Goal: Information Seeking & Learning: Check status

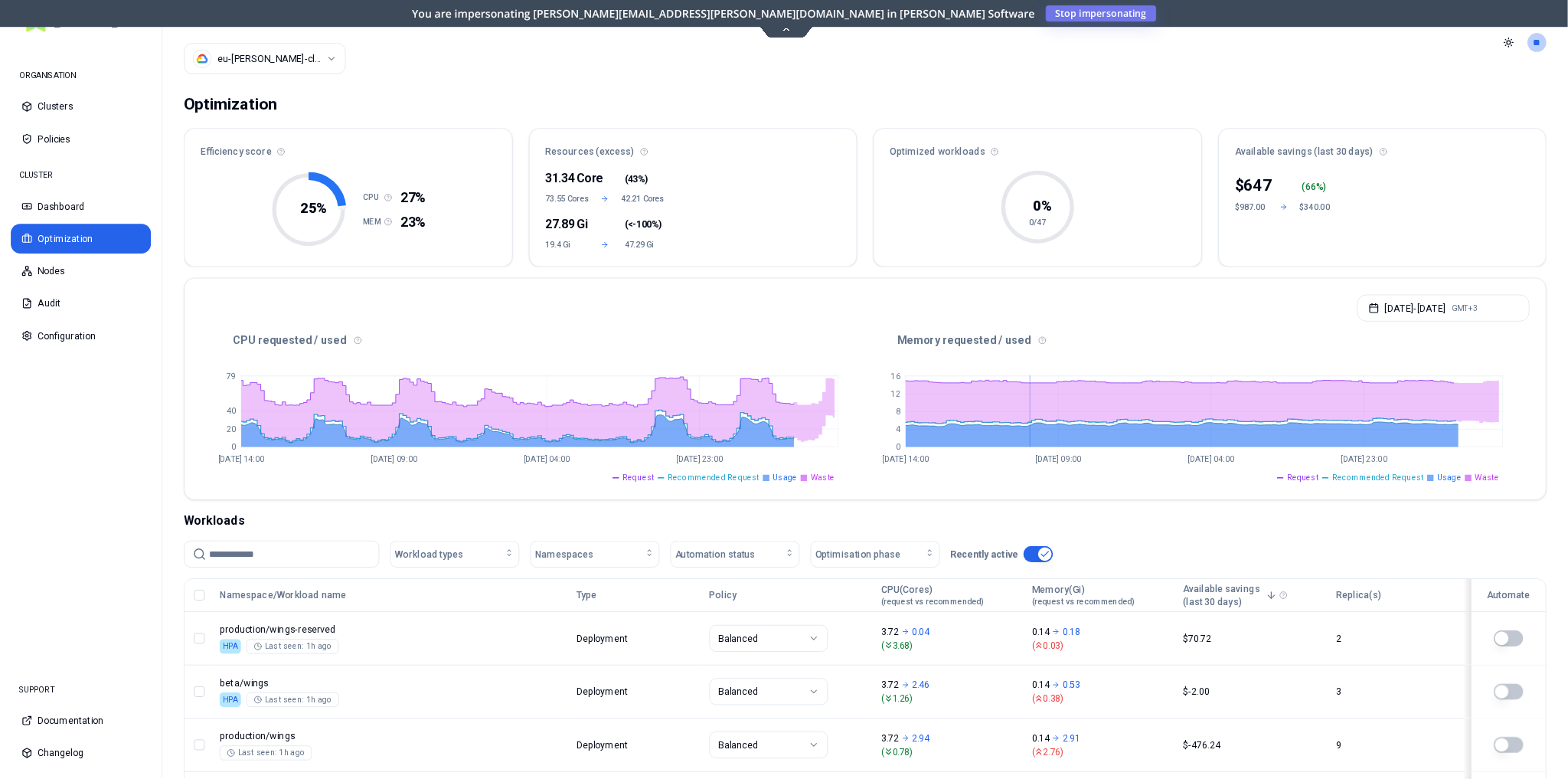
scroll to position [139, 0]
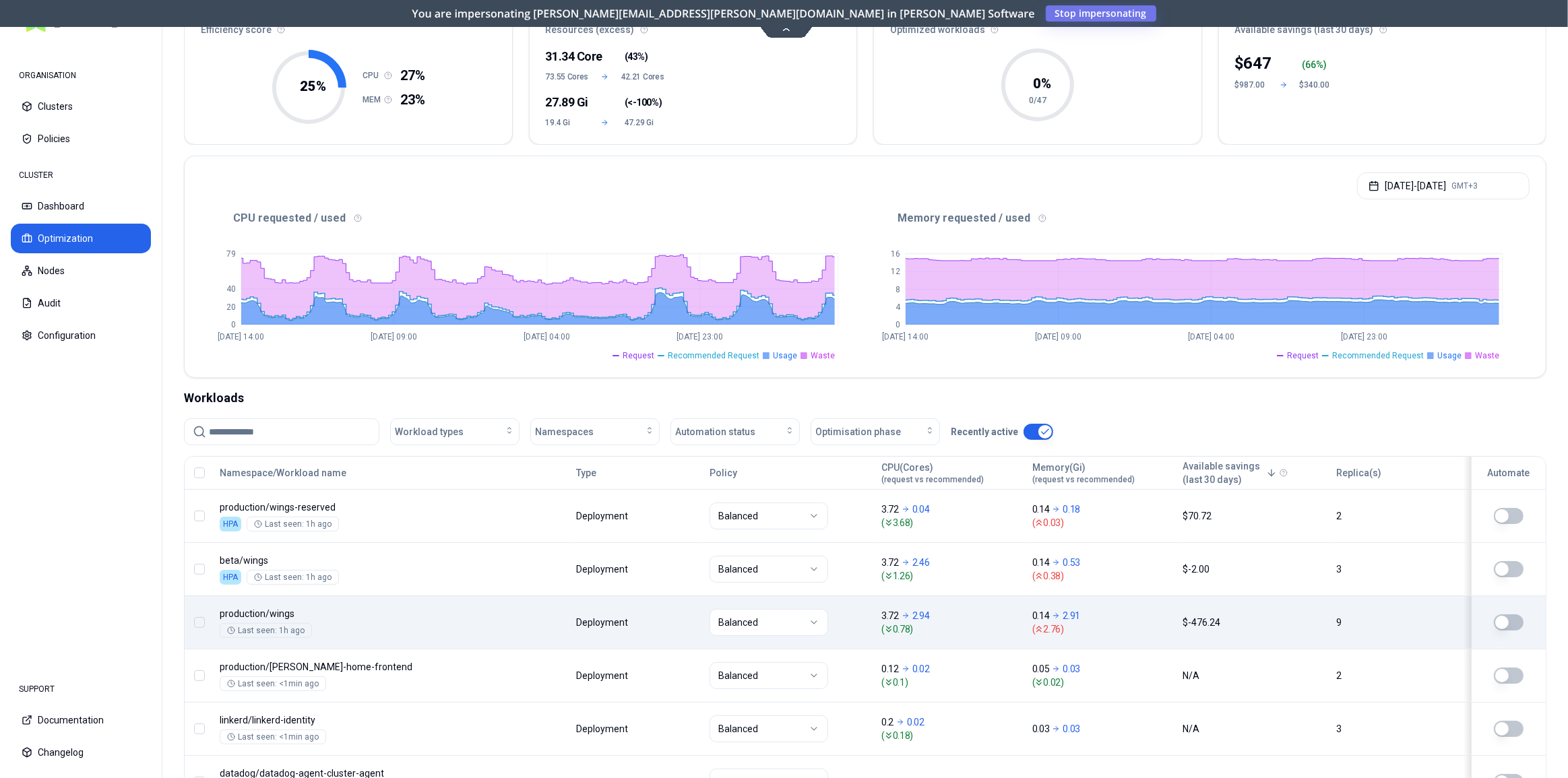
click at [831, 619] on div "Balanced" at bounding box center [789, 622] width 159 height 27
click at [863, 619] on div "Balanced" at bounding box center [789, 622] width 159 height 27
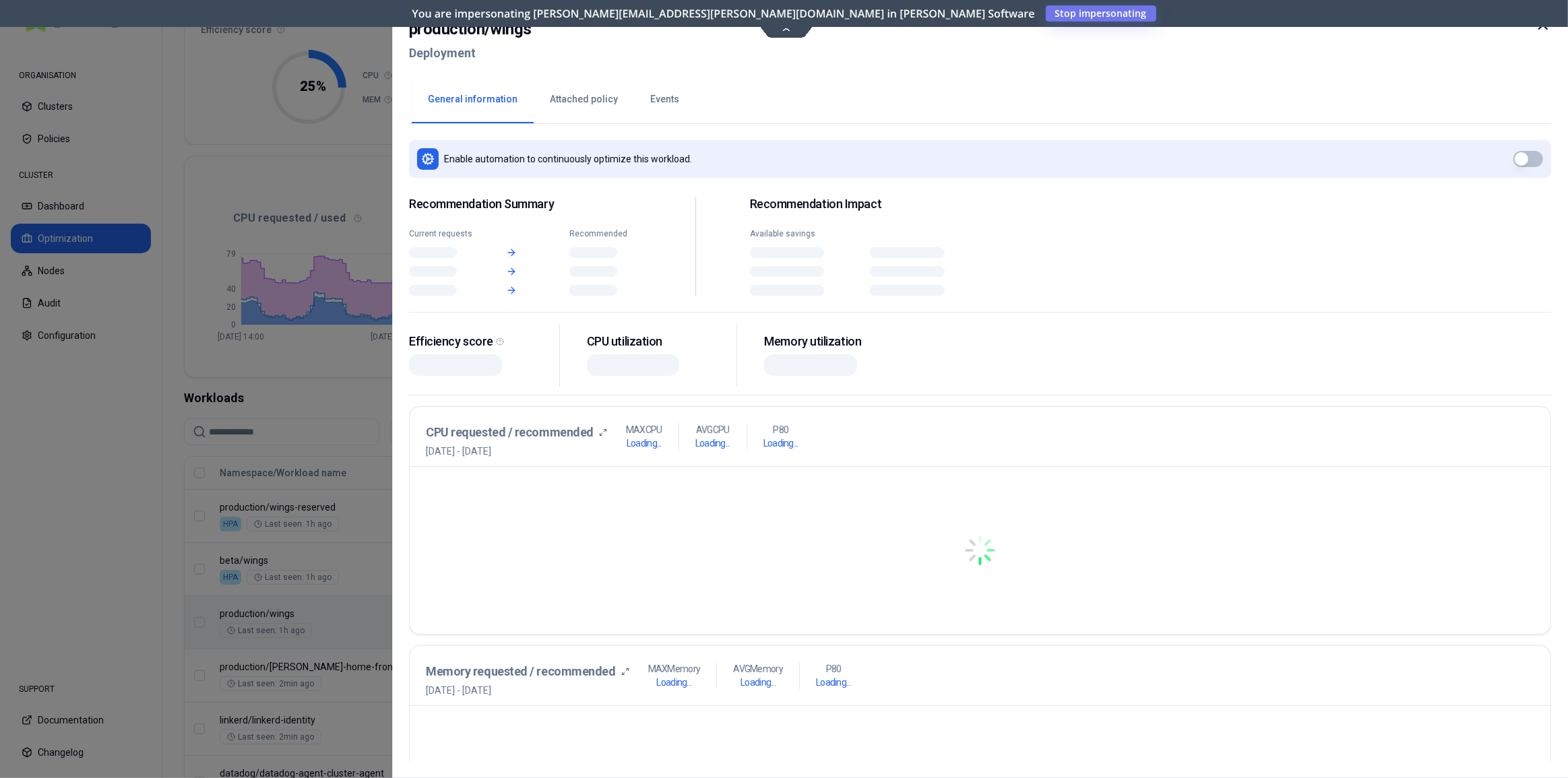
click at [1280, 639] on body "ORGANISATION Clusters Policies CLUSTER Dashboard Optimization Nodes Audit Confi…" at bounding box center [784, 389] width 1568 height 778
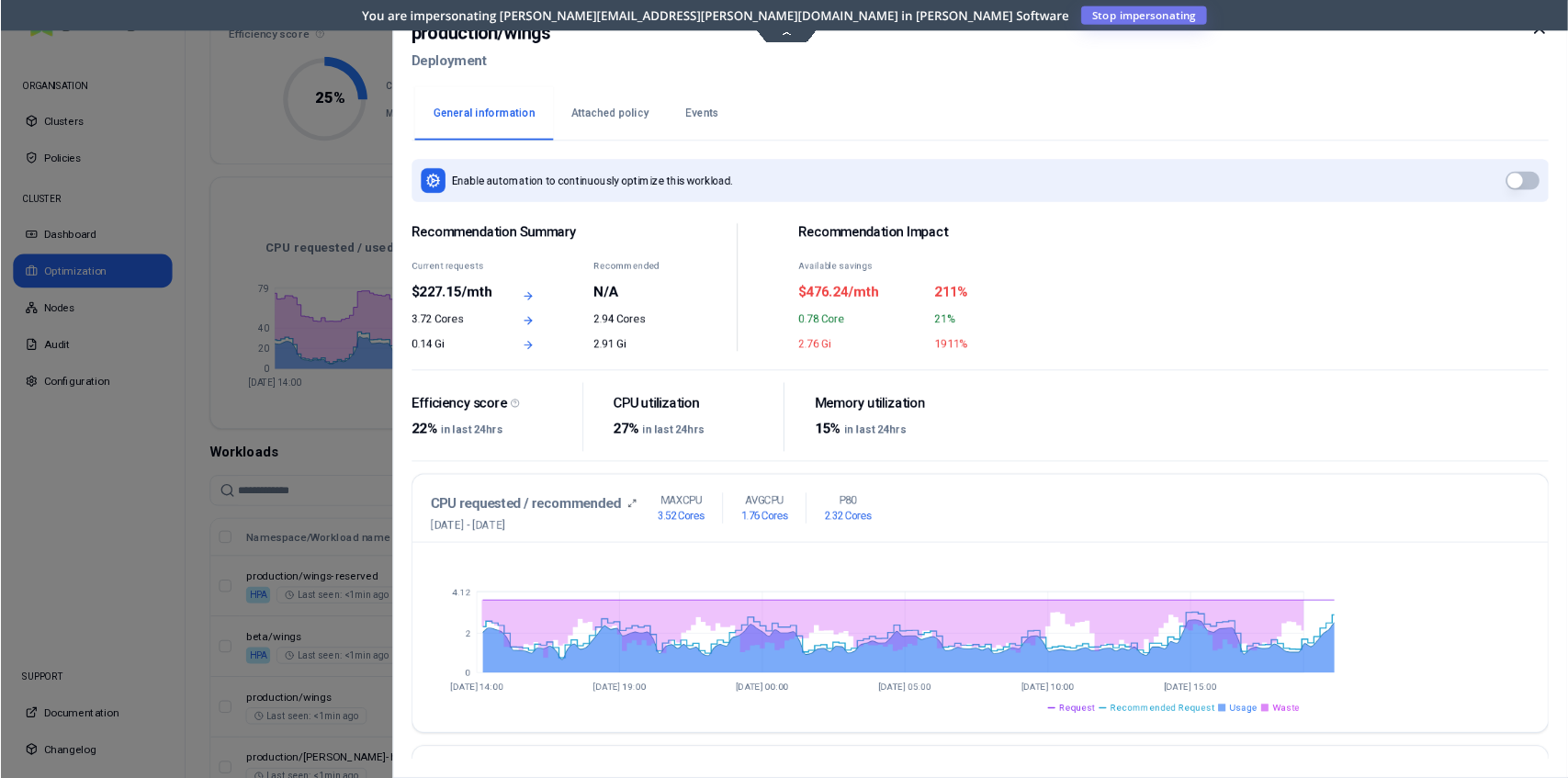
scroll to position [166, 0]
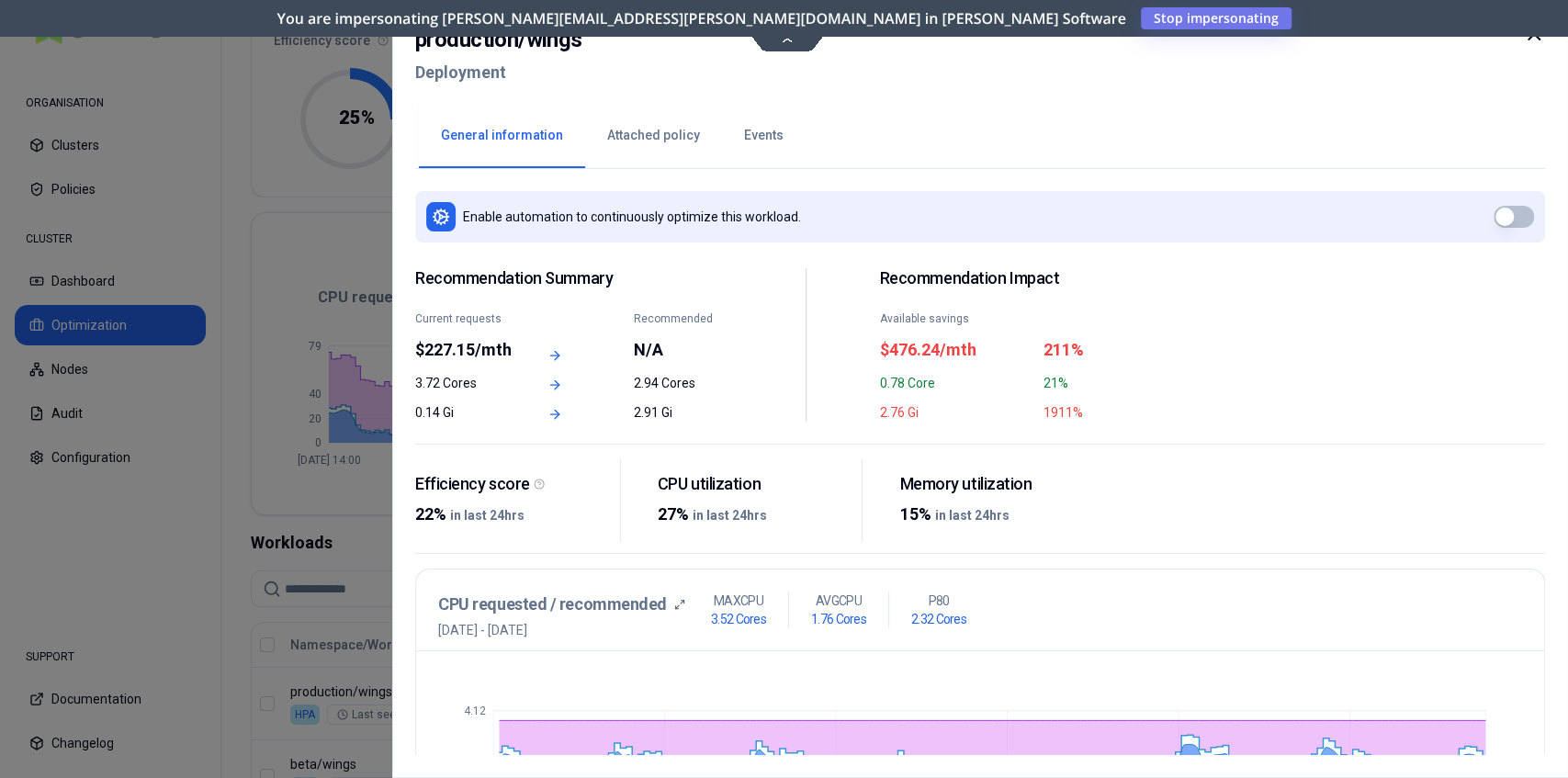
click at [449, 415] on div "0.14 Gi" at bounding box center [465, 412] width 98 height 18
click at [1533, 39] on icon at bounding box center [1533, 33] width 22 height 22
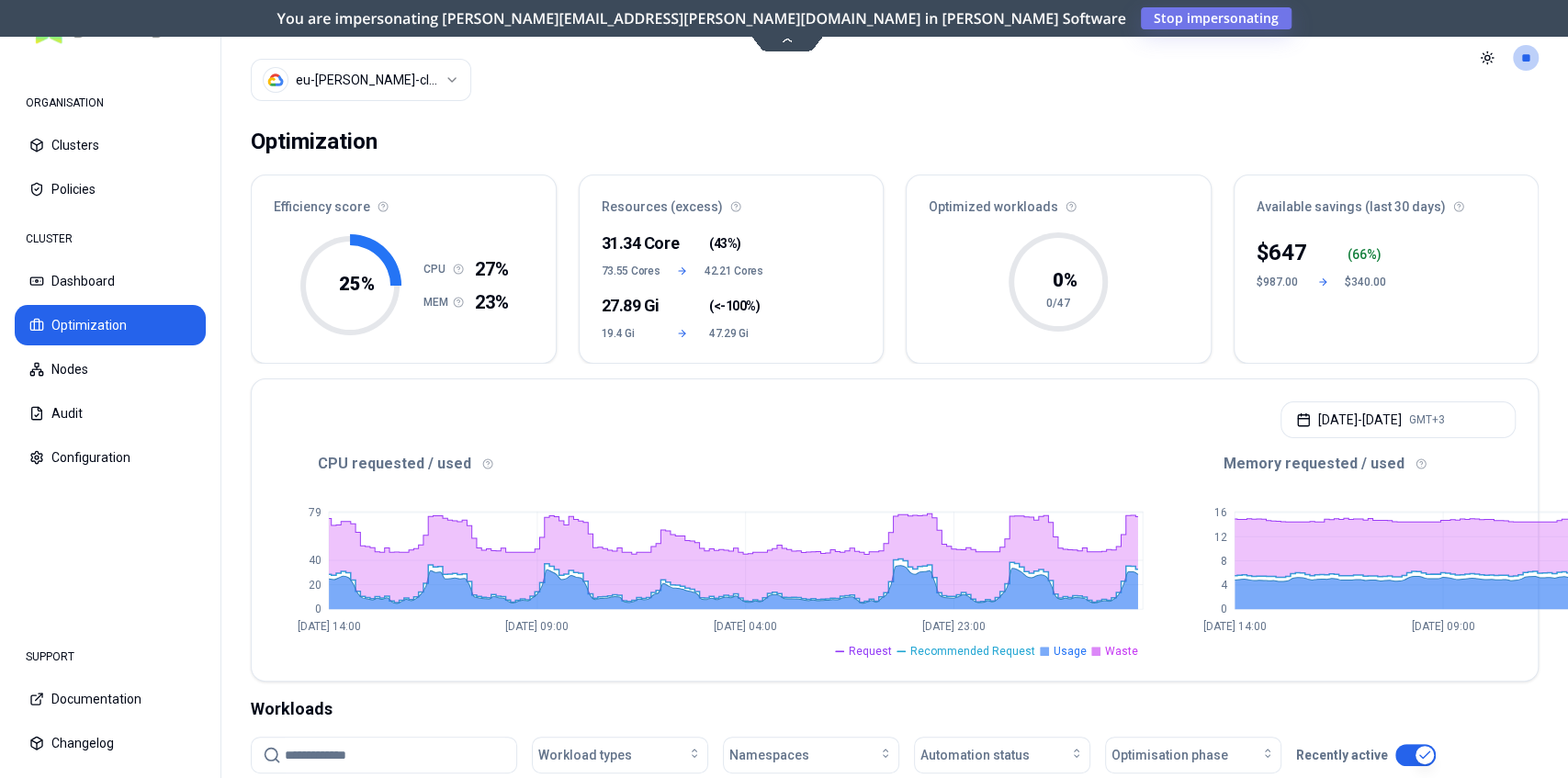
click at [338, 84] on html "ORGANISATION Clusters Policies CLUSTER Dashboard Optimization Nodes Audit Confi…" at bounding box center [784, 389] width 1568 height 778
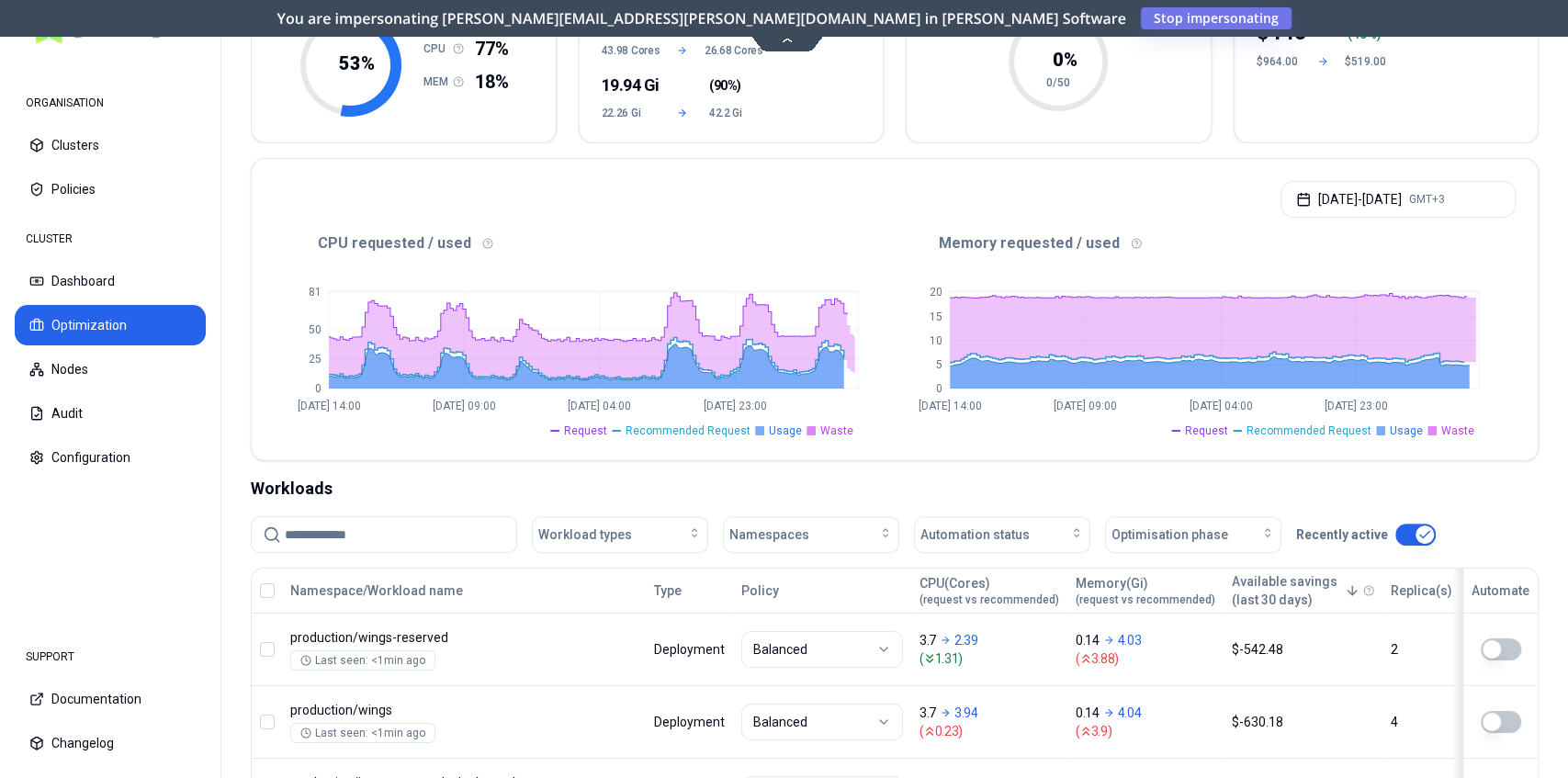
scroll to position [428, 0]
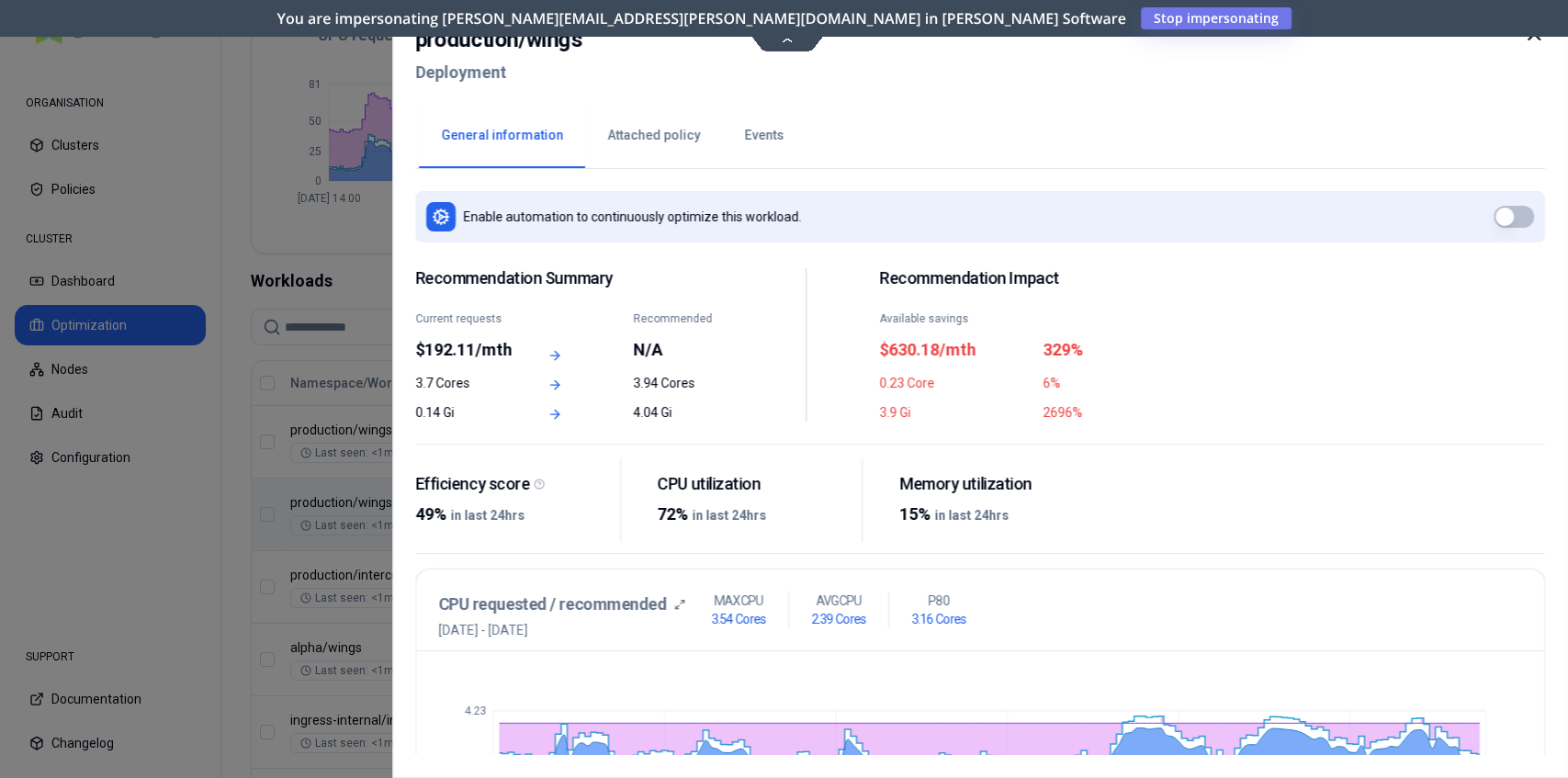
click at [1534, 41] on icon at bounding box center [1533, 33] width 22 height 22
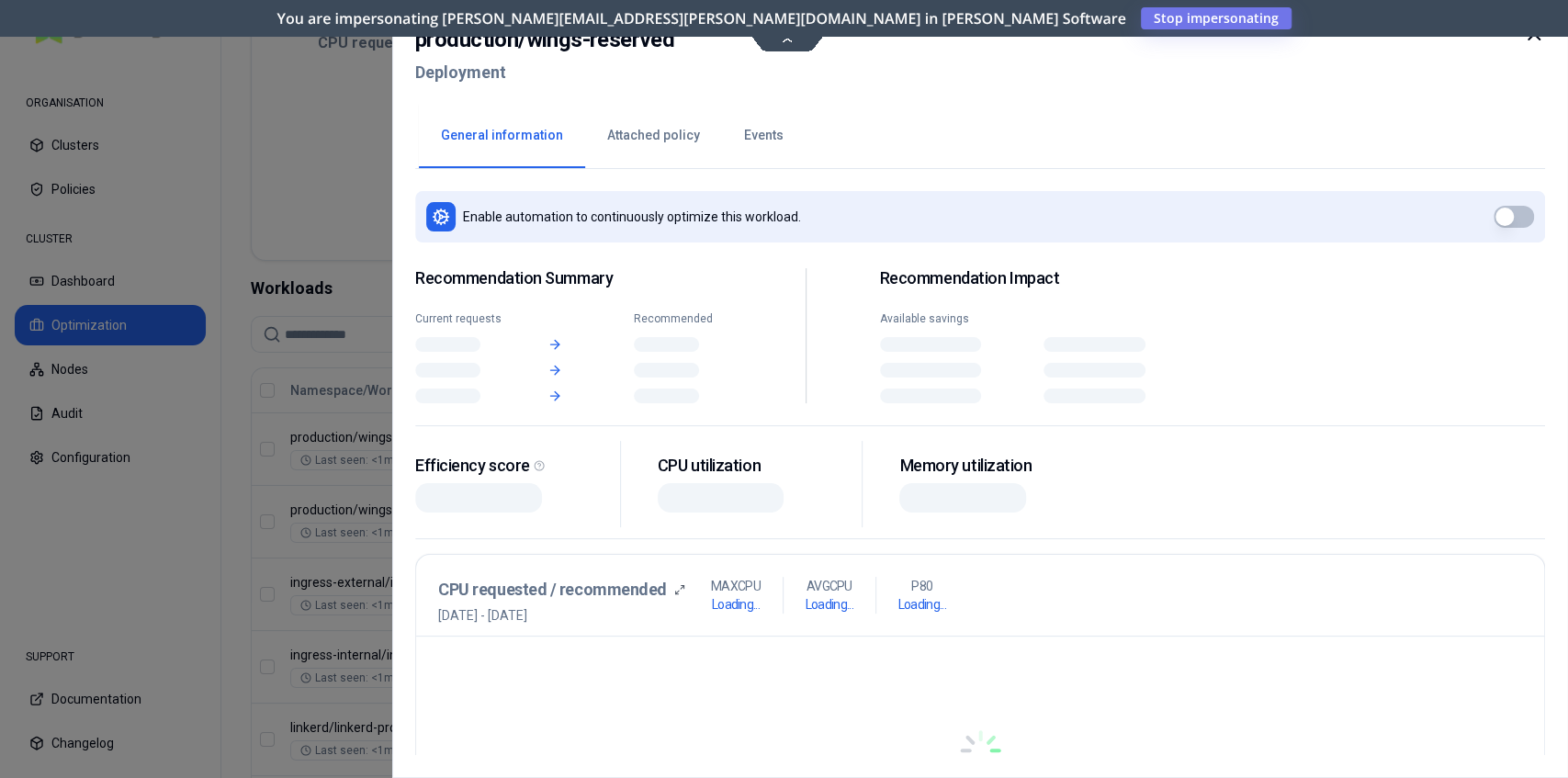
scroll to position [428, 0]
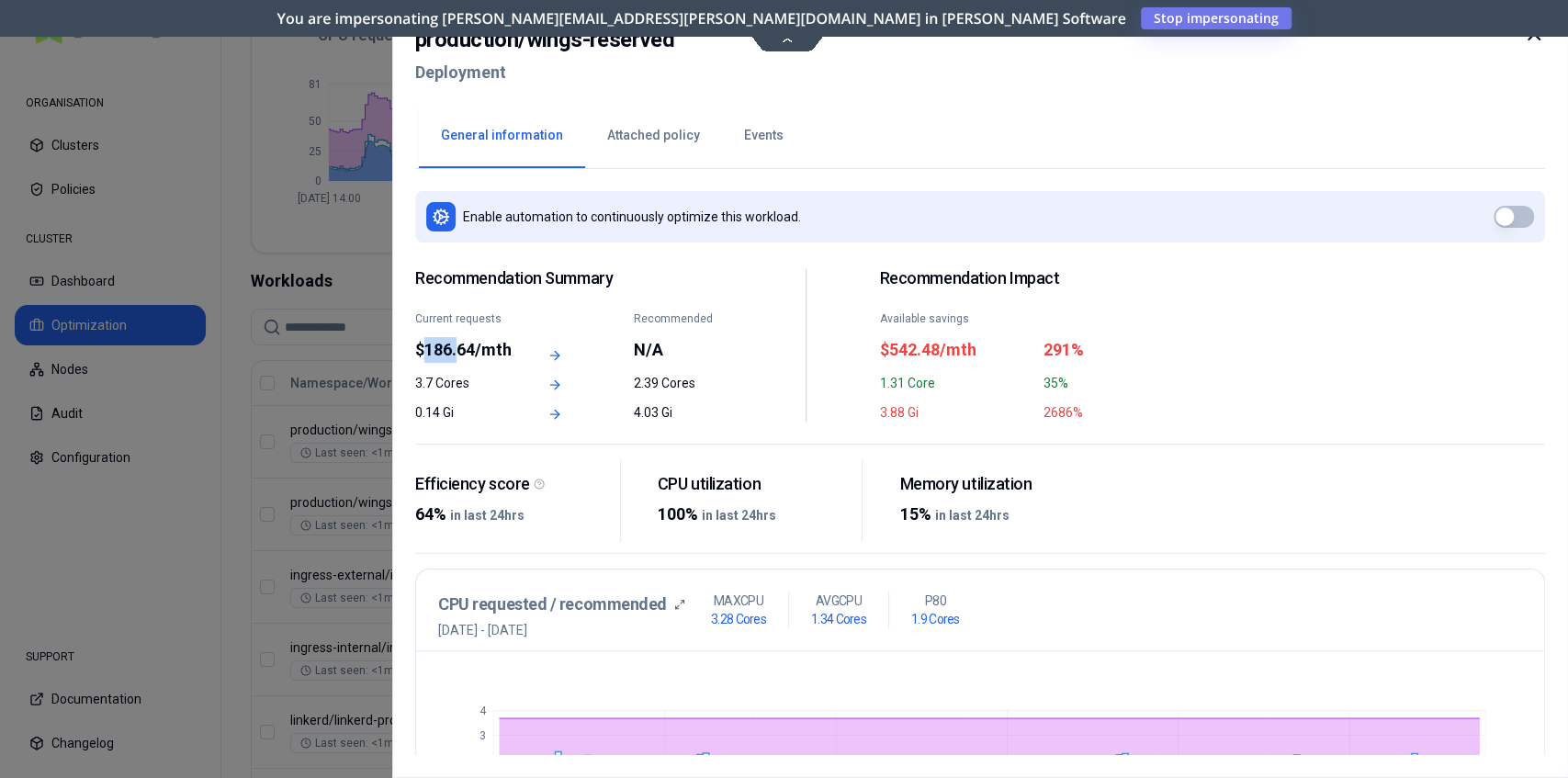
drag, startPoint x: 426, startPoint y: 352, endPoint x: 456, endPoint y: 351, distance: 30.0
click at [456, 351] on div "$186.64/mth" at bounding box center [465, 349] width 98 height 25
copy div "186."
click at [1532, 41] on icon at bounding box center [1533, 33] width 22 height 22
drag, startPoint x: 427, startPoint y: 349, endPoint x: 509, endPoint y: 349, distance: 82.0
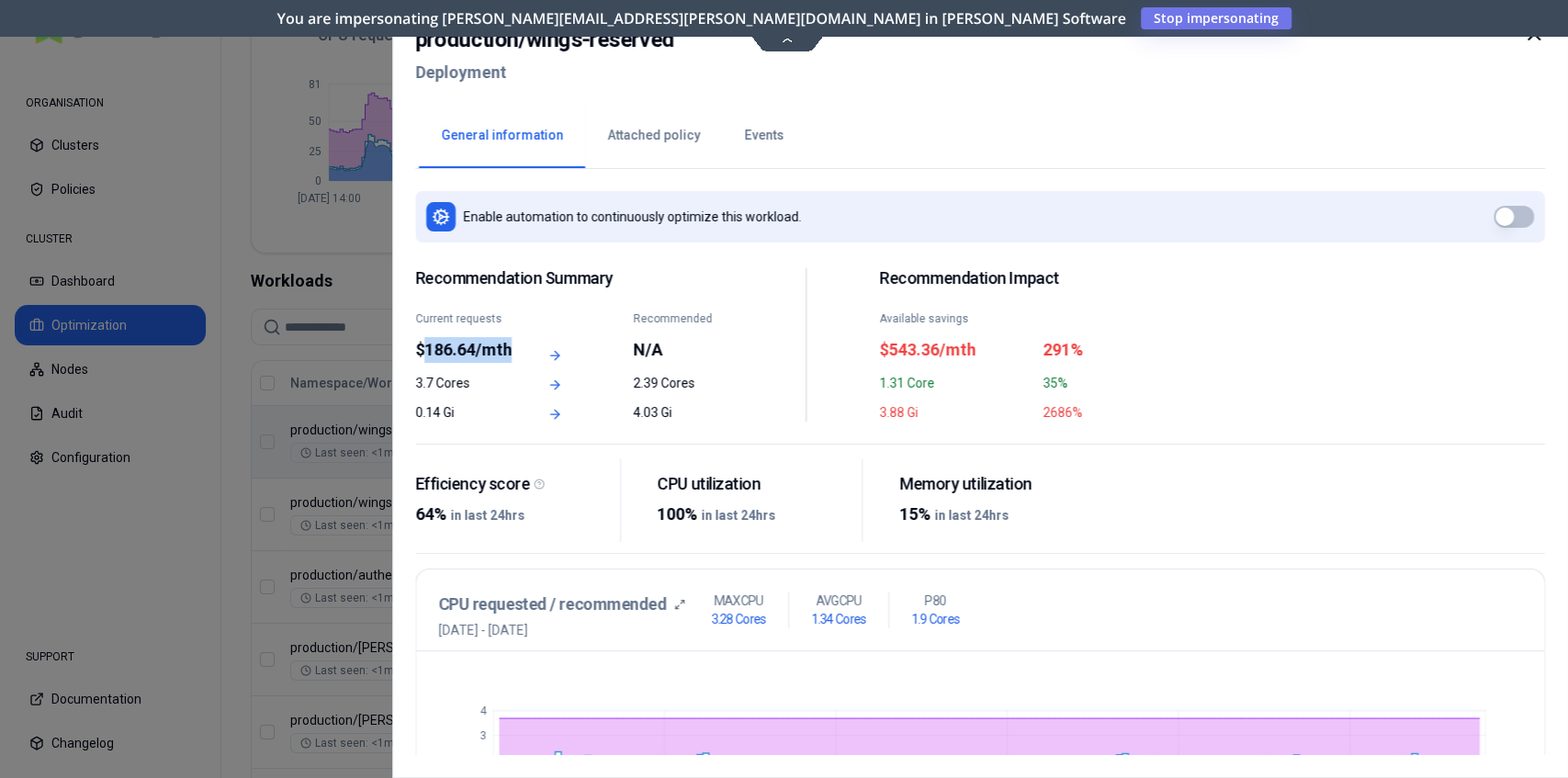
click at [509, 349] on div "$186.64/mth" at bounding box center [465, 349] width 98 height 25
click at [1531, 40] on icon at bounding box center [1533, 33] width 22 height 22
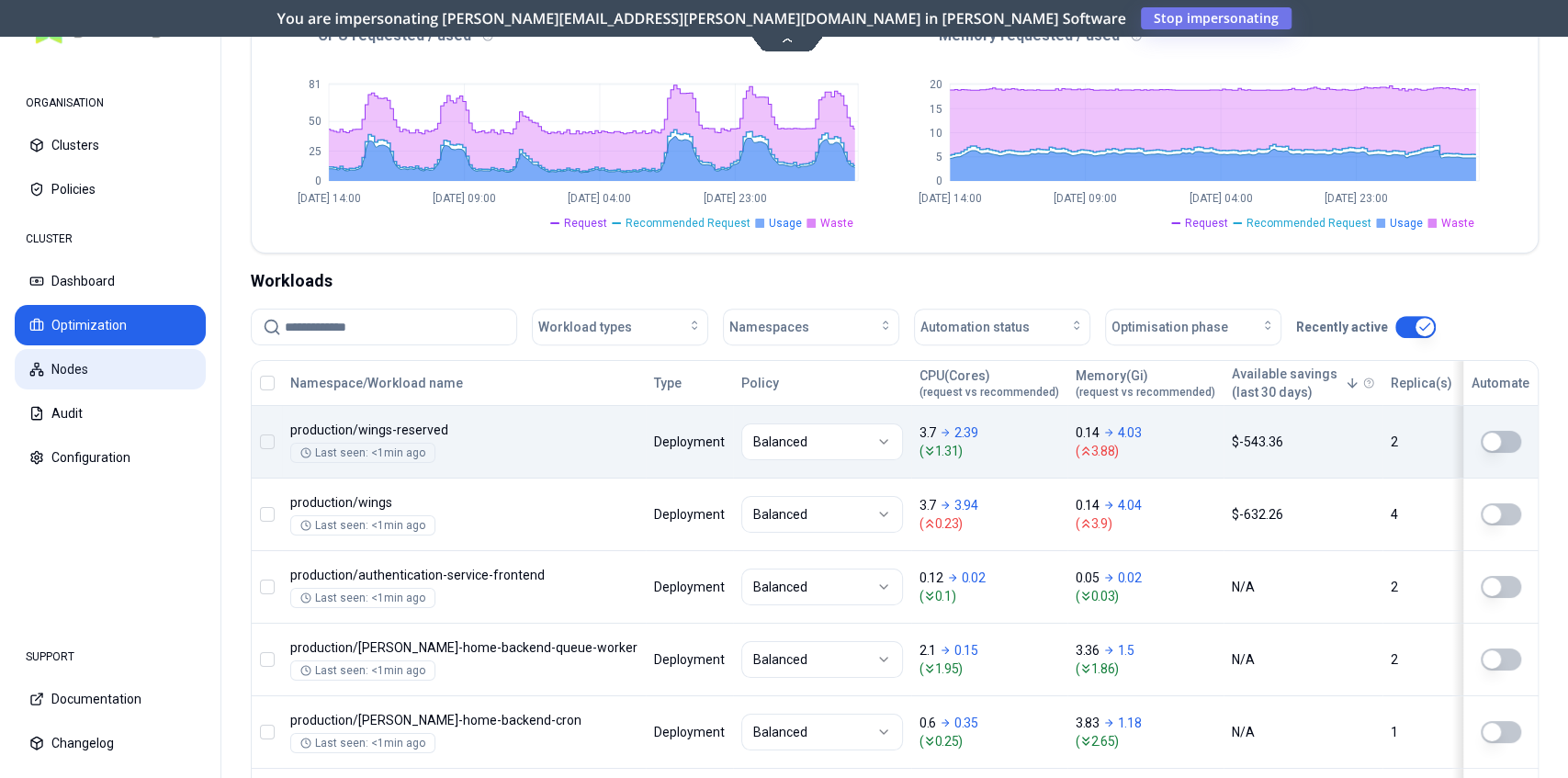
click at [76, 377] on button "Nodes" at bounding box center [111, 369] width 191 height 41
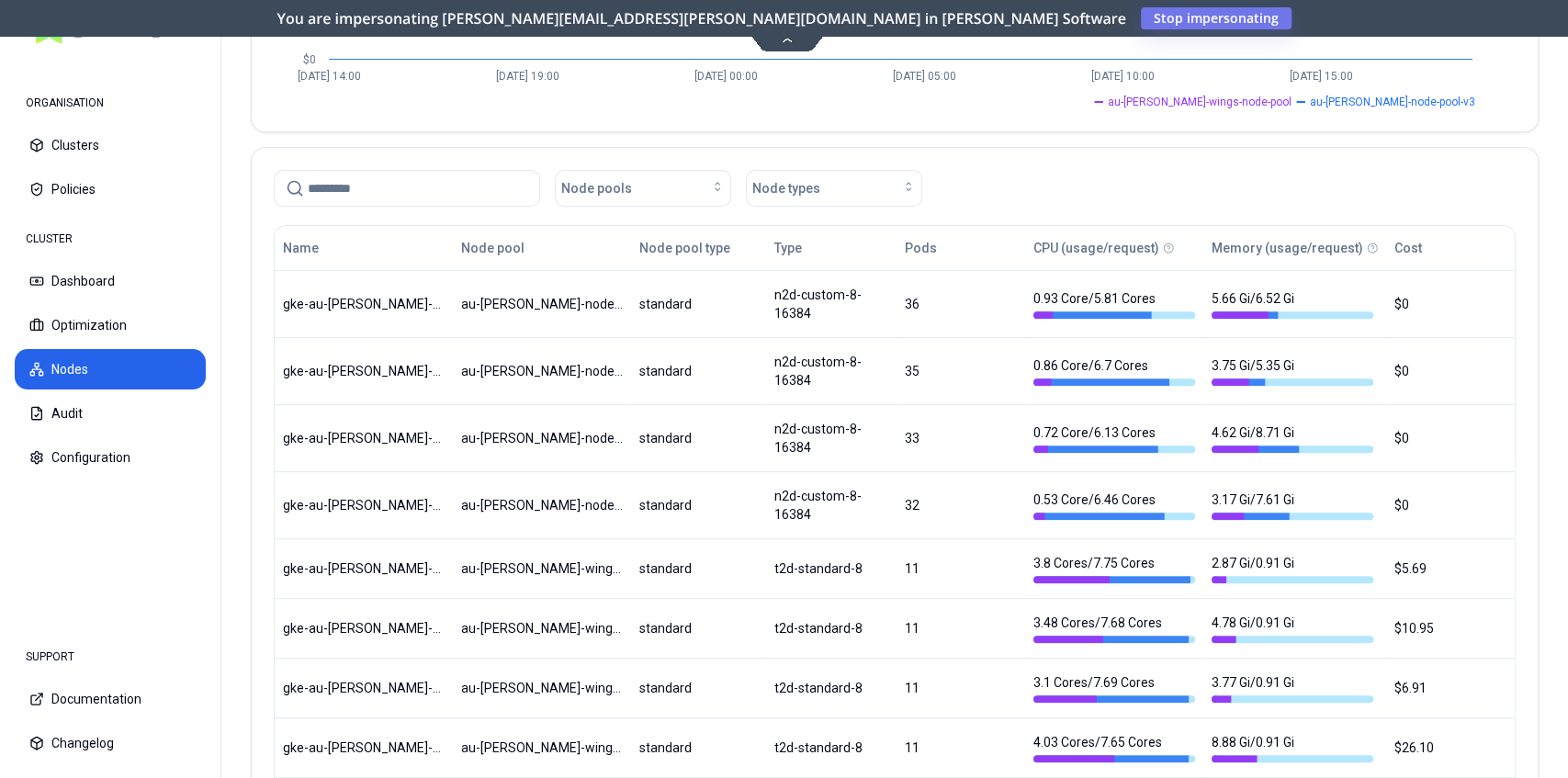
scroll to position [367, 0]
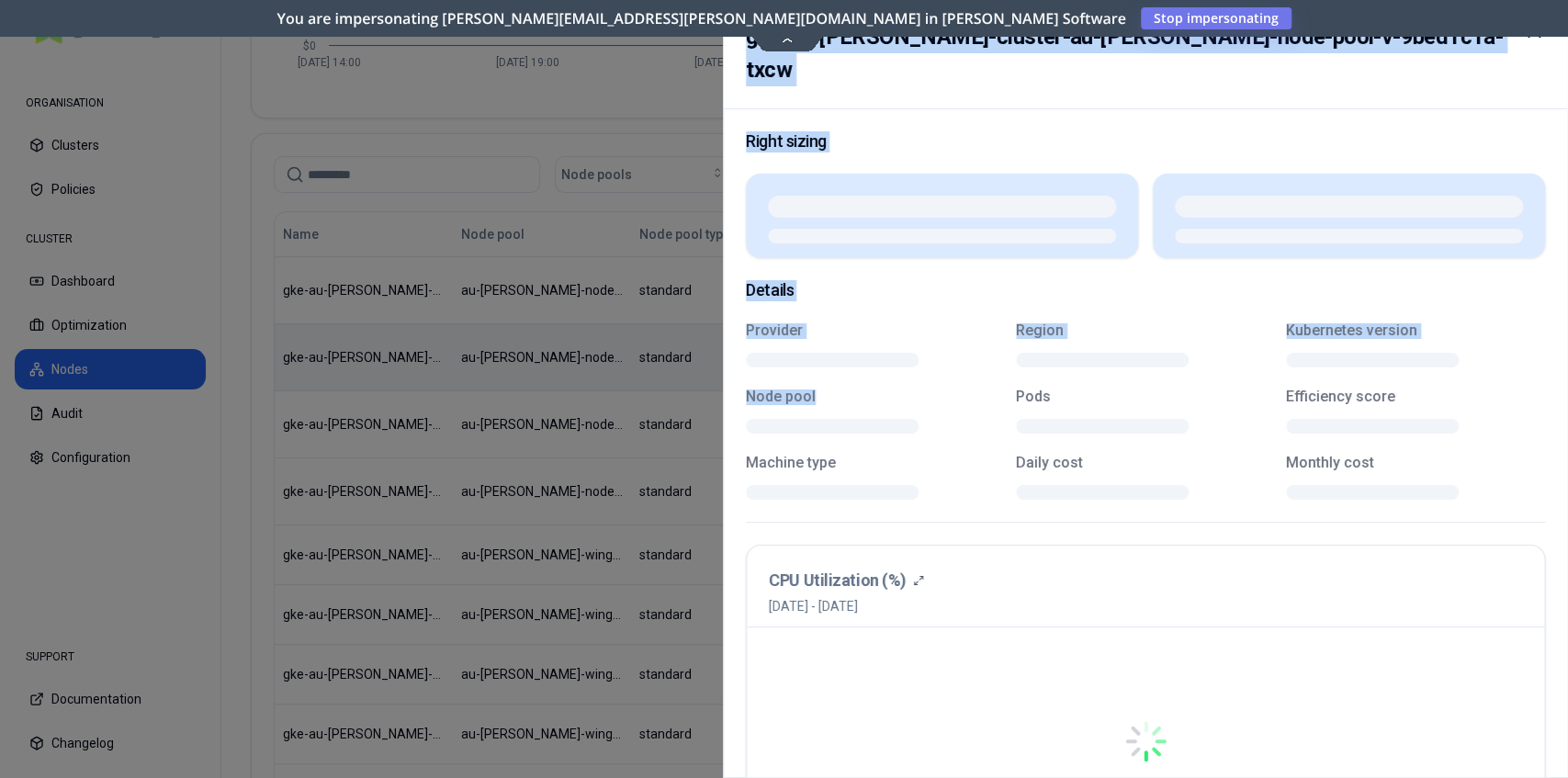
drag, startPoint x: 774, startPoint y: 349, endPoint x: 836, endPoint y: 349, distance: 62.0
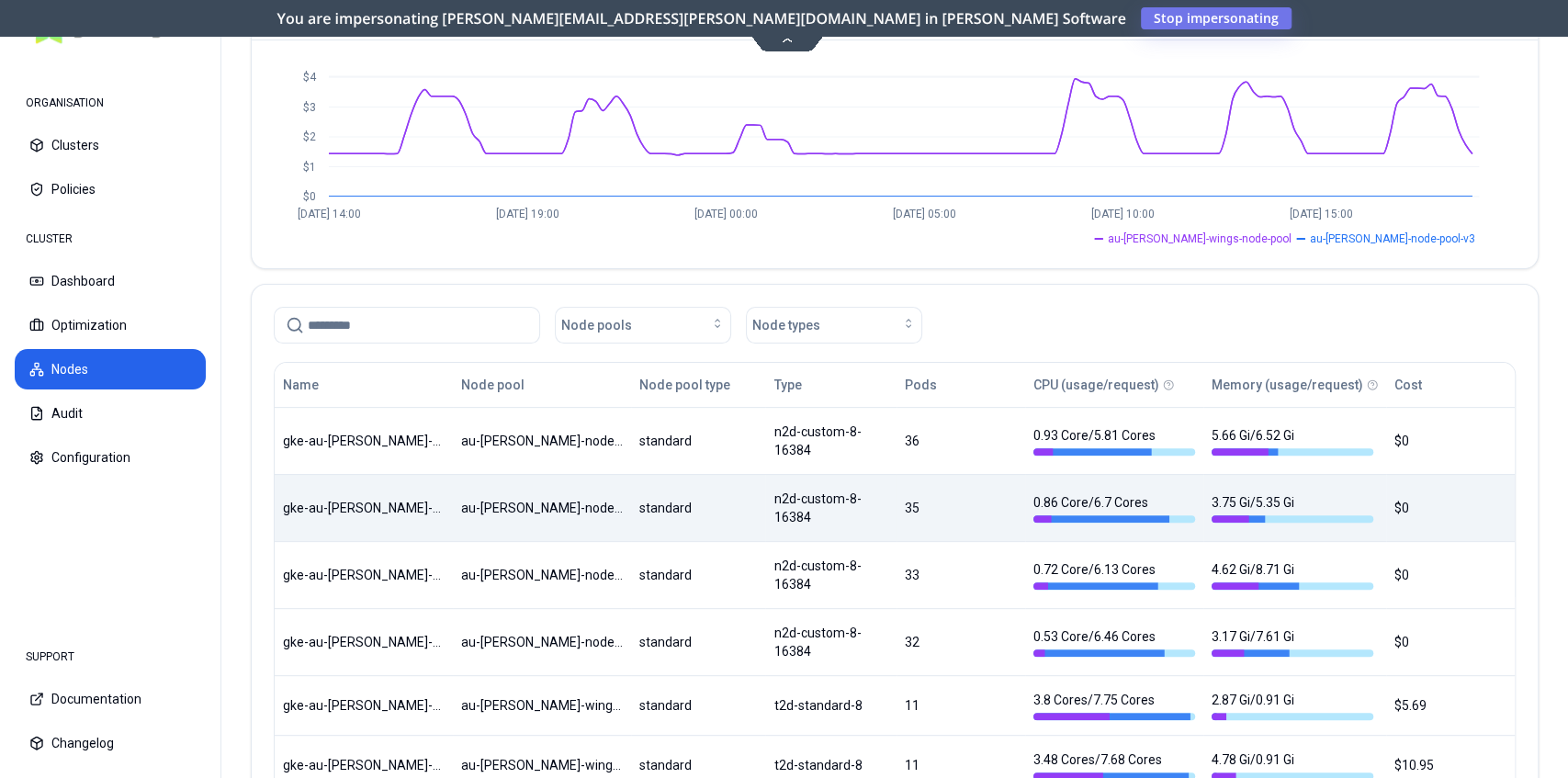
scroll to position [183, 0]
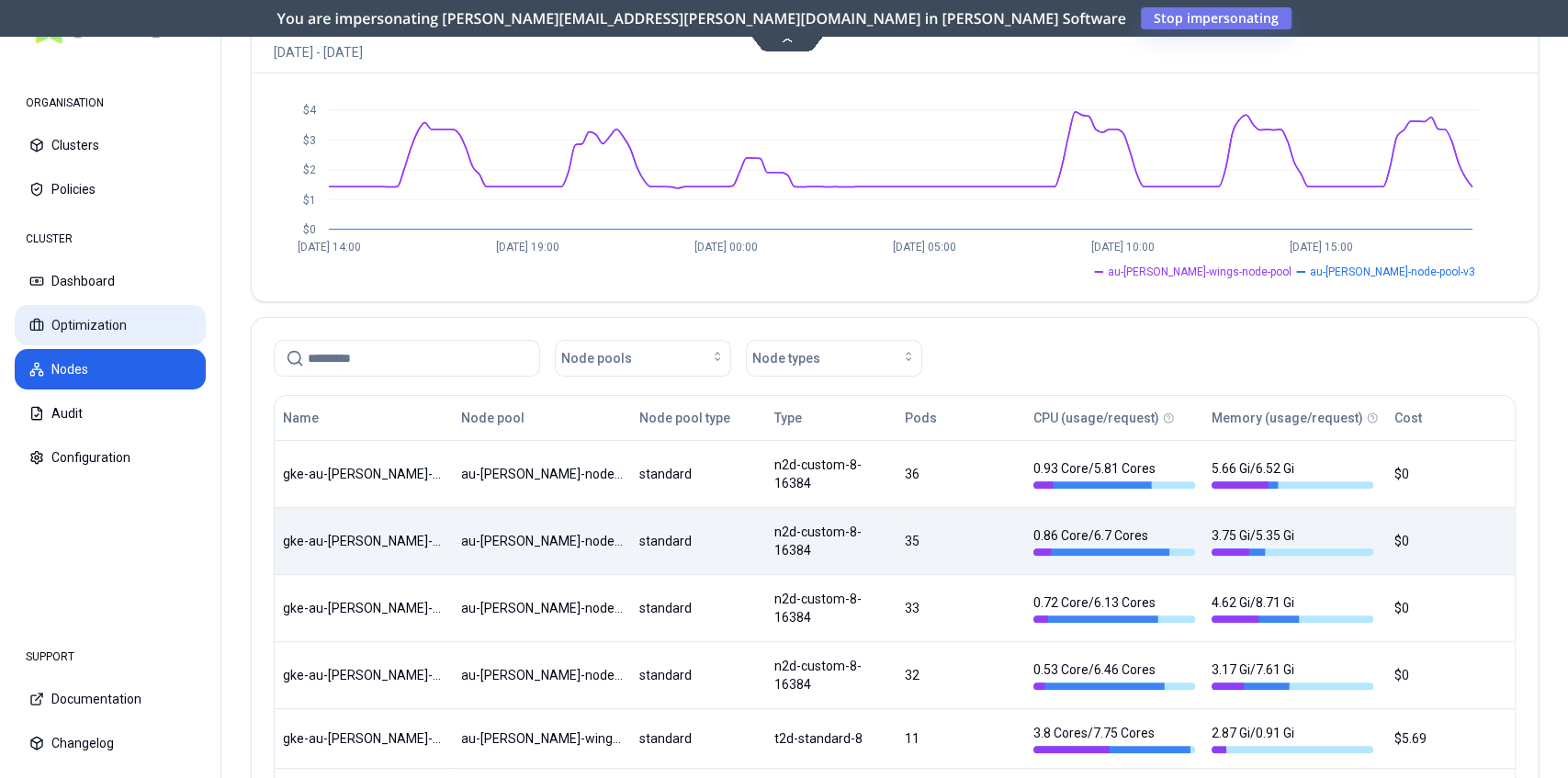
click at [123, 321] on button "Optimization" at bounding box center [111, 325] width 191 height 41
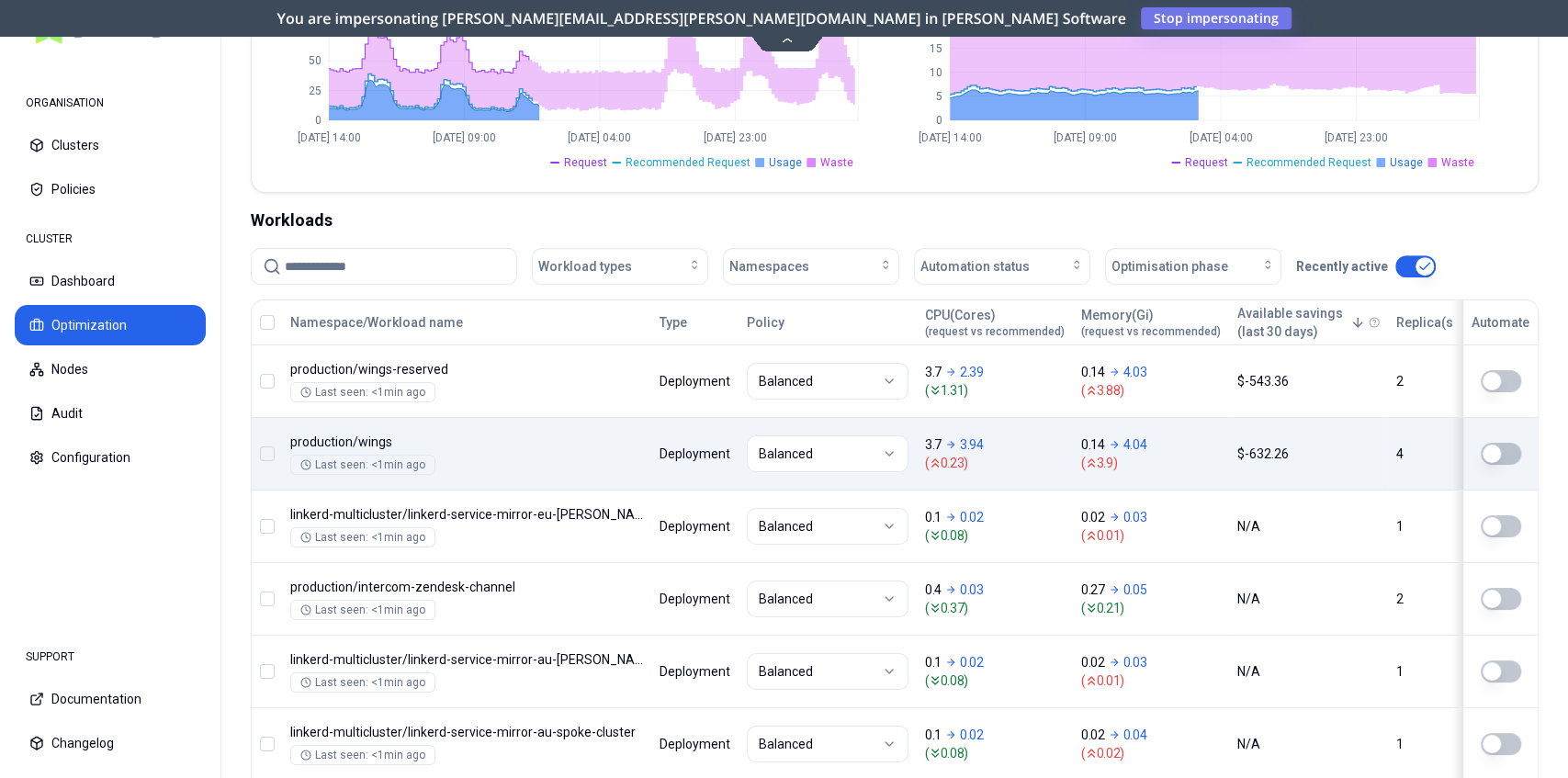
scroll to position [489, 0]
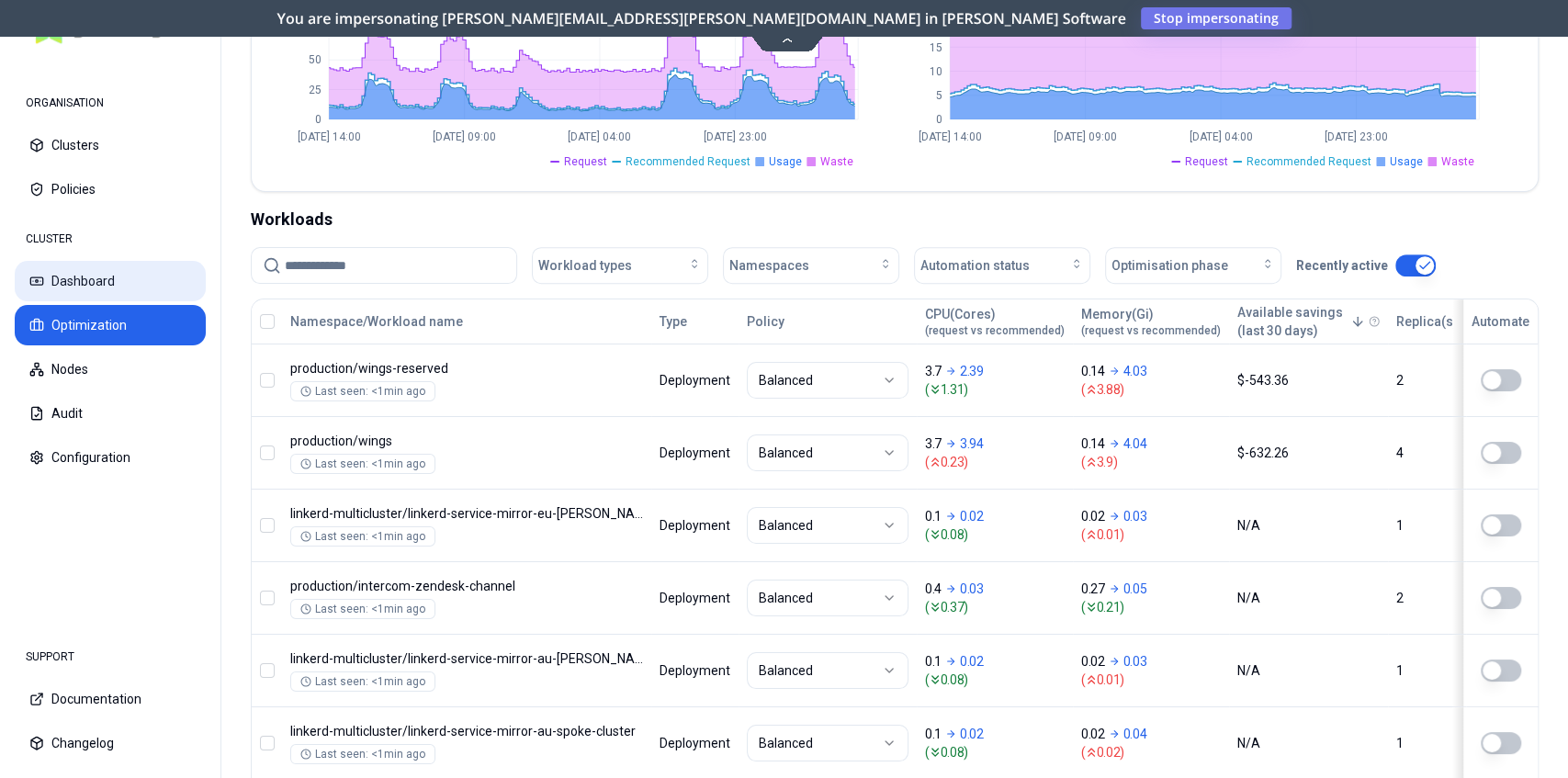
click at [84, 282] on button "Dashboard" at bounding box center [111, 280] width 191 height 41
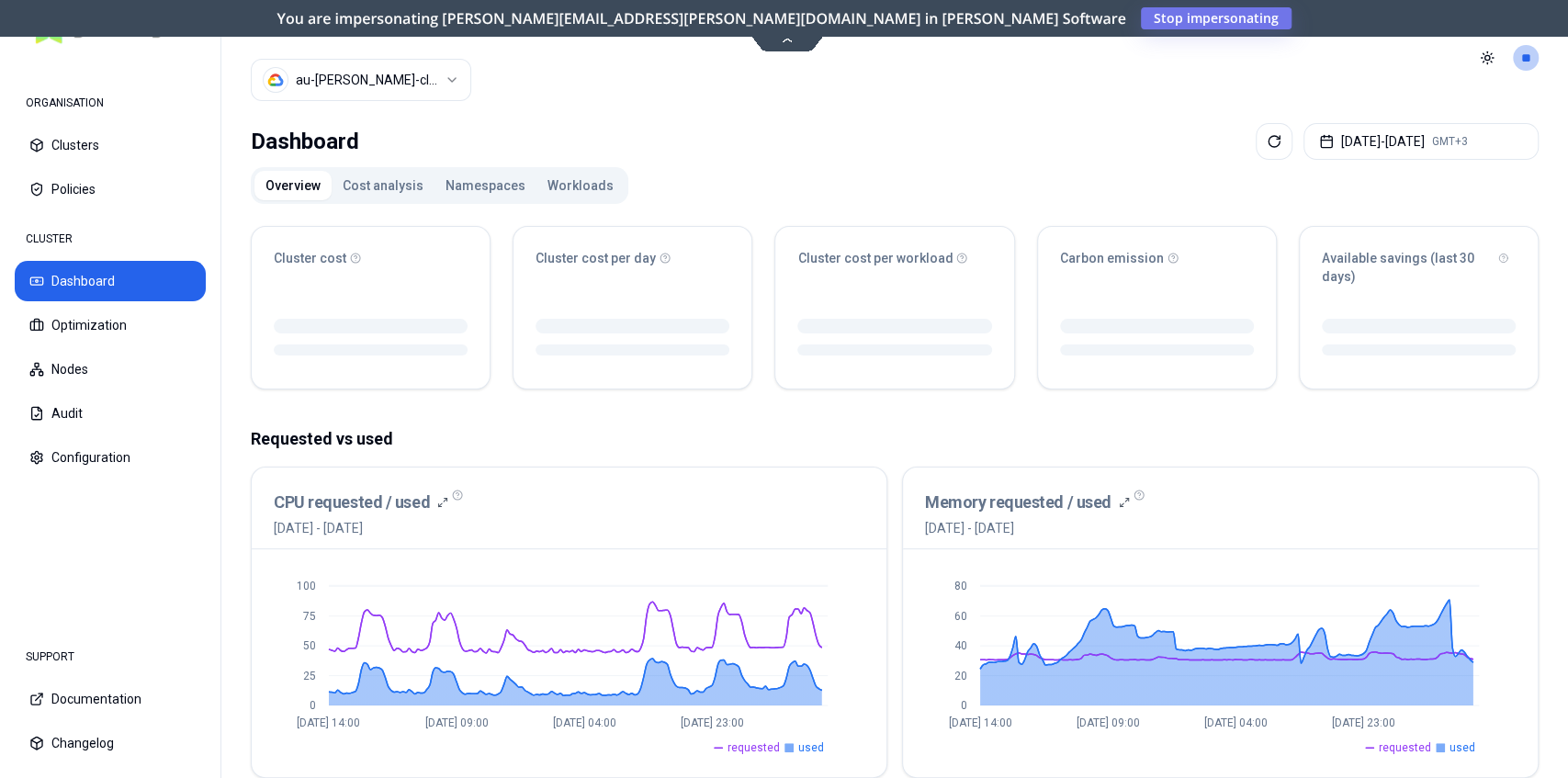
click at [576, 184] on button "Workloads" at bounding box center [580, 185] width 88 height 29
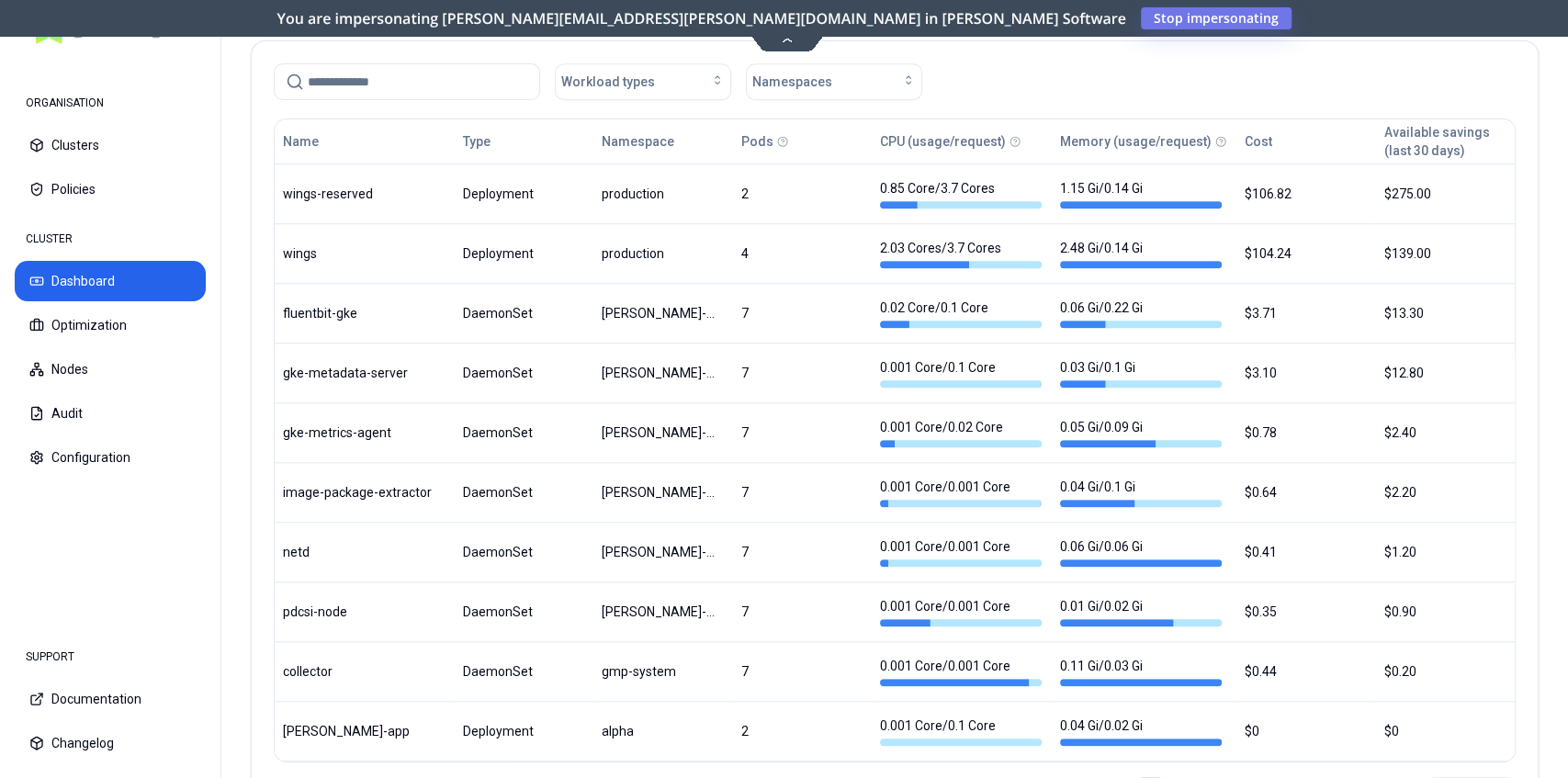
scroll to position [1078, 0]
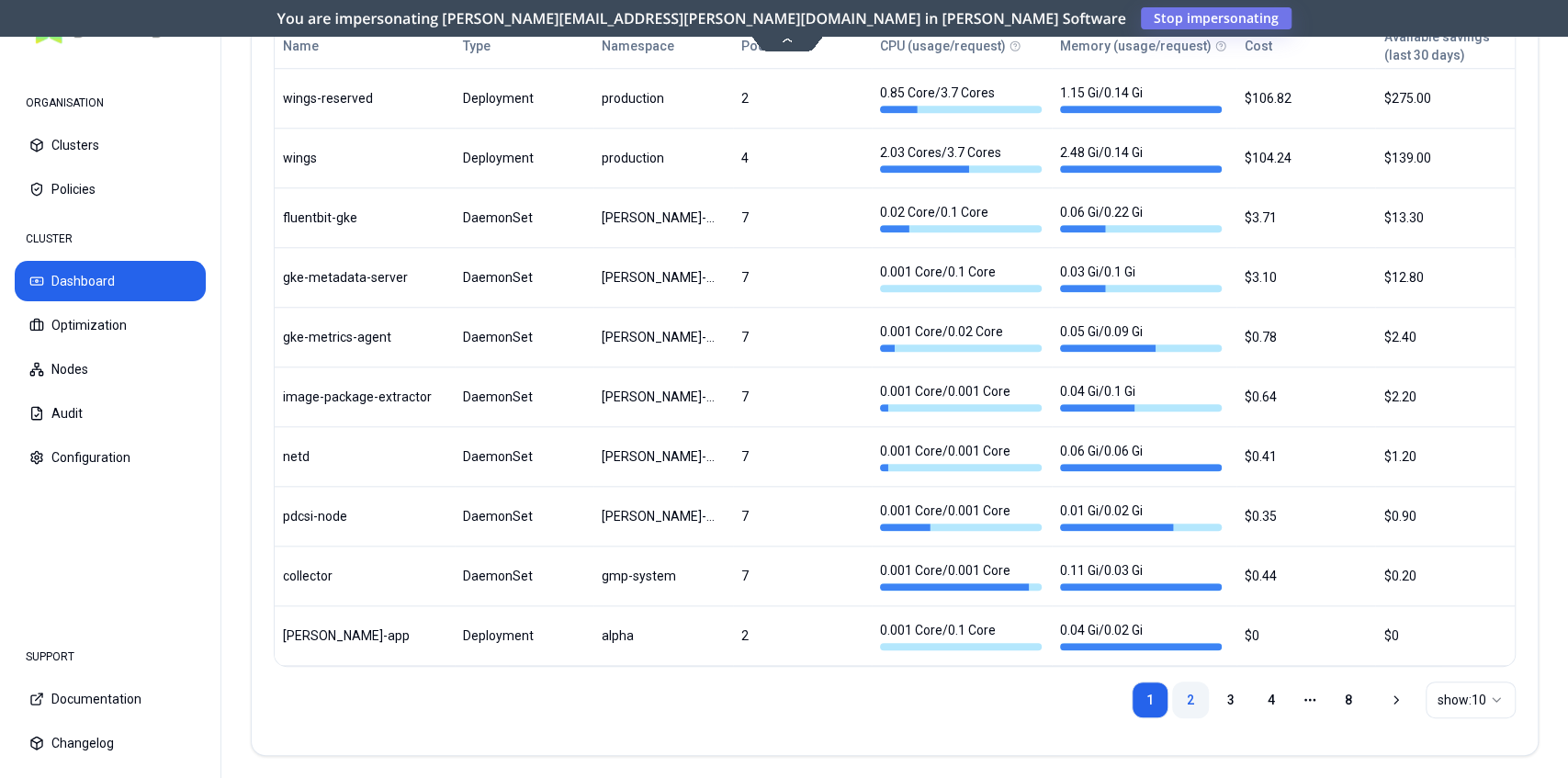
click at [1187, 694] on link "2" at bounding box center [1190, 700] width 37 height 37
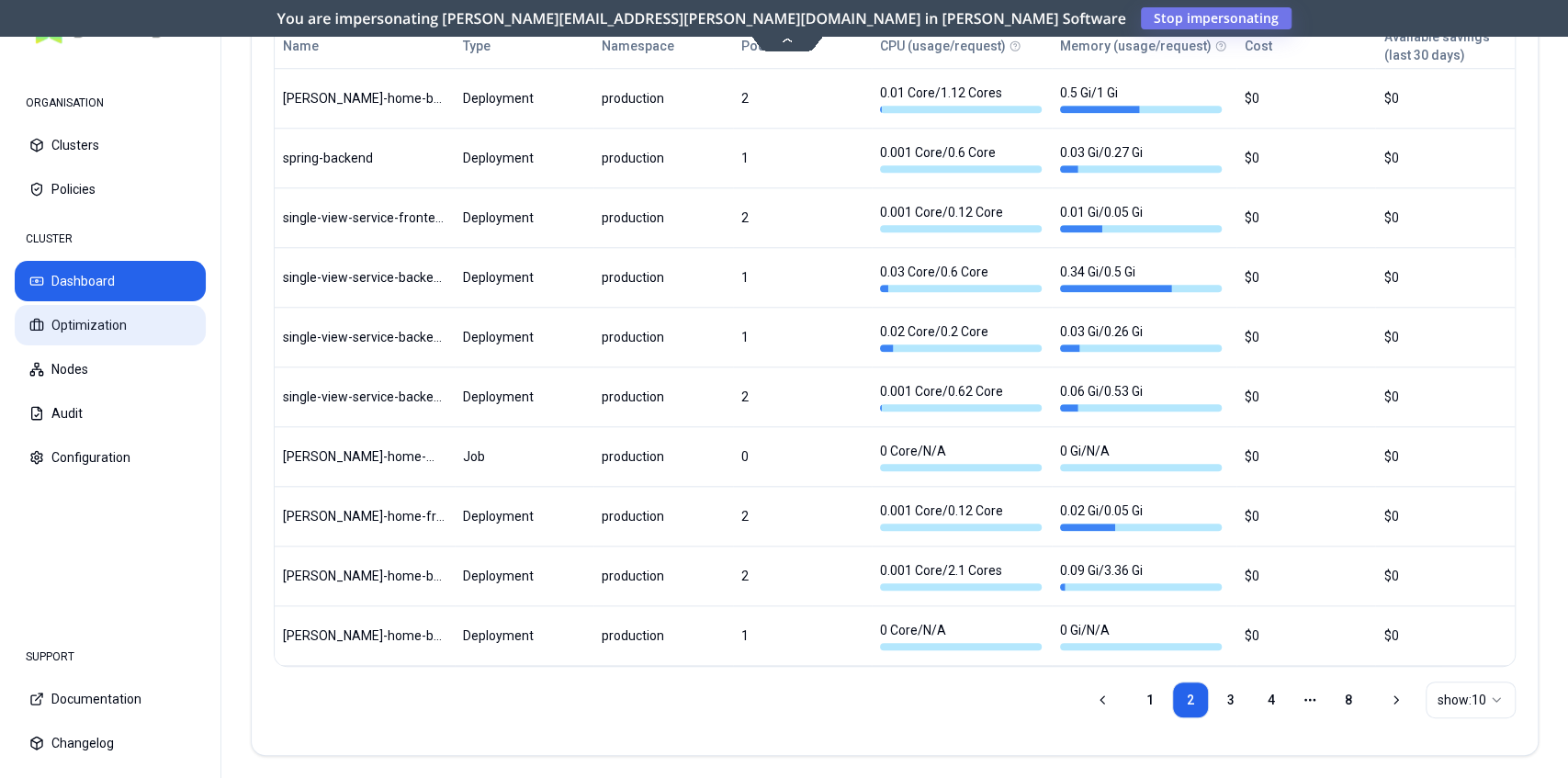
click at [137, 313] on button "Optimization" at bounding box center [111, 325] width 191 height 41
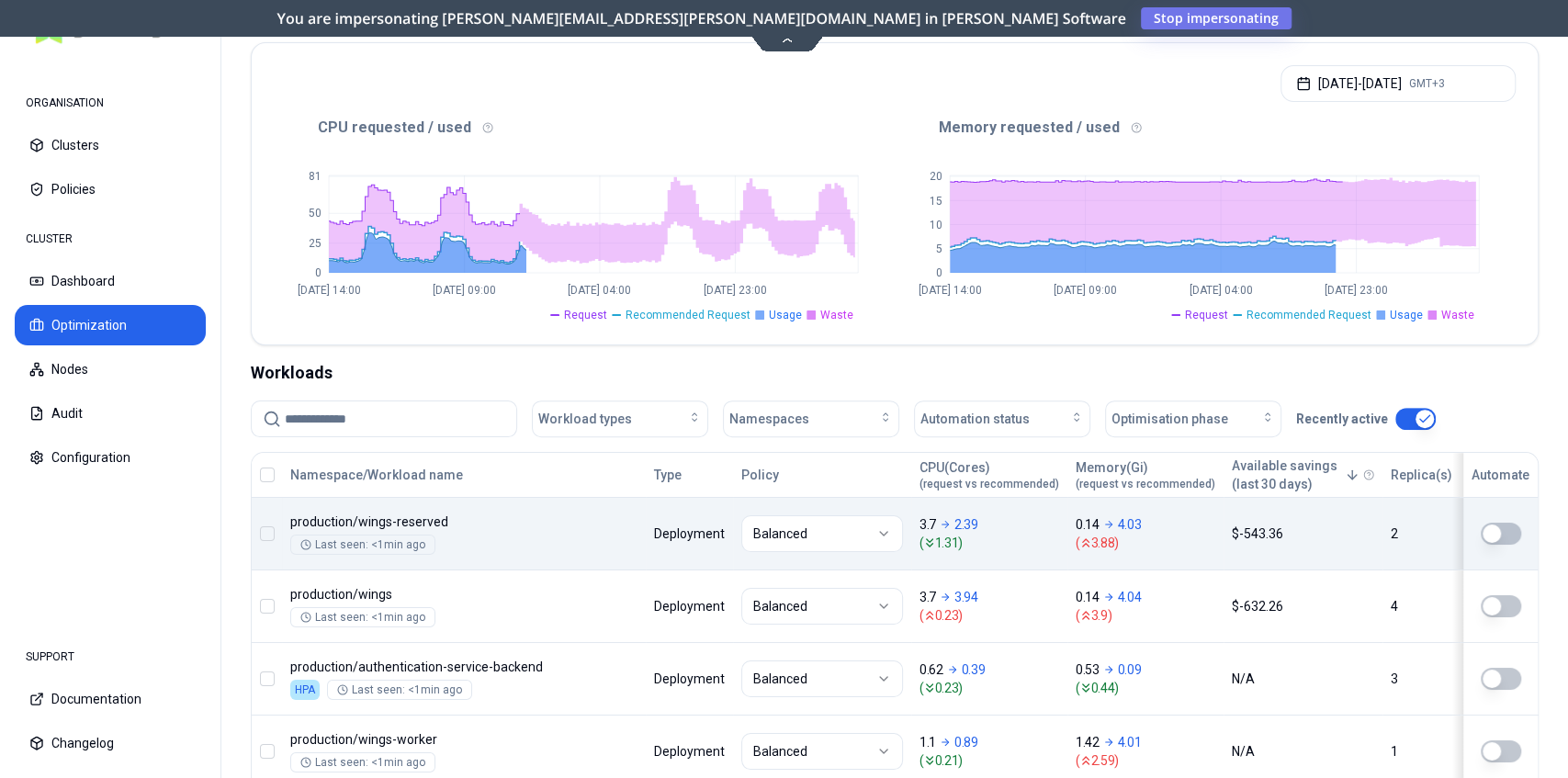
scroll to position [367, 0]
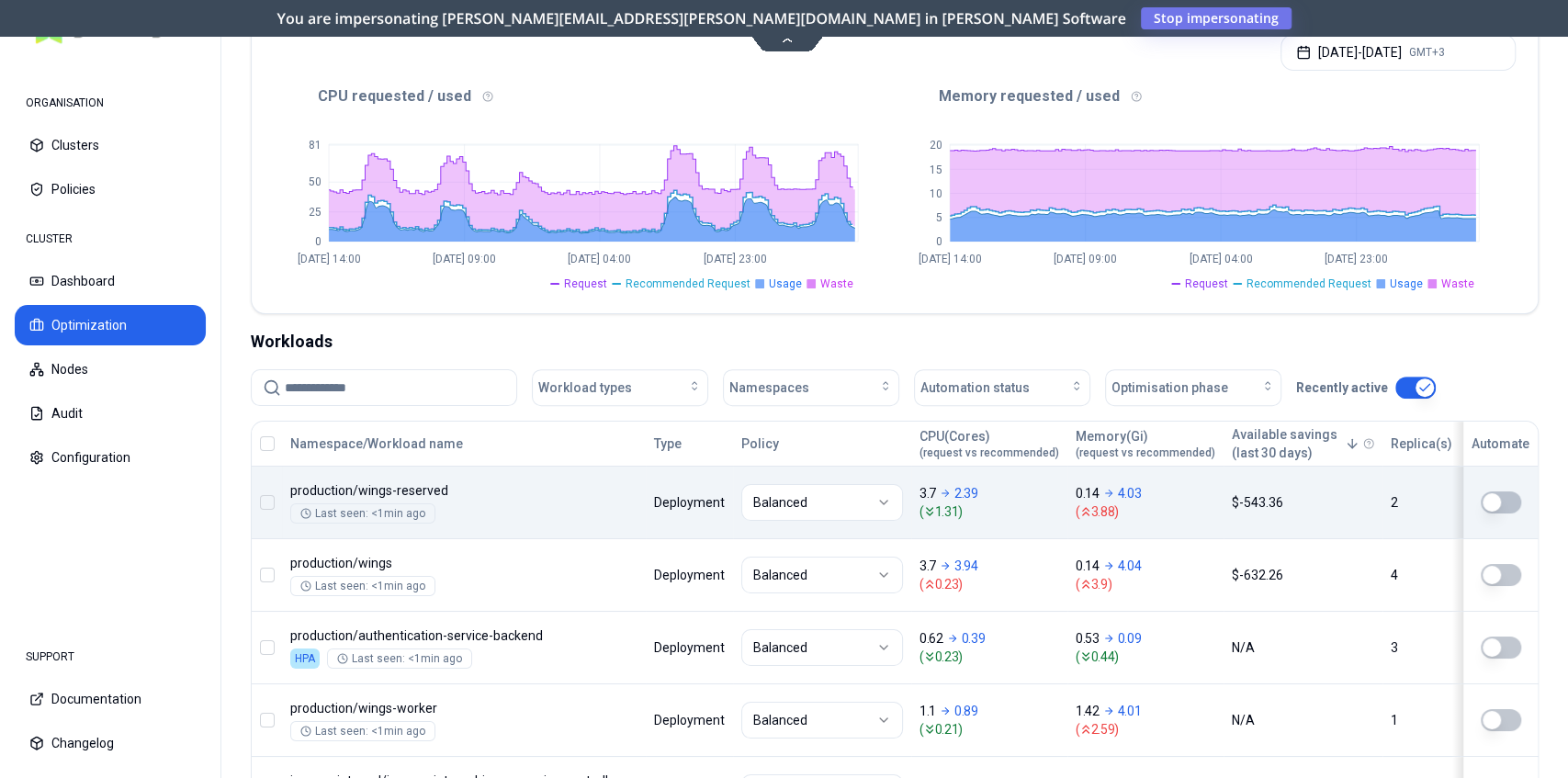
click at [1152, 518] on body "ORGANISATION Clusters Policies CLUSTER Dashboard Optimization Nodes Audit Confi…" at bounding box center [784, 389] width 1568 height 778
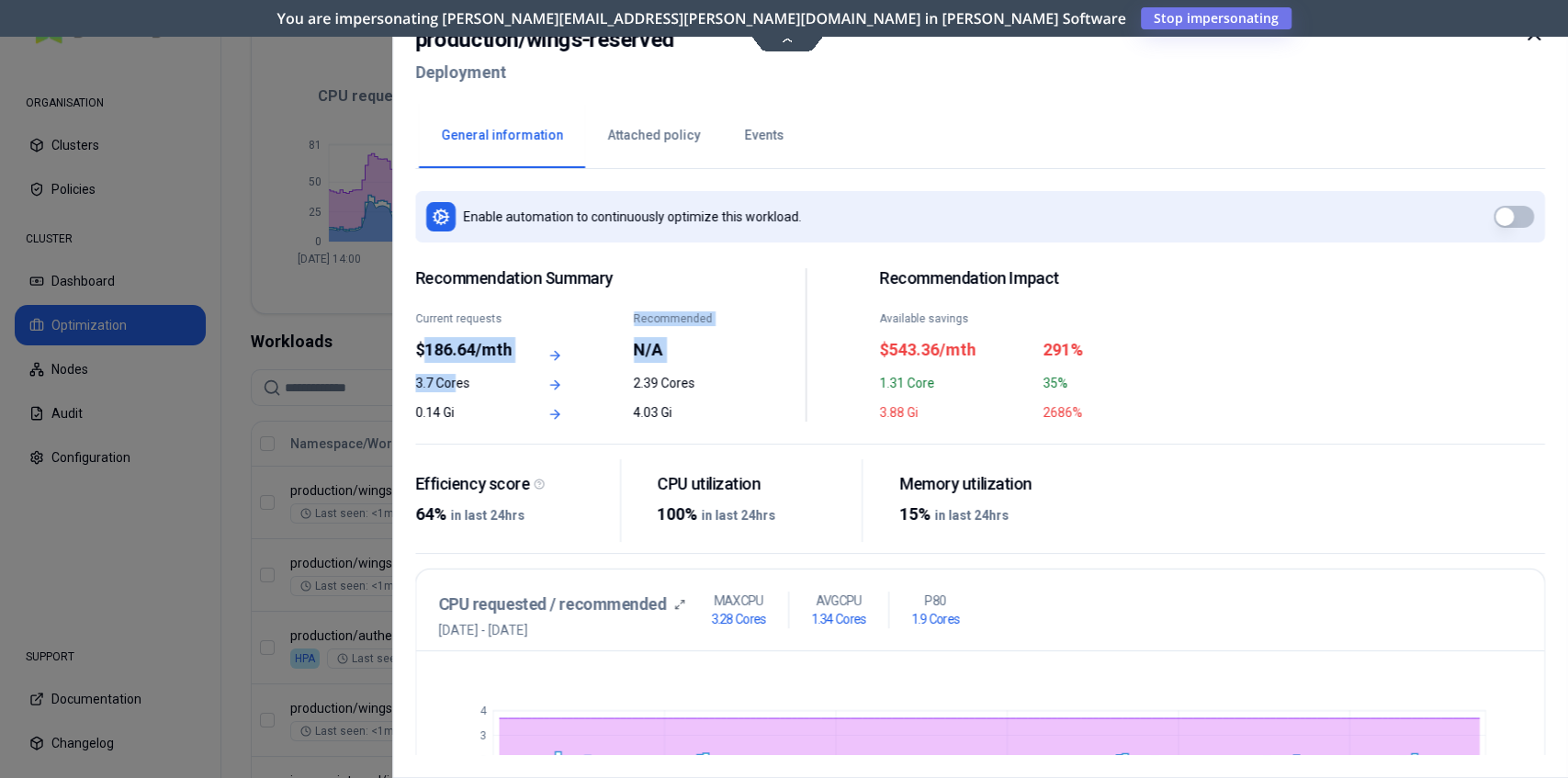
drag, startPoint x: 418, startPoint y: 344, endPoint x: 456, endPoint y: 395, distance: 63.6
click at [456, 395] on div "Recommendation Summary Current requests $186.64/mth Recommended N/A 3.7 Cores 2…" at bounding box center [573, 345] width 316 height 153
drag, startPoint x: 626, startPoint y: 350, endPoint x: 641, endPoint y: 352, distance: 15.1
click at [628, 350] on div "Current requests $186.64/mth Recommended N/A" at bounding box center [573, 337] width 316 height 51
click at [633, 349] on div "N/A" at bounding box center [682, 349] width 98 height 25
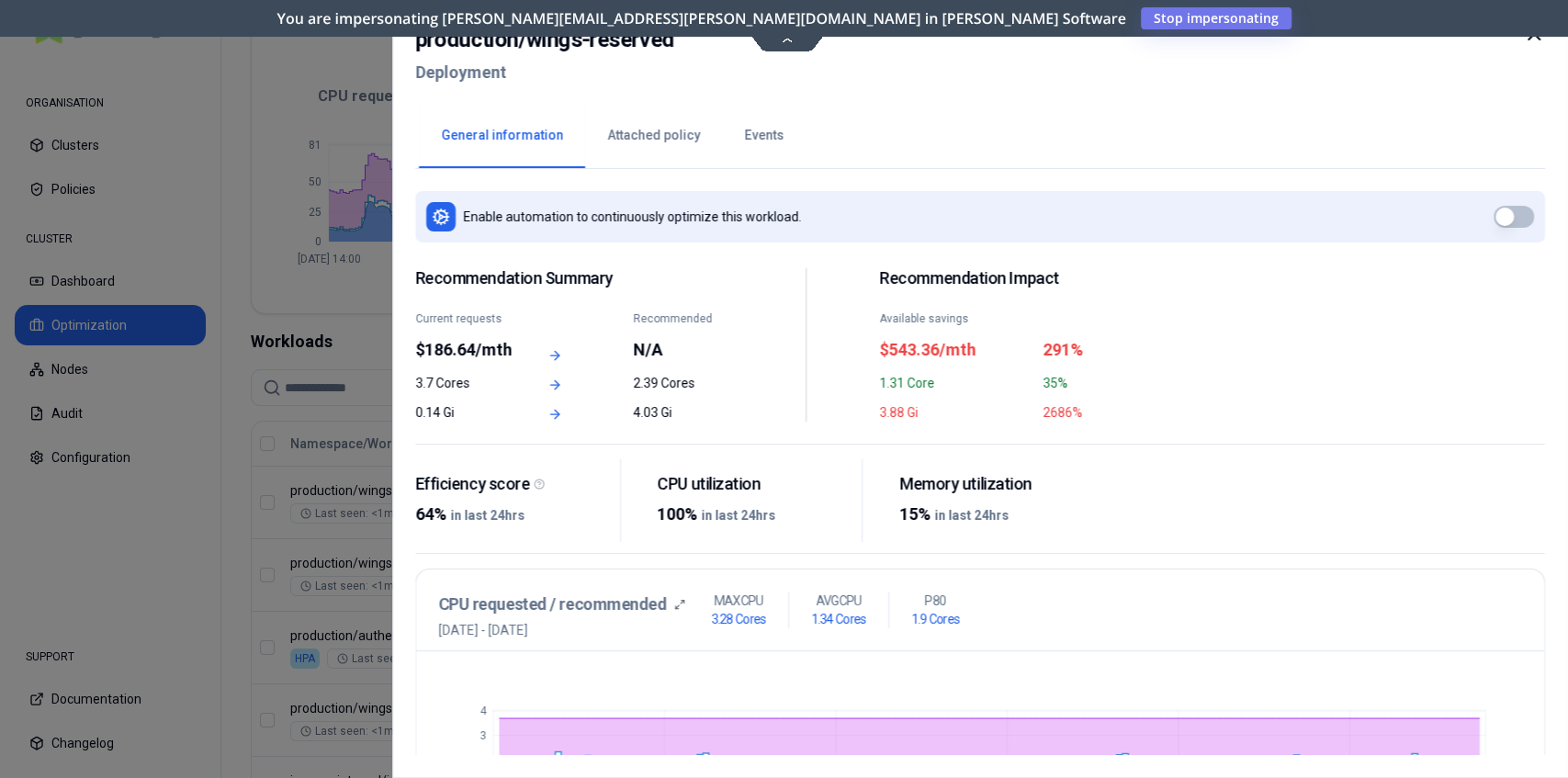
click at [644, 349] on div "N/A" at bounding box center [682, 349] width 98 height 25
drag, startPoint x: 633, startPoint y: 349, endPoint x: 663, endPoint y: 349, distance: 30.0
click at [663, 349] on div "N/A" at bounding box center [682, 349] width 98 height 25
click at [647, 349] on div "N/A" at bounding box center [682, 349] width 98 height 25
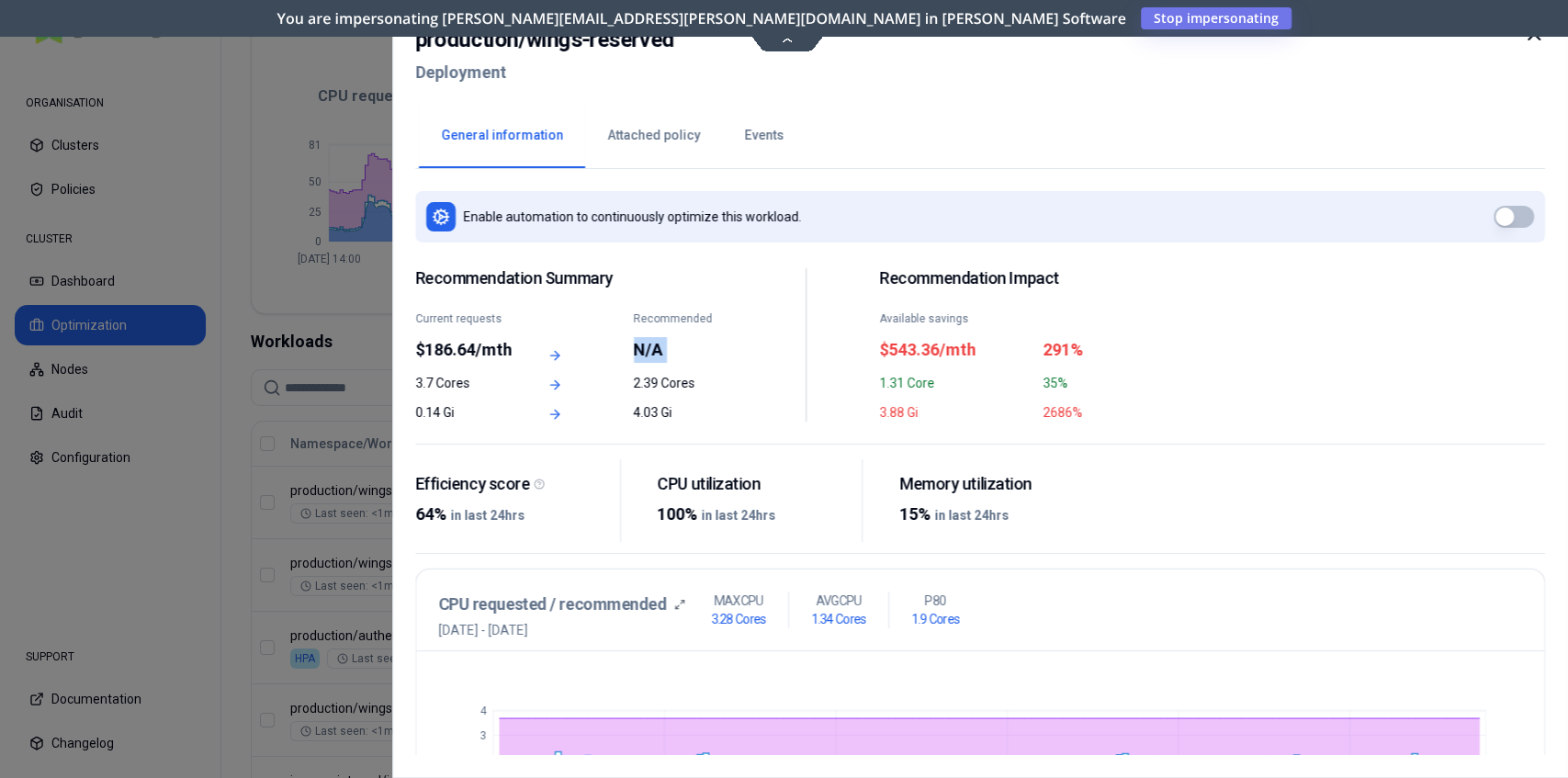
click at [647, 349] on div "N/A" at bounding box center [682, 349] width 98 height 25
click at [655, 360] on div "N/A" at bounding box center [682, 349] width 98 height 25
click at [653, 358] on div "N/A" at bounding box center [682, 349] width 98 height 25
click at [645, 353] on div "N/A" at bounding box center [682, 349] width 98 height 25
drag, startPoint x: 636, startPoint y: 349, endPoint x: 661, endPoint y: 347, distance: 25.1
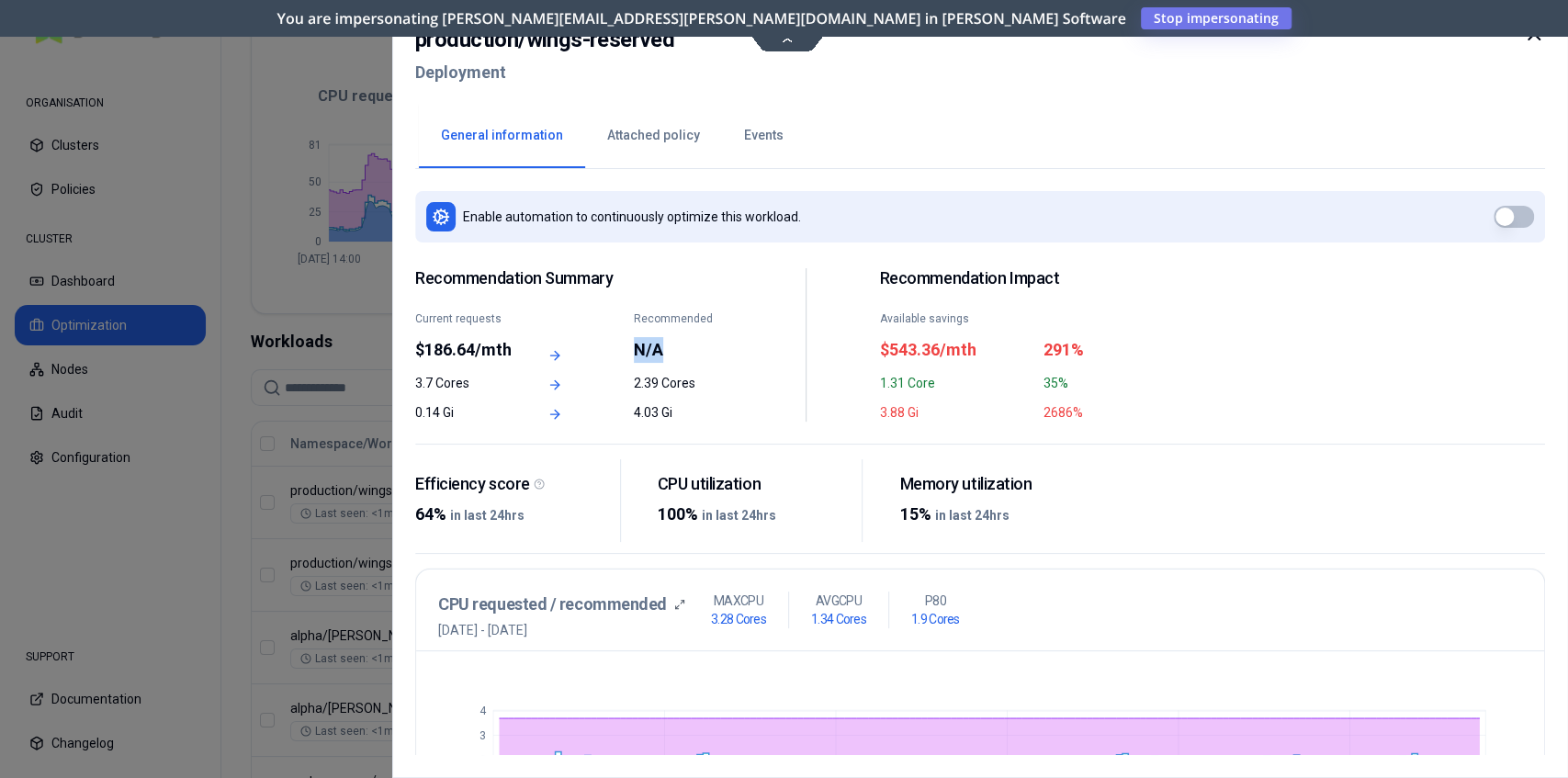
click at [661, 347] on div "N/A" at bounding box center [682, 349] width 98 height 25
click at [929, 351] on div "$543.36/mth" at bounding box center [955, 349] width 152 height 25
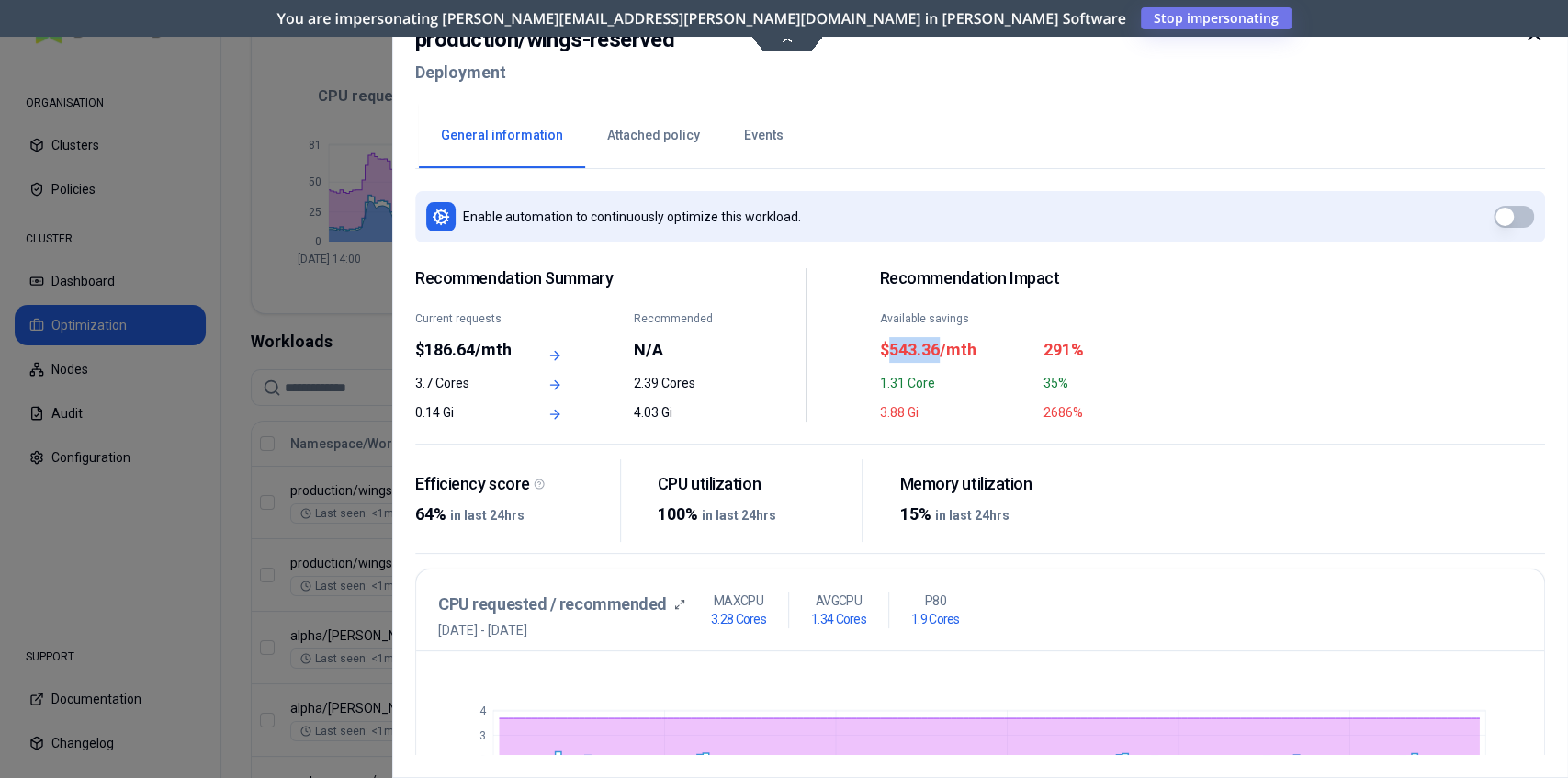
click at [929, 351] on div "$543.36/mth" at bounding box center [955, 349] width 152 height 25
click at [1048, 415] on div "2686%" at bounding box center [1119, 412] width 152 height 18
click at [912, 354] on div "$543.36/mth" at bounding box center [955, 349] width 152 height 25
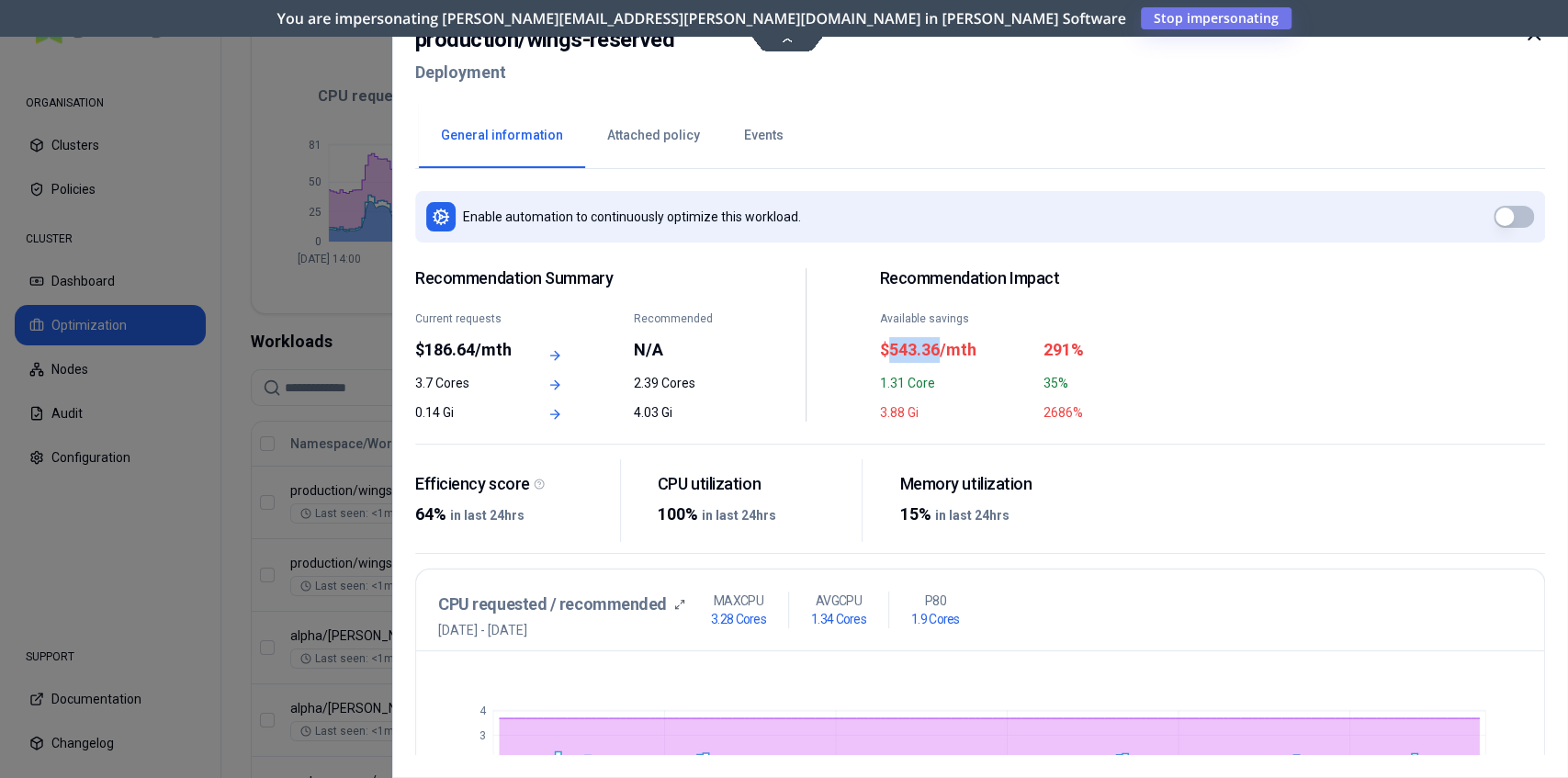
click at [912, 354] on div "$543.36/mth" at bounding box center [955, 349] width 152 height 25
drag, startPoint x: 632, startPoint y: 379, endPoint x: 669, endPoint y: 411, distance: 48.9
click at [669, 411] on div "Recommendation Summary Current requests $186.64/mth Recommended N/A 3.7 Cores 2…" at bounding box center [573, 345] width 316 height 153
click at [669, 411] on div "4.03 Gi" at bounding box center [682, 412] width 98 height 18
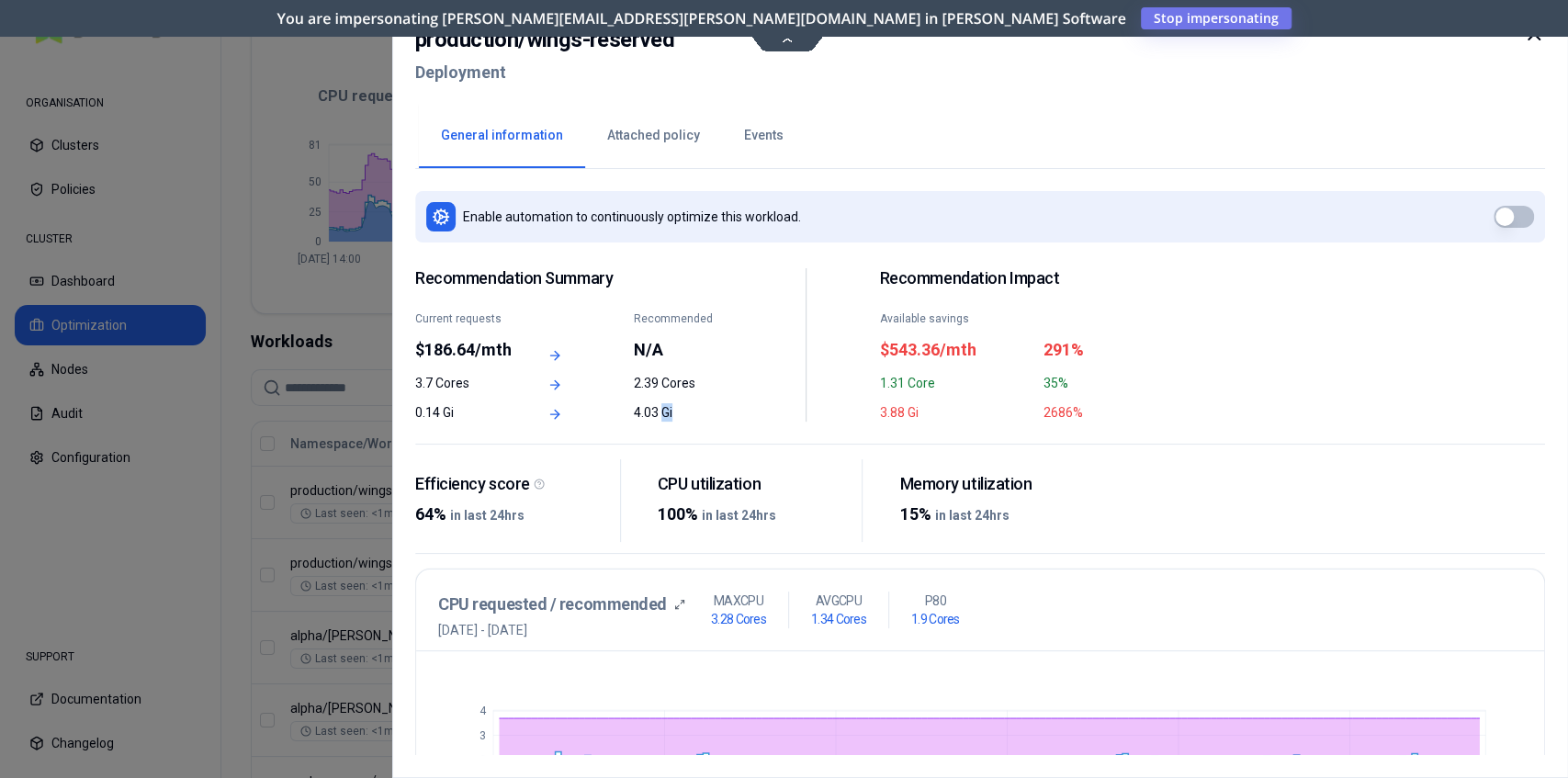
click at [669, 411] on div "4.03 Gi" at bounding box center [682, 412] width 98 height 18
click at [654, 385] on div "2.39 Cores" at bounding box center [682, 382] width 98 height 18
click at [646, 351] on div "N/A" at bounding box center [682, 349] width 98 height 25
drag, startPoint x: 631, startPoint y: 384, endPoint x: 645, endPoint y: 382, distance: 14.1
click at [645, 382] on div "3.7 Cores 2.39 Cores" at bounding box center [573, 382] width 316 height 18
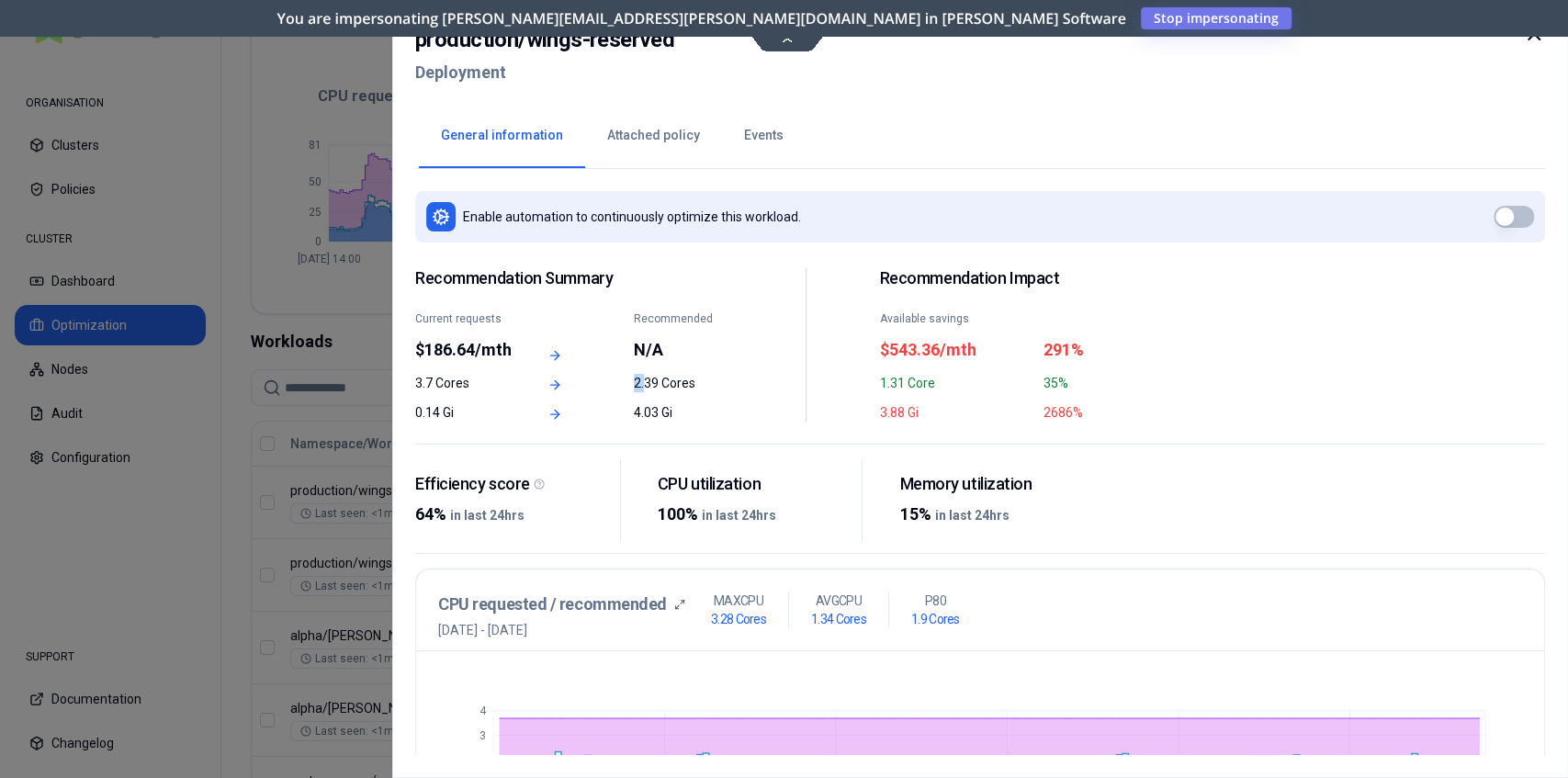
click at [645, 382] on div "2.39 Cores" at bounding box center [682, 382] width 98 height 18
click at [423, 385] on div "3.7 Cores" at bounding box center [465, 382] width 98 height 18
click at [659, 391] on div "Recommendation Summary Current requests $186.64/mth Recommended N/A 3.7 Cores 2…" at bounding box center [573, 345] width 316 height 153
click at [999, 19] on div "production / wings-reserved Deployment General information Attached policy Even…" at bounding box center [980, 389] width 1176 height 778
click at [1032, 17] on div "production / wings-reserved Deployment General information Attached policy Even…" at bounding box center [980, 389] width 1176 height 778
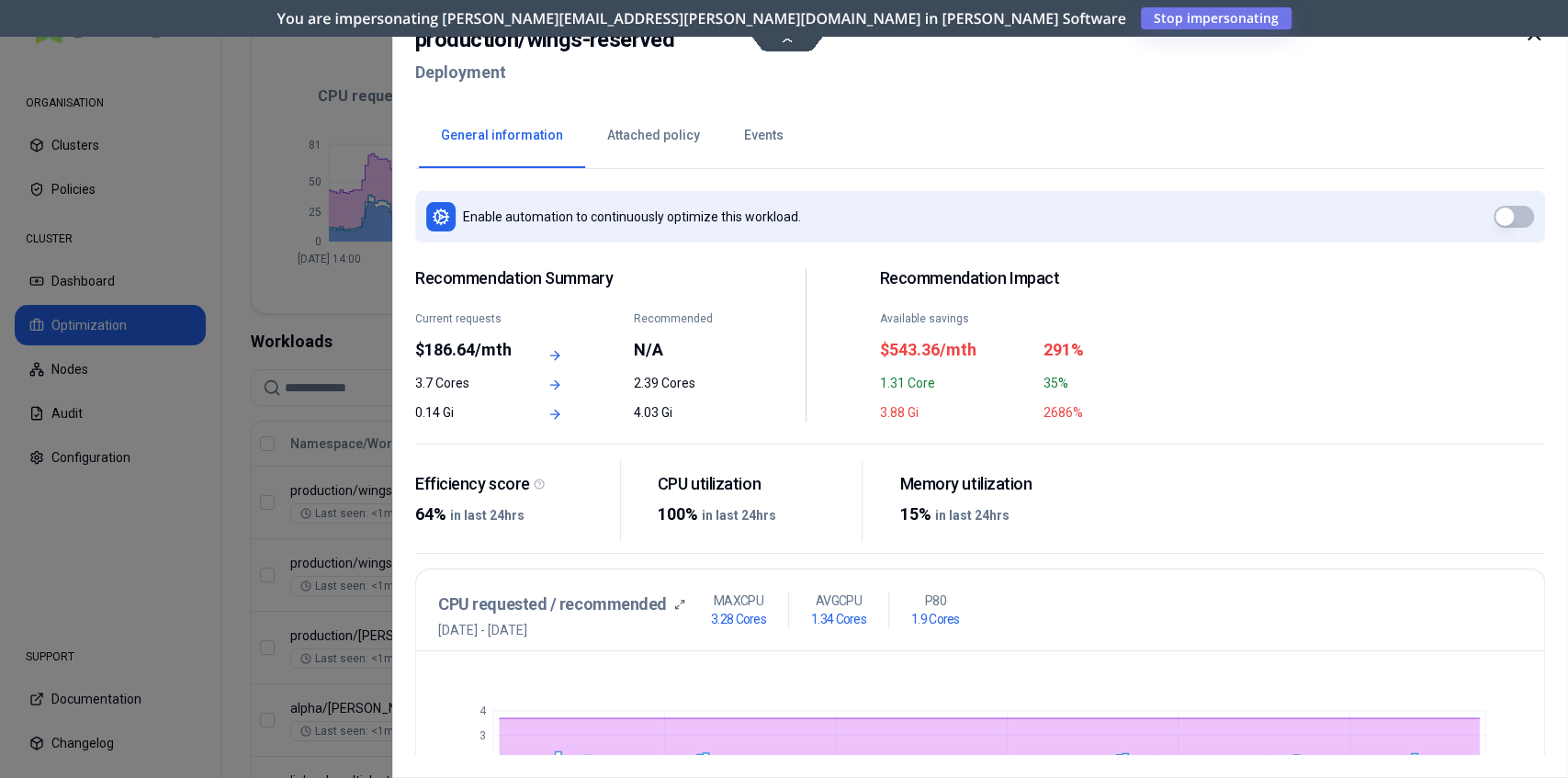
click at [1032, 18] on div "production / wings-reserved Deployment General information Attached policy Even…" at bounding box center [980, 389] width 1176 height 778
click at [1525, 37] on icon at bounding box center [1533, 33] width 22 height 22
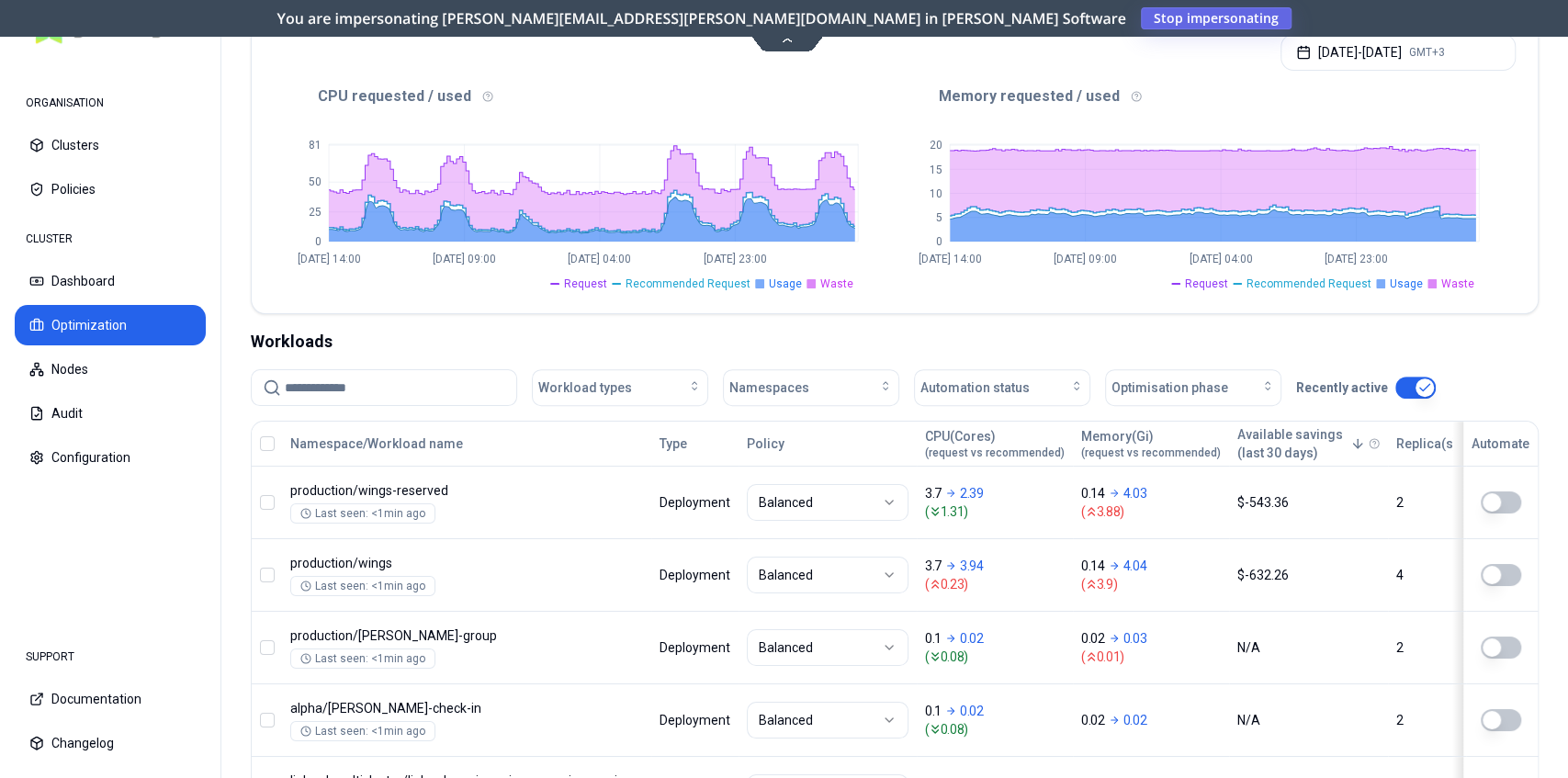
click at [0, 0] on span "Stop impersonating" at bounding box center [0, 0] width 0 height 0
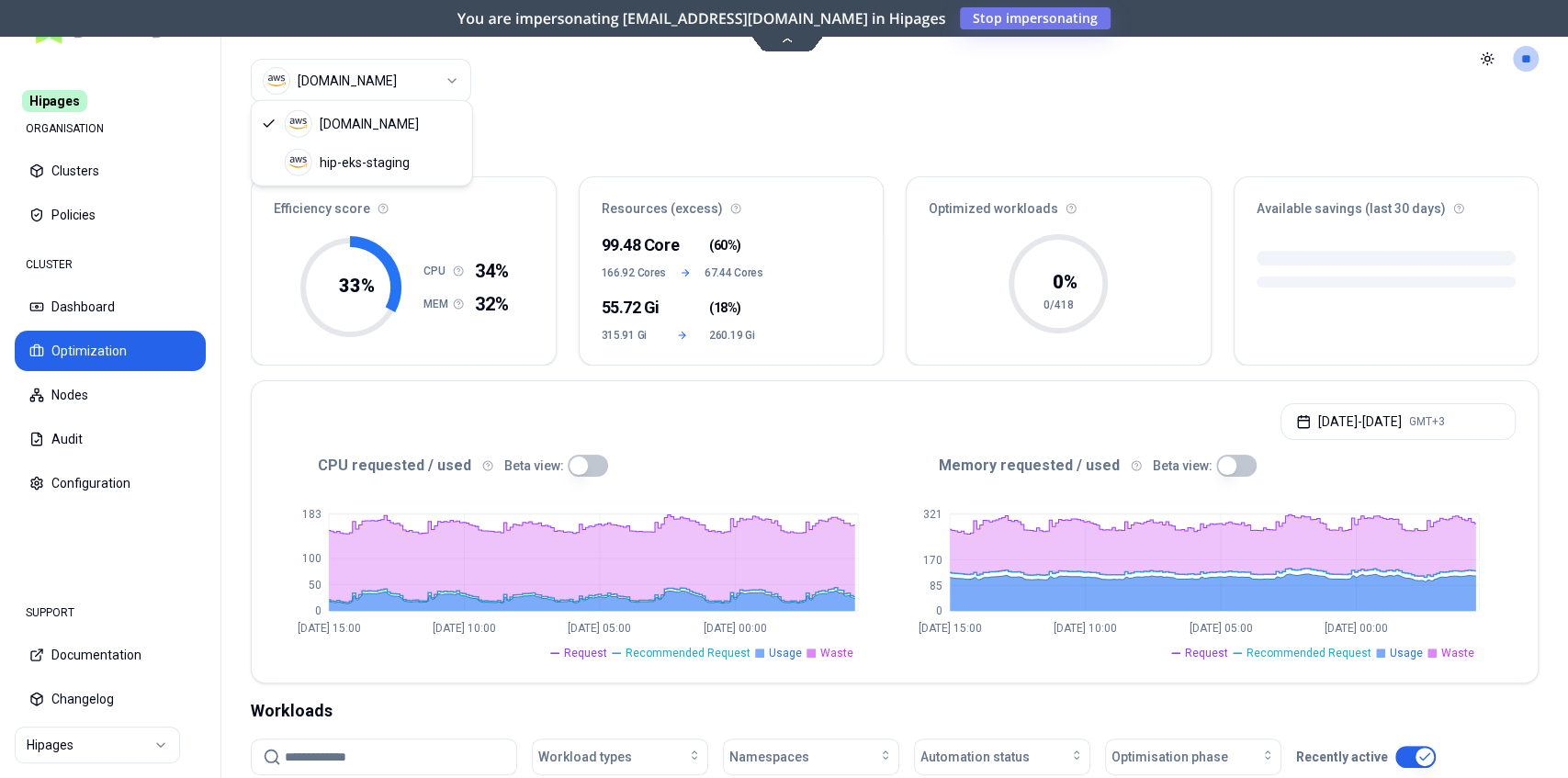
click at [418, 76] on html "Hipages ORGANISATION Clusters Policies CLUSTER Dashboard Optimization Nodes Aud…" at bounding box center [784, 389] width 1568 height 778
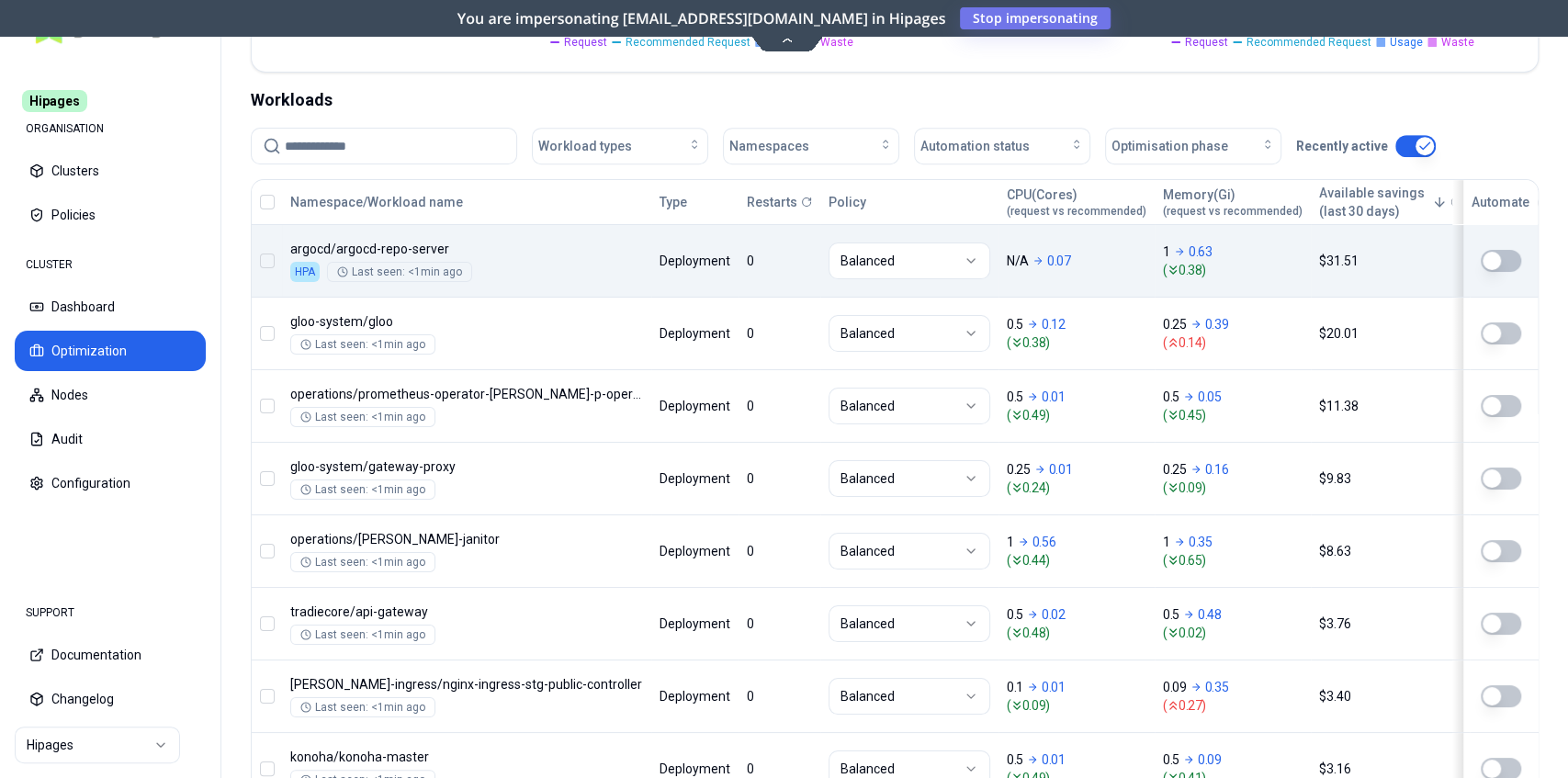
scroll to position [612, 0]
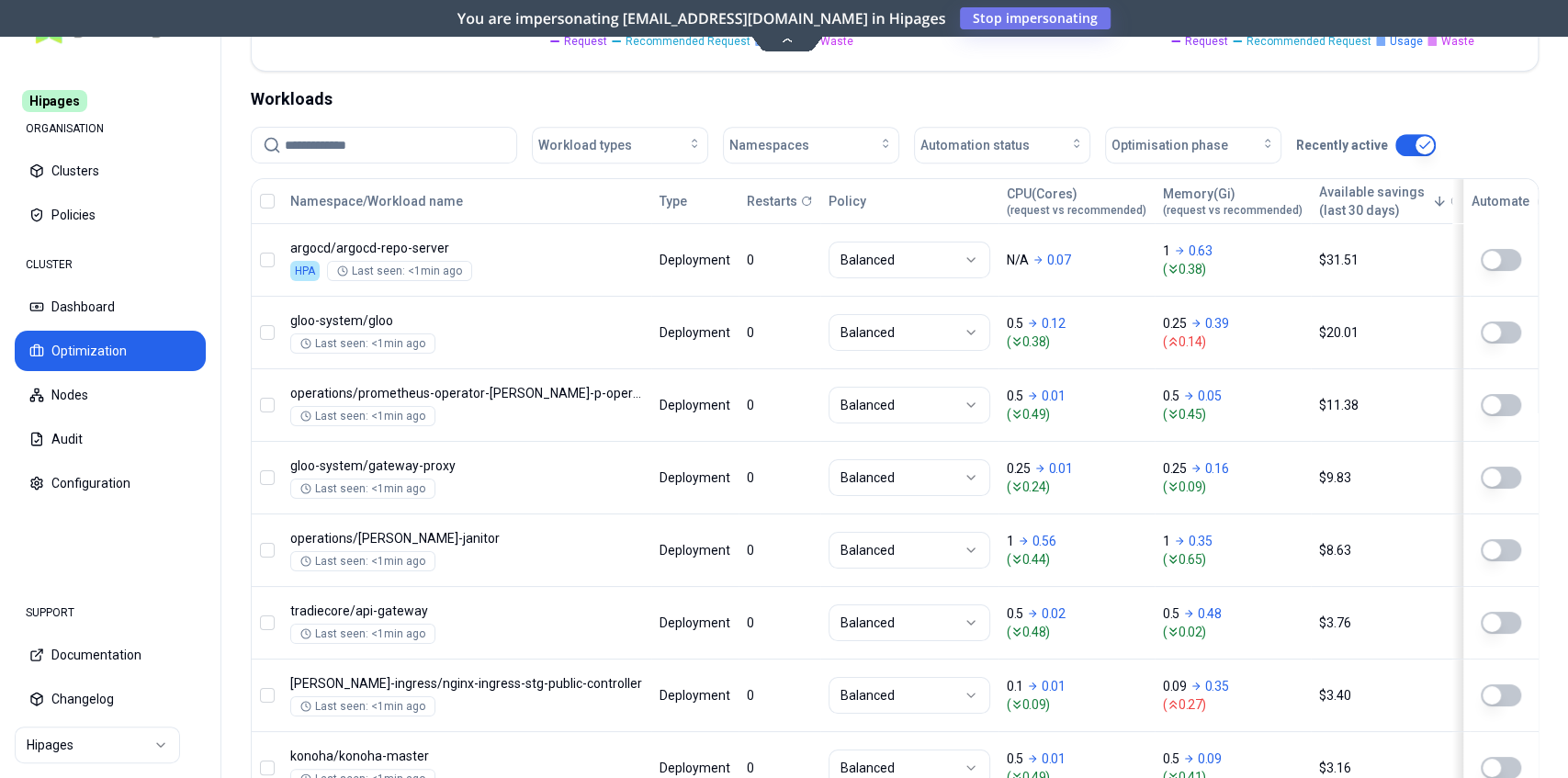
click at [383, 130] on input at bounding box center [394, 144] width 220 height 35
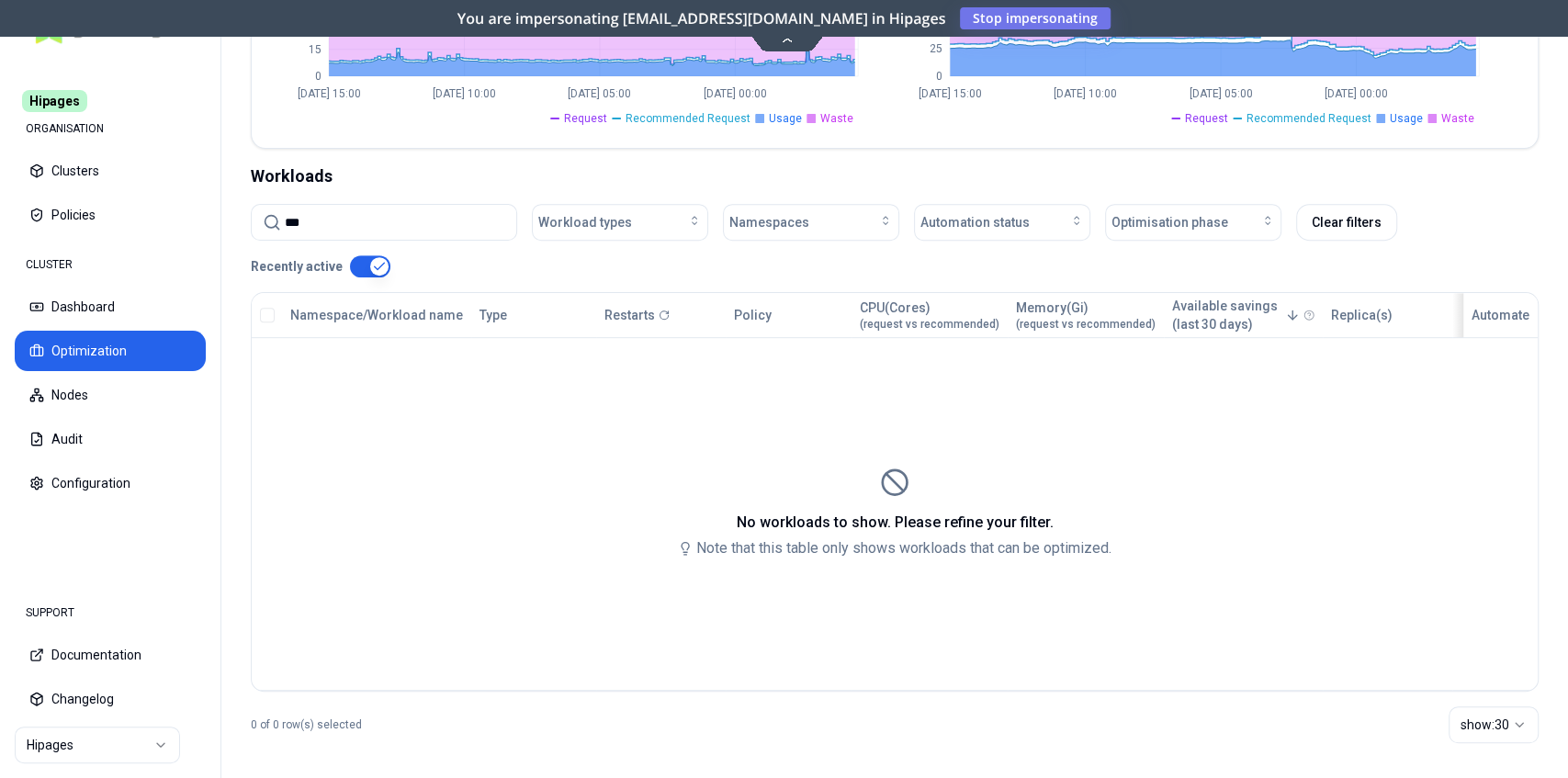
scroll to position [540, 0]
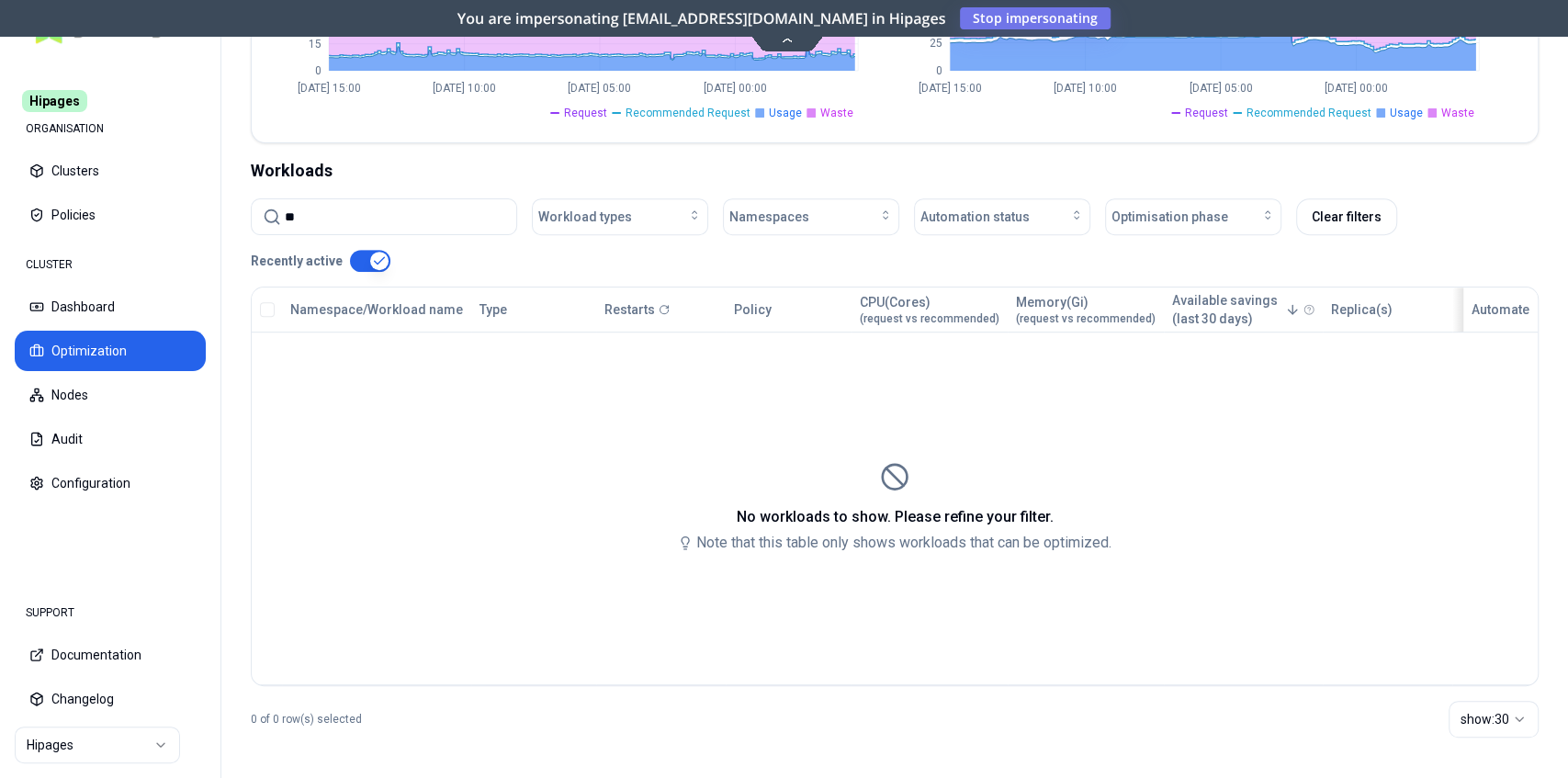
type input "*"
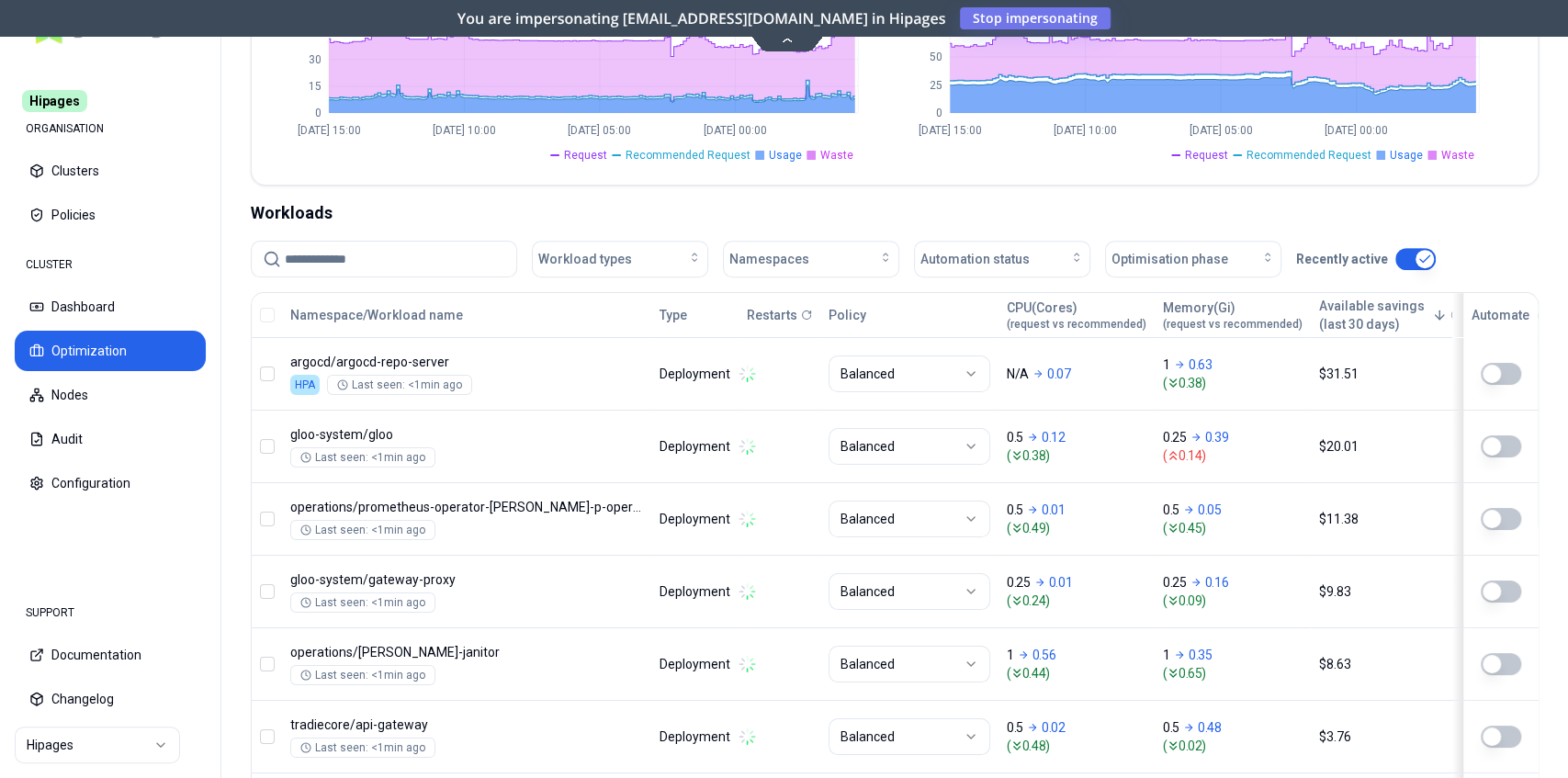
scroll to position [612, 0]
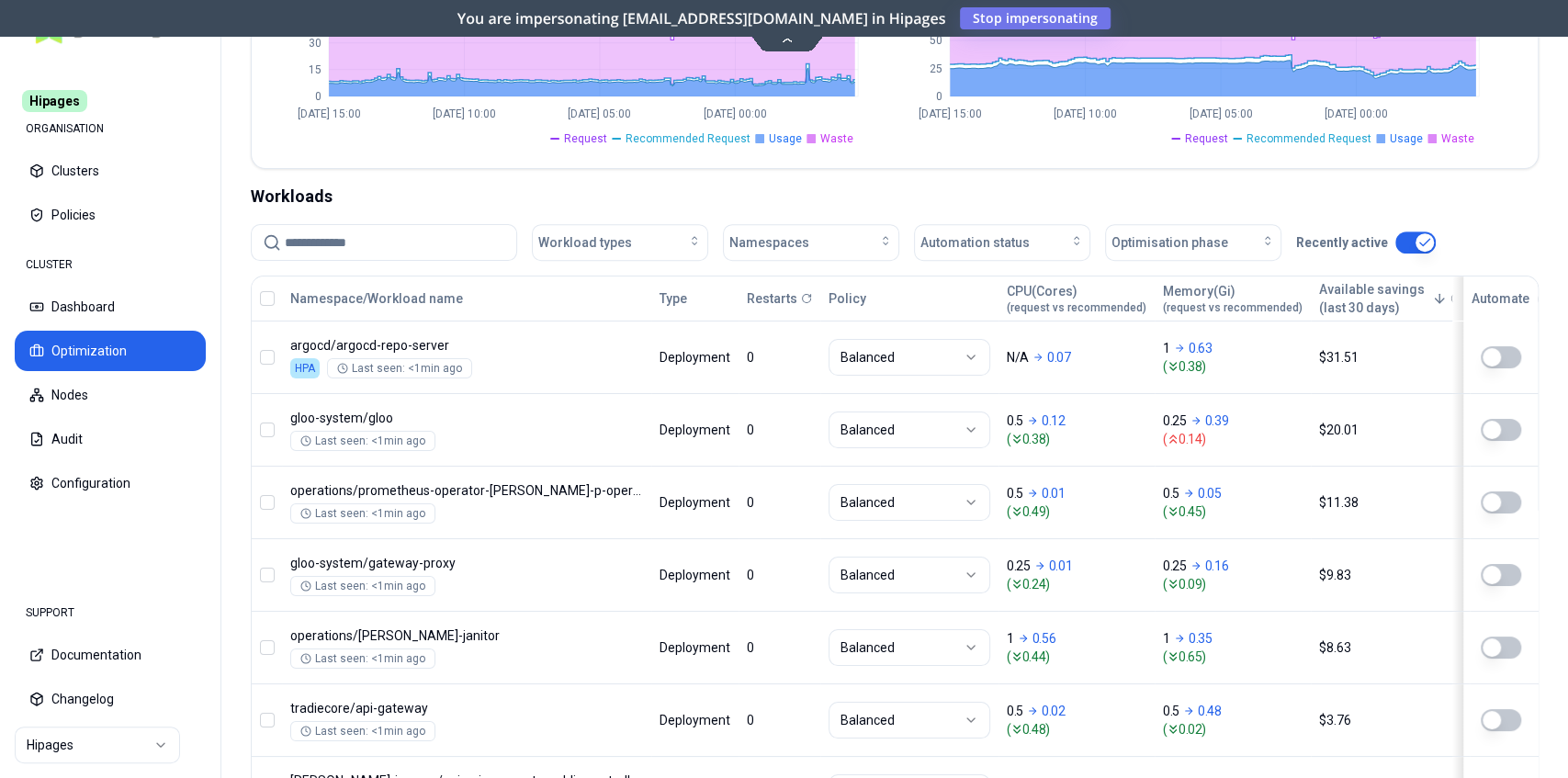
scroll to position [428, 0]
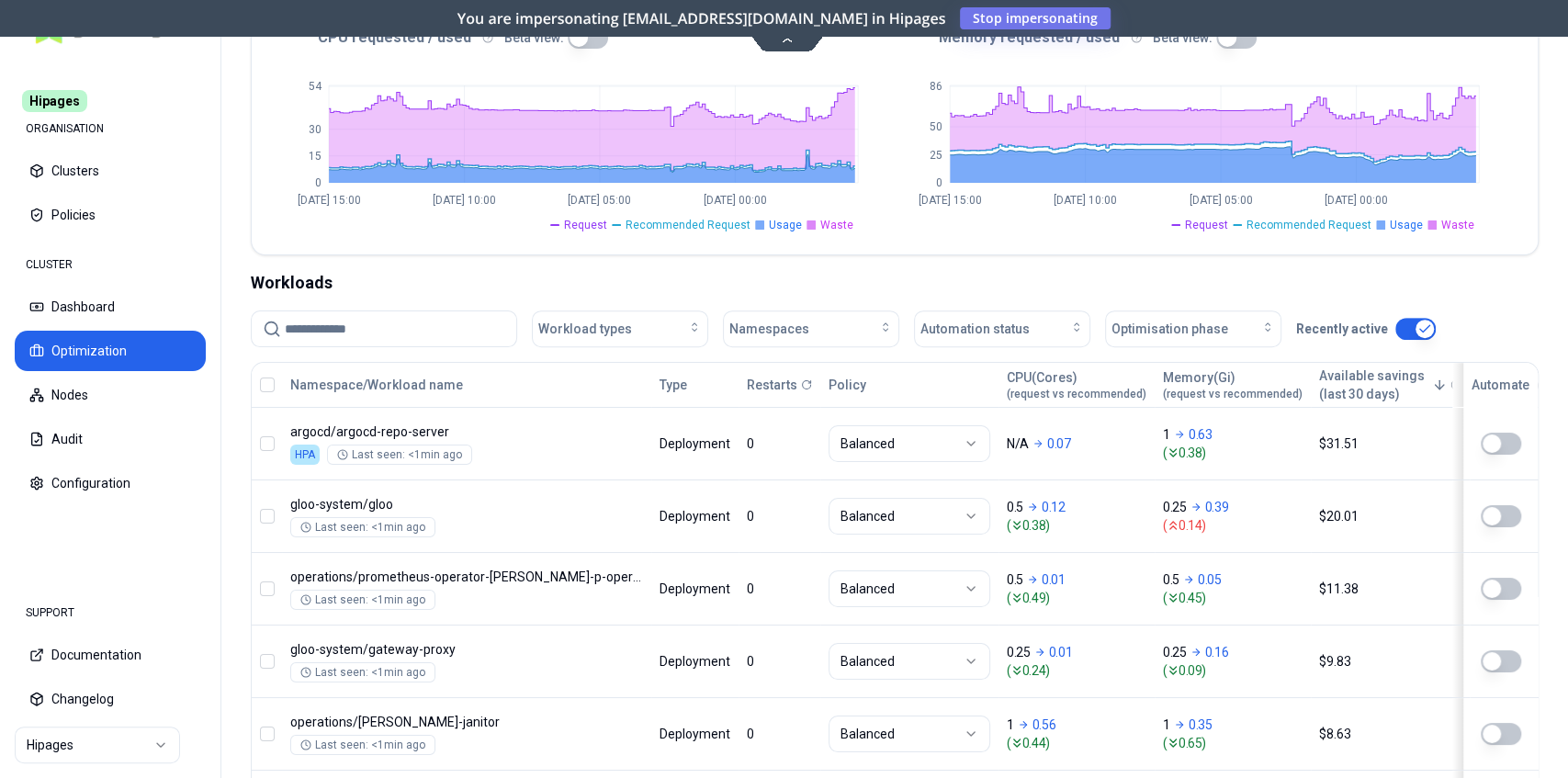
click at [392, 336] on input at bounding box center [394, 329] width 220 height 35
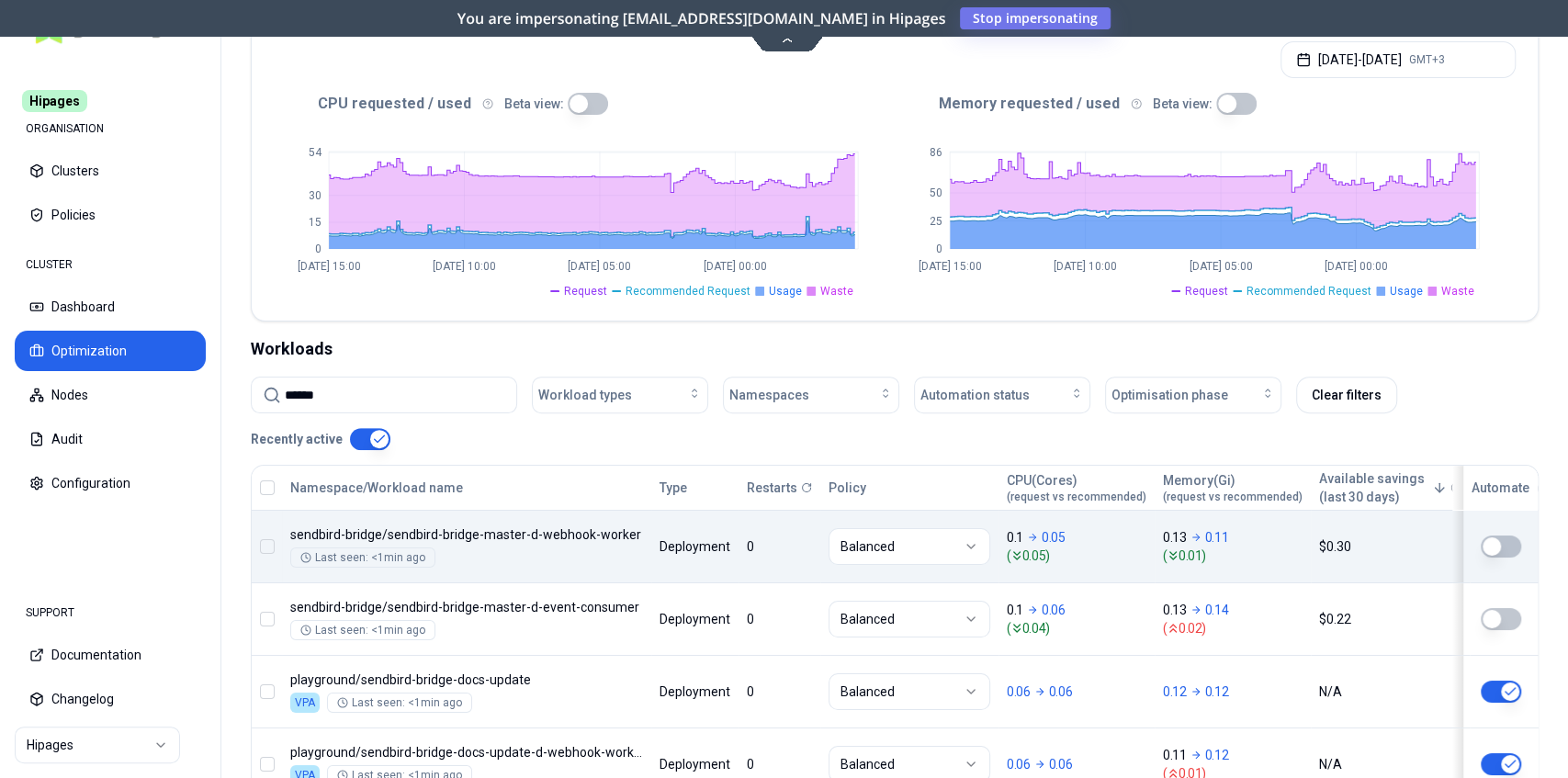
scroll to position [306, 0]
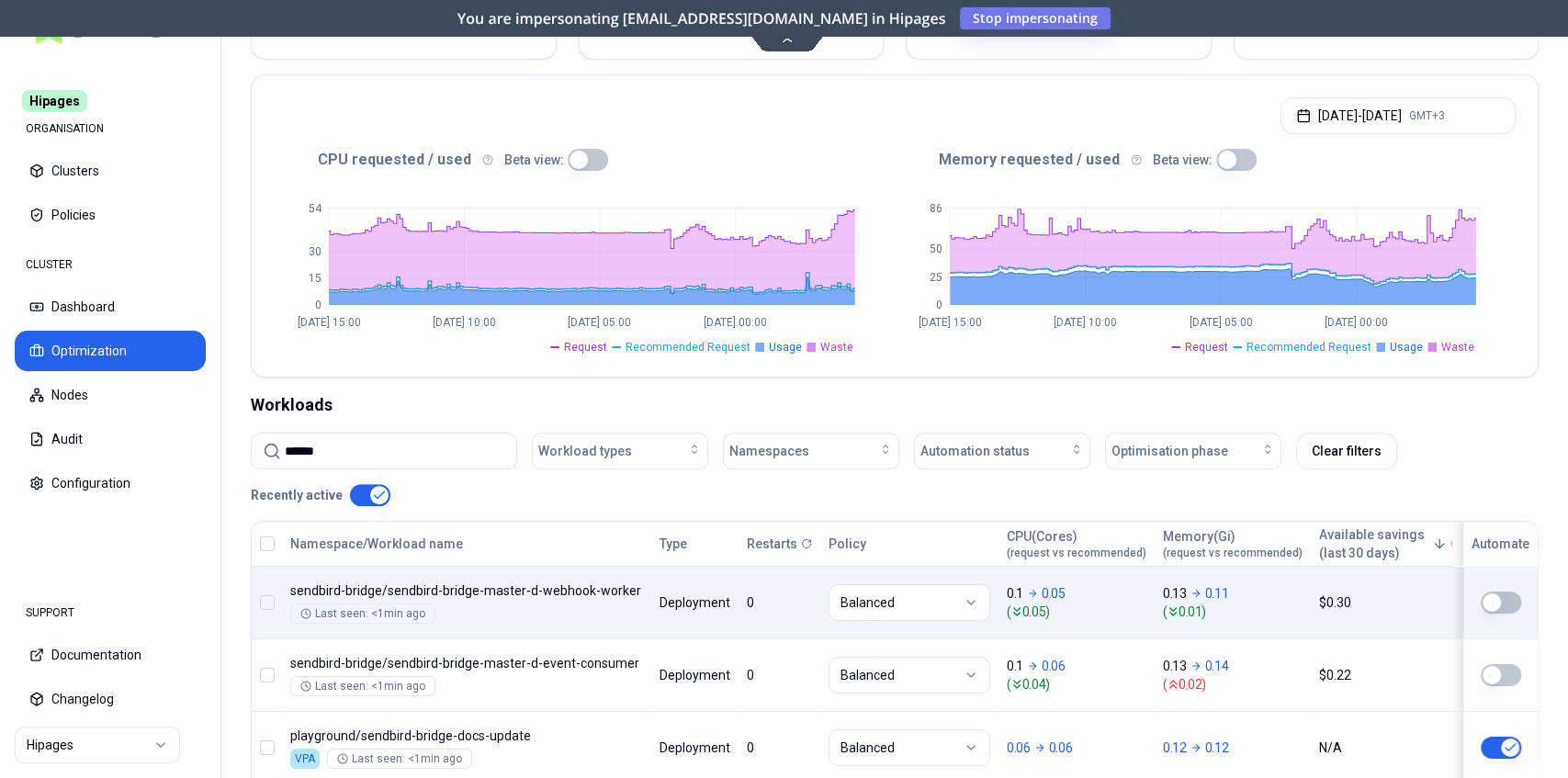
click at [378, 448] on input "******" at bounding box center [394, 450] width 220 height 35
paste input "**********"
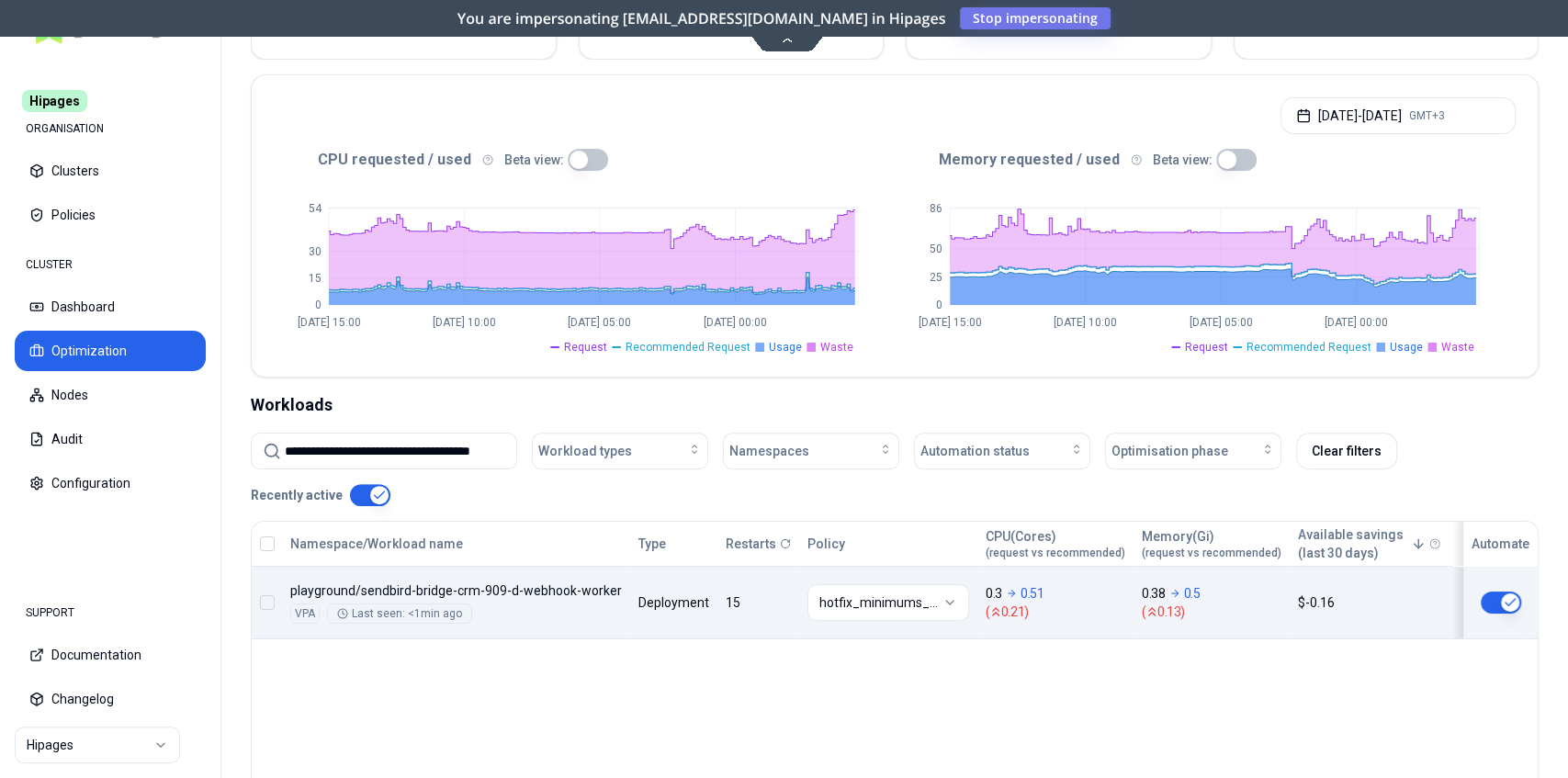
type input "**********"
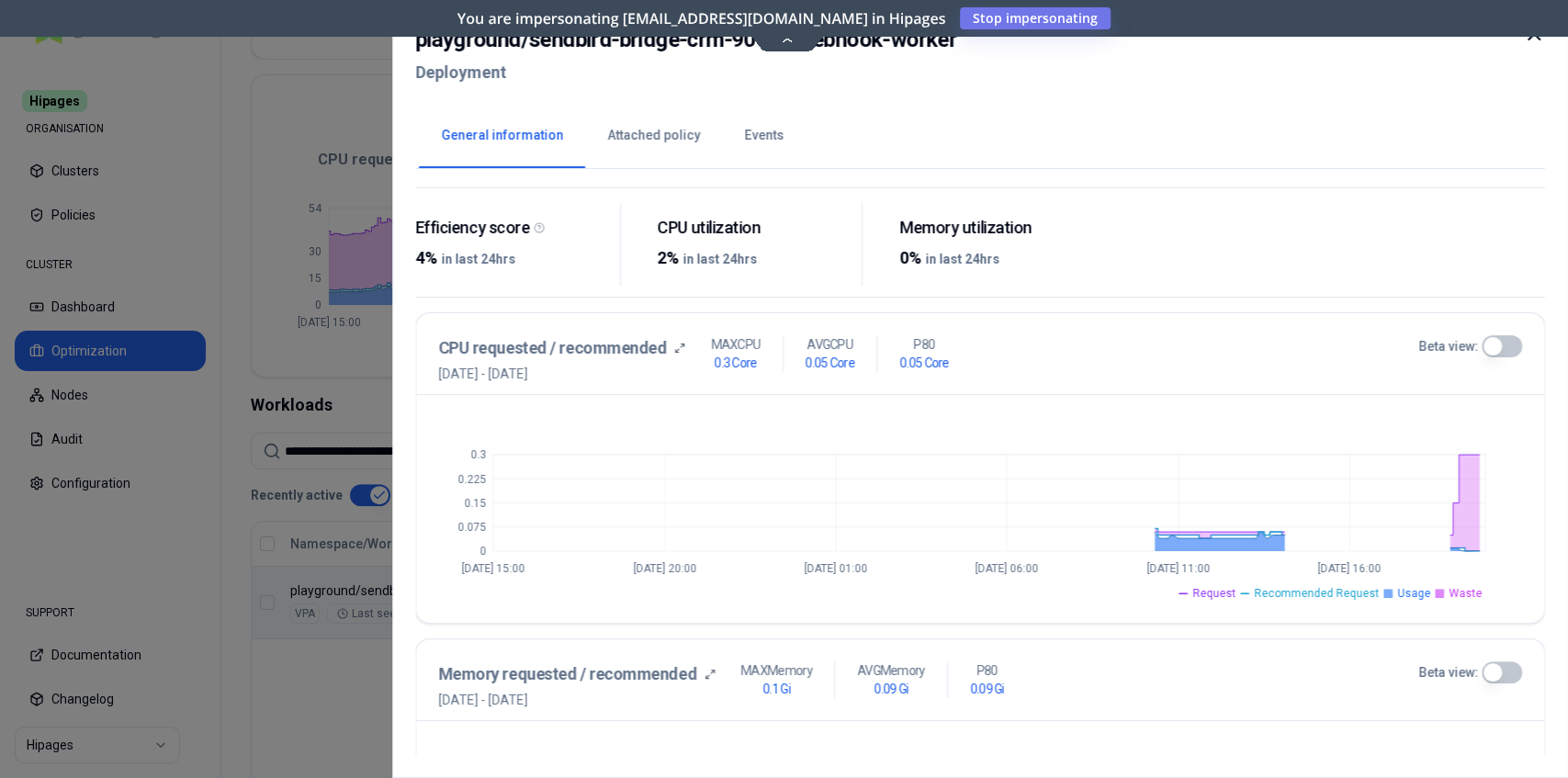
scroll to position [99, 0]
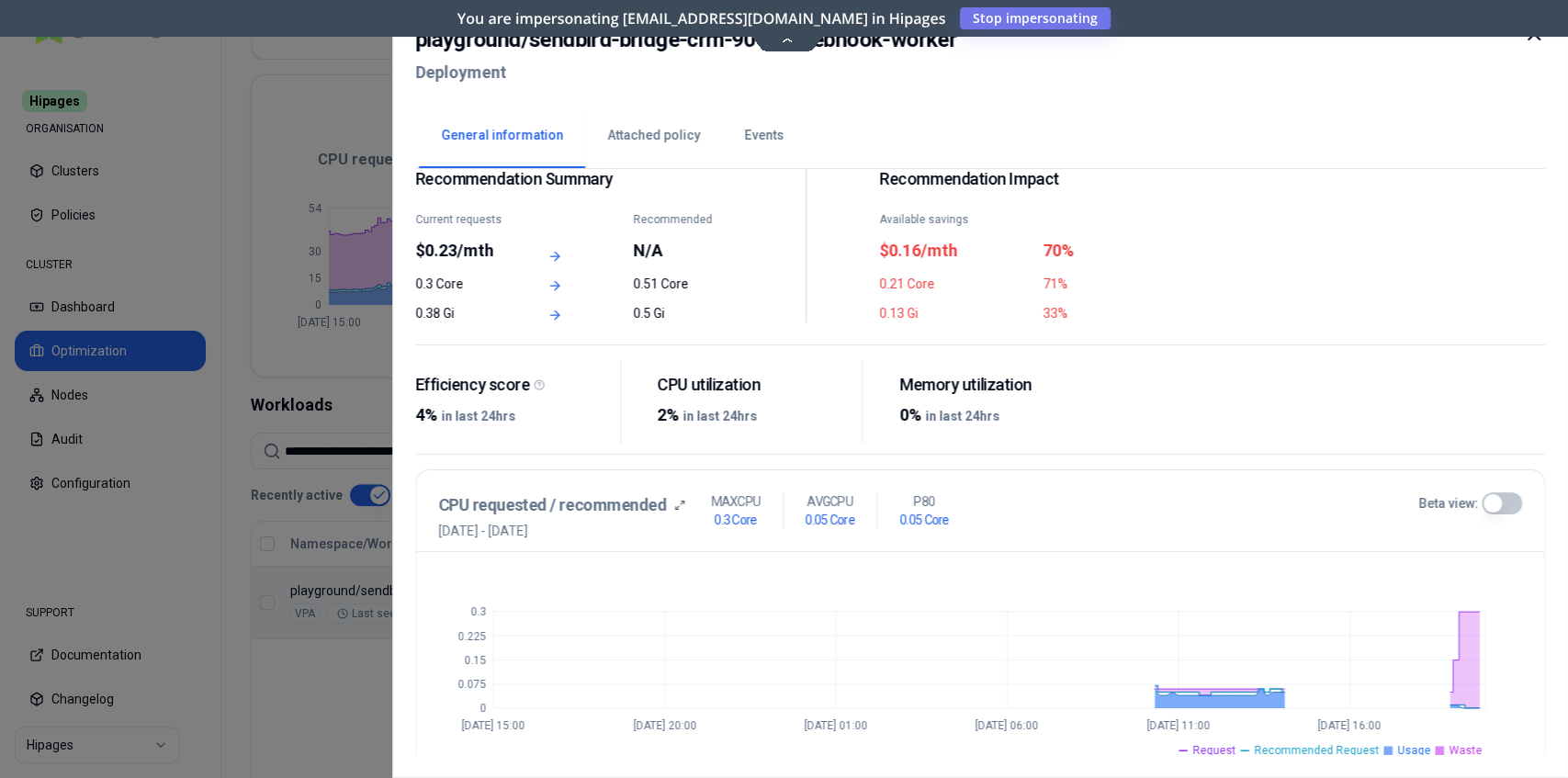
click at [735, 139] on button "Events" at bounding box center [763, 136] width 83 height 64
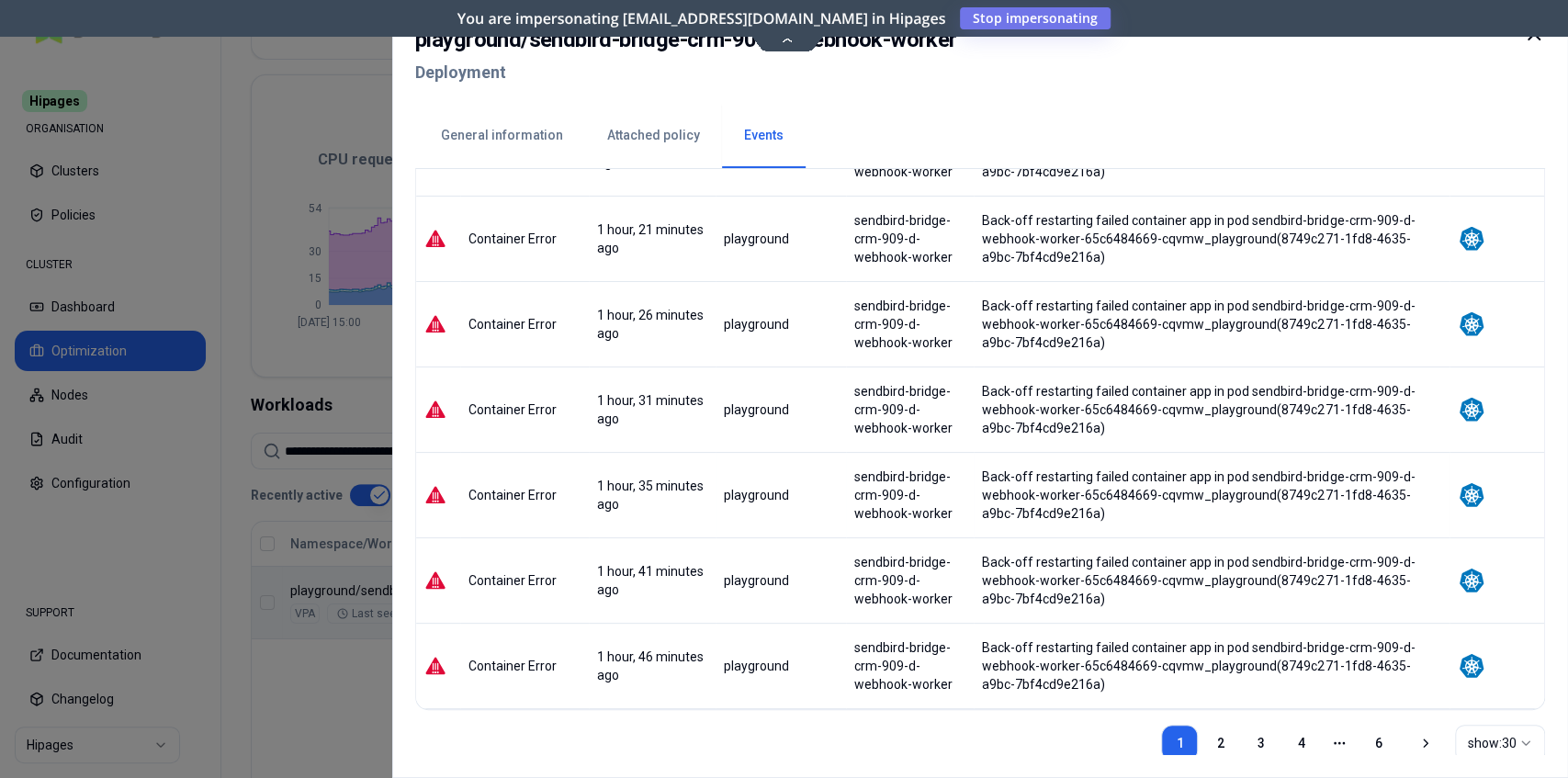
scroll to position [2169, 0]
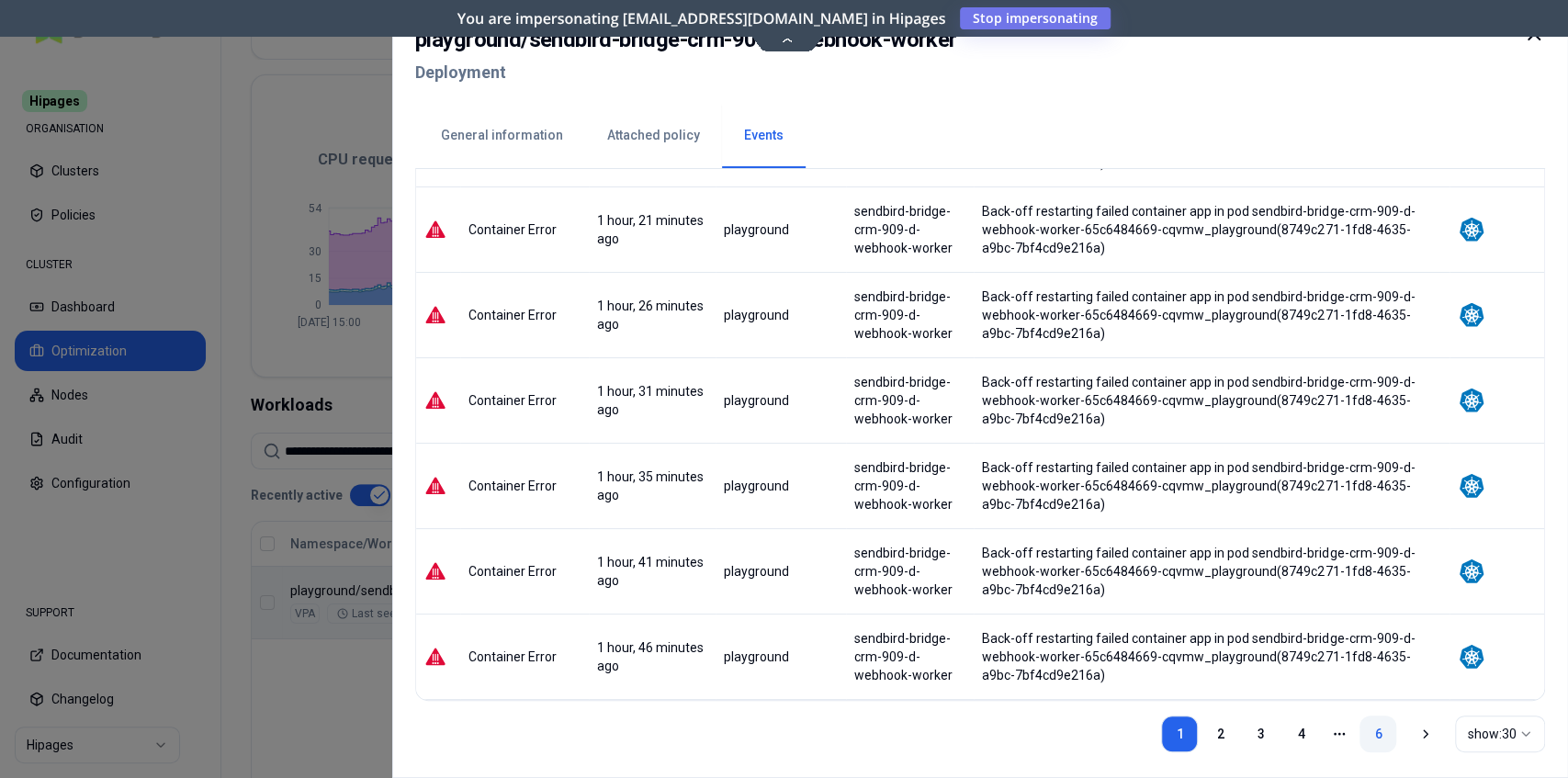
drag, startPoint x: 1300, startPoint y: 727, endPoint x: 1367, endPoint y: 726, distance: 67.0
click at [1367, 726] on ul "1 2 3 4 More pages 6" at bounding box center [1278, 733] width 235 height 37
click at [1372, 726] on link "6" at bounding box center [1377, 733] width 37 height 37
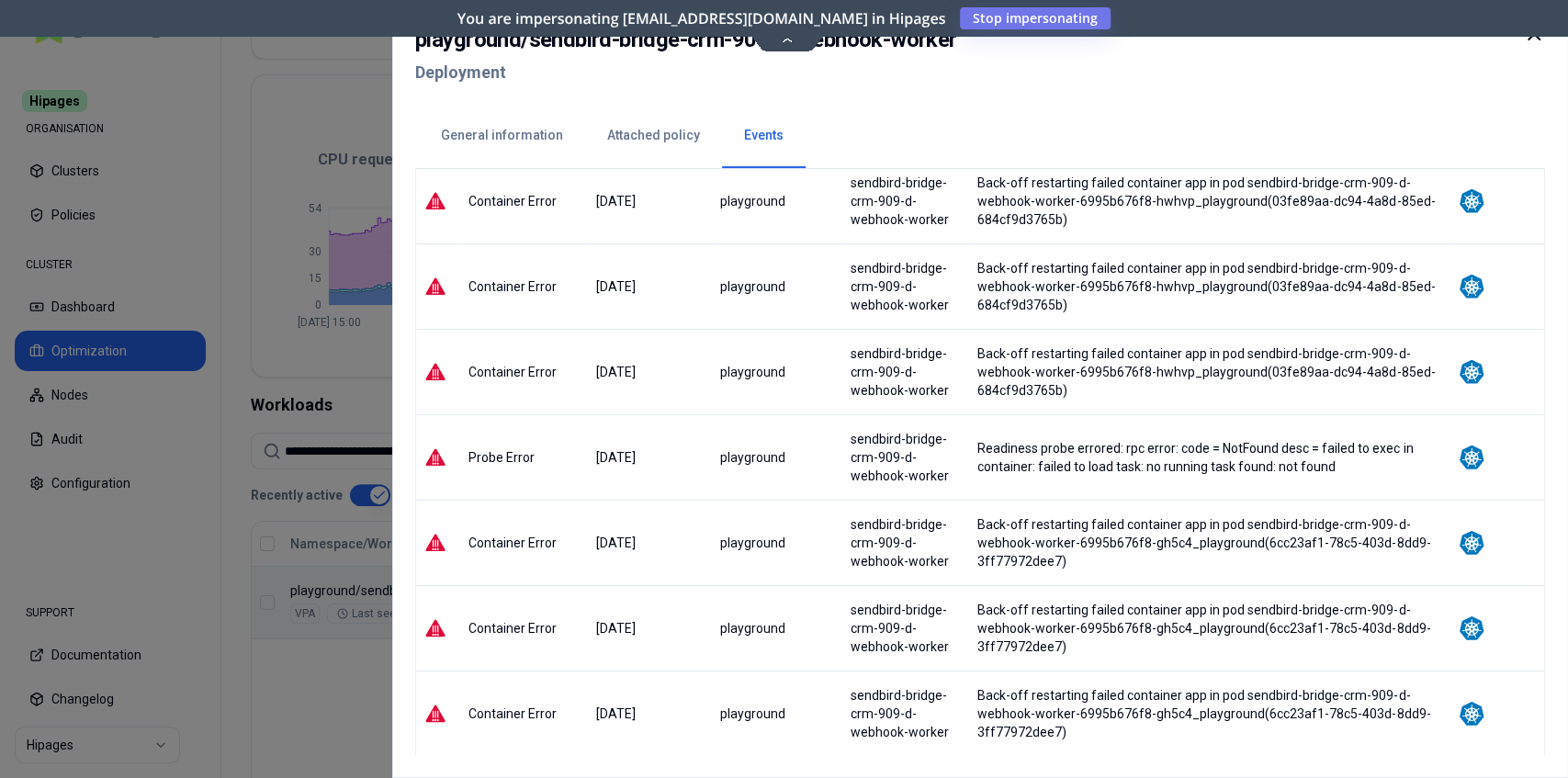
scroll to position [988, 0]
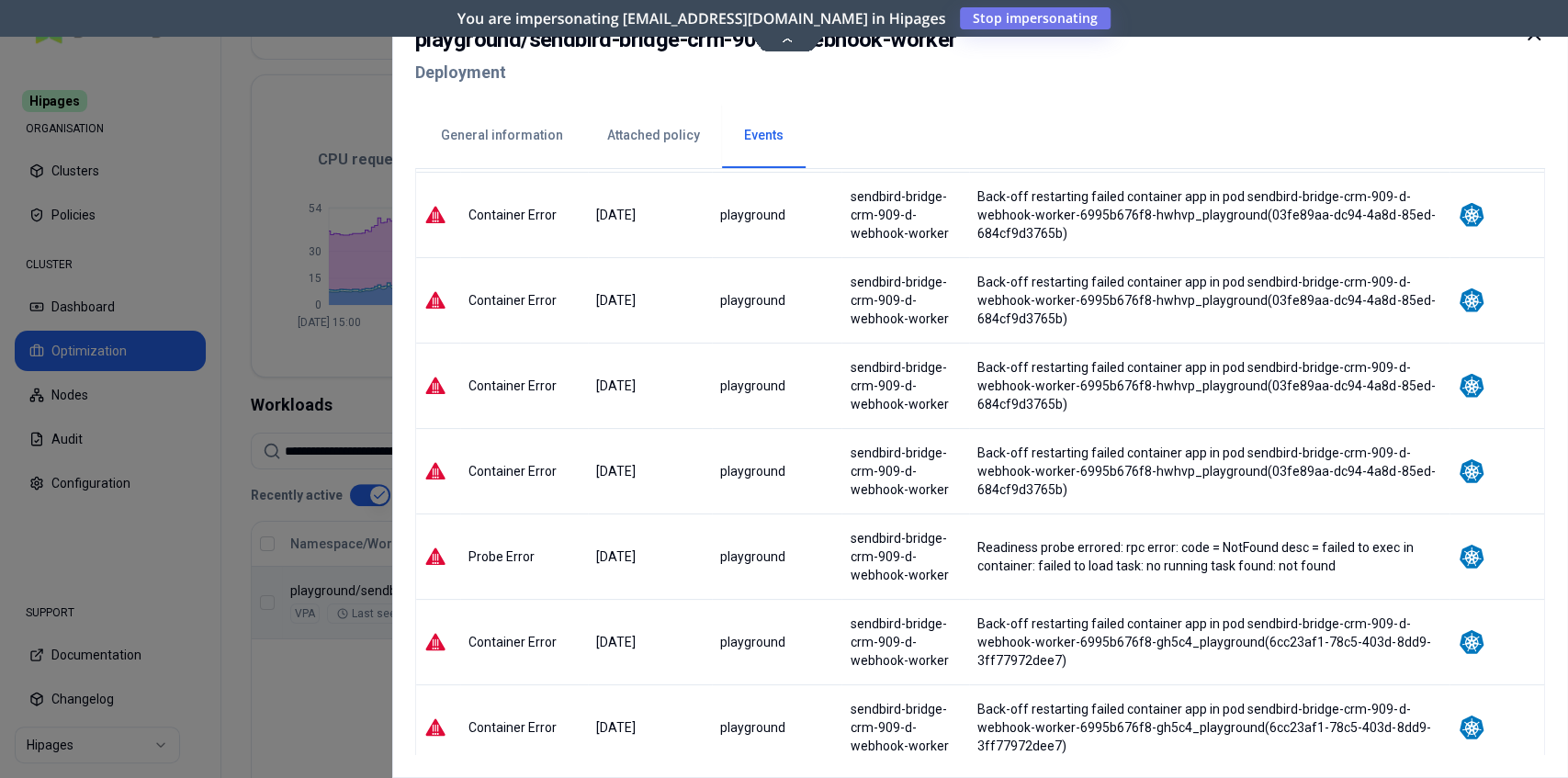
click at [1532, 41] on icon at bounding box center [1533, 33] width 22 height 22
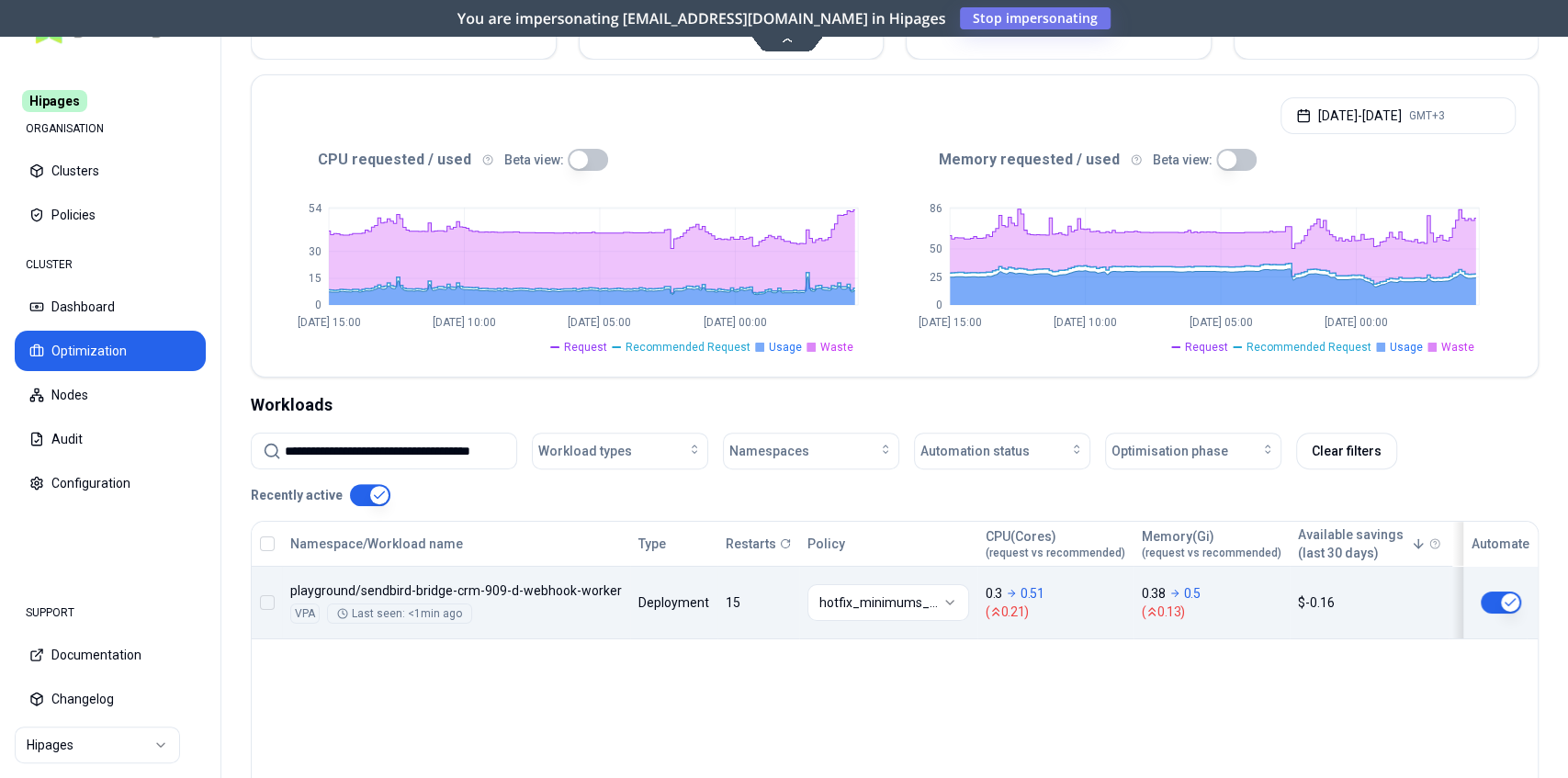
click at [830, 602] on html "**********" at bounding box center [784, 389] width 1568 height 778
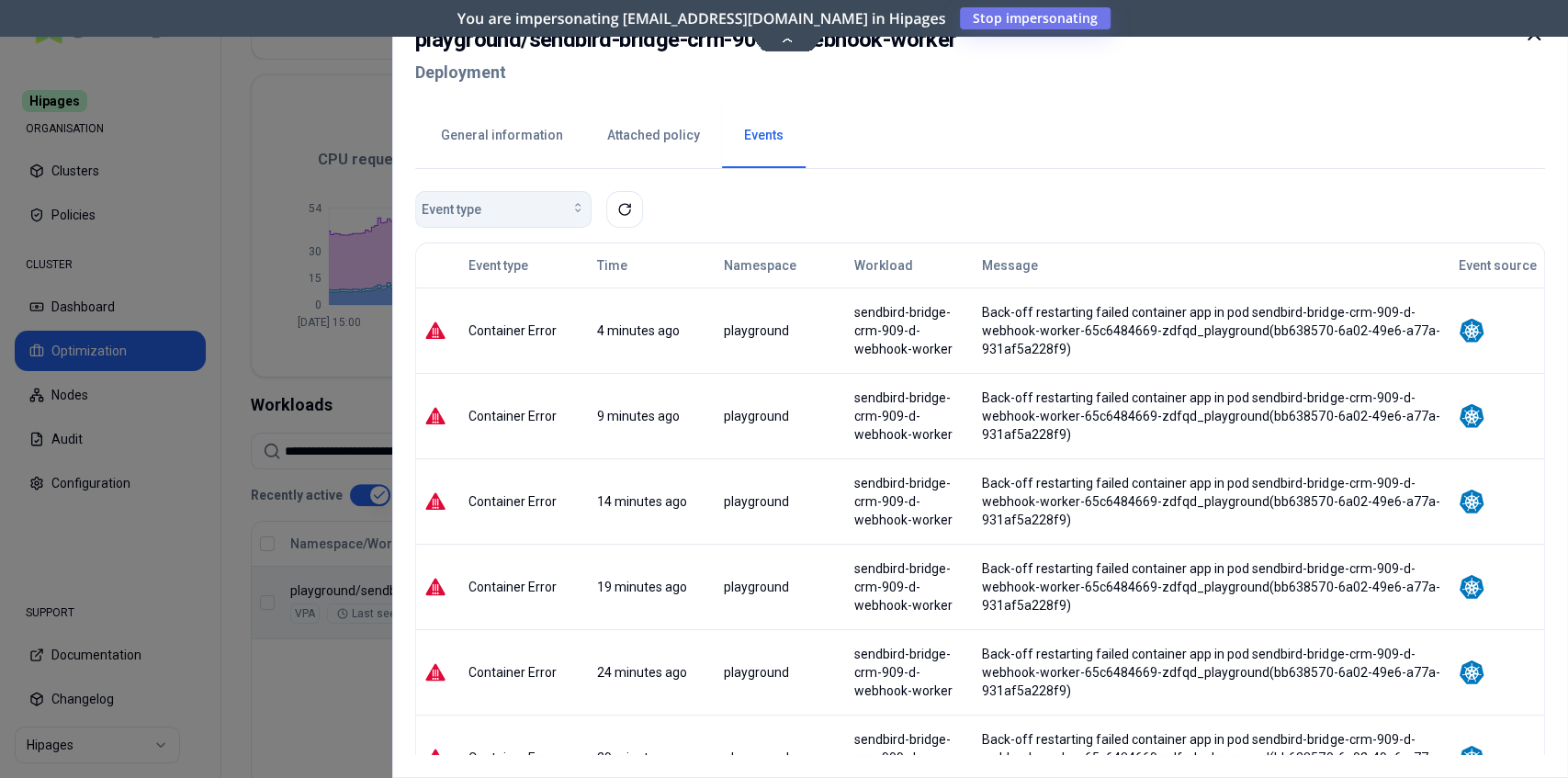
click at [470, 207] on span "Event type" at bounding box center [451, 209] width 60 height 18
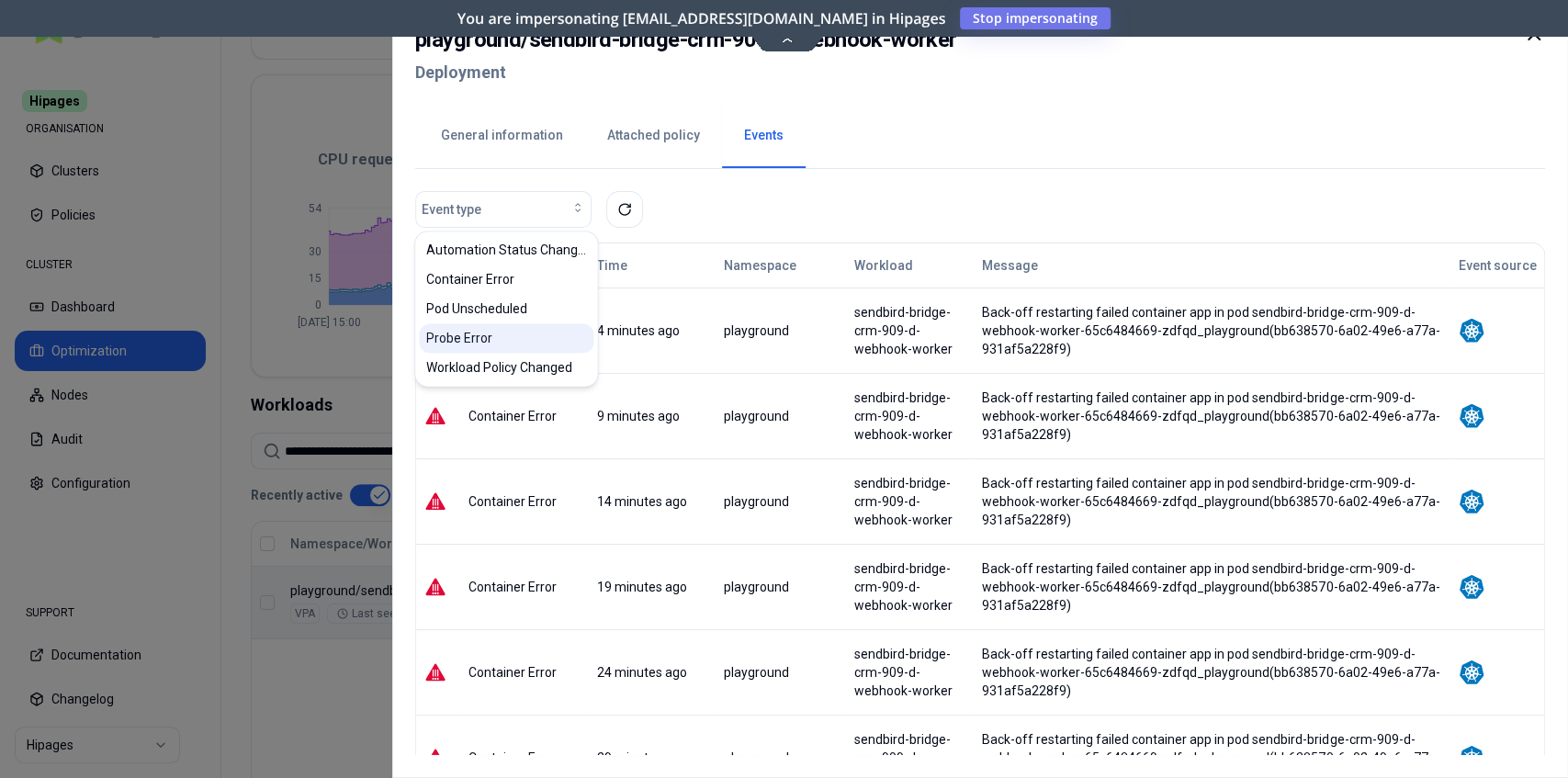
click at [520, 334] on div "Probe Error" at bounding box center [505, 337] width 175 height 29
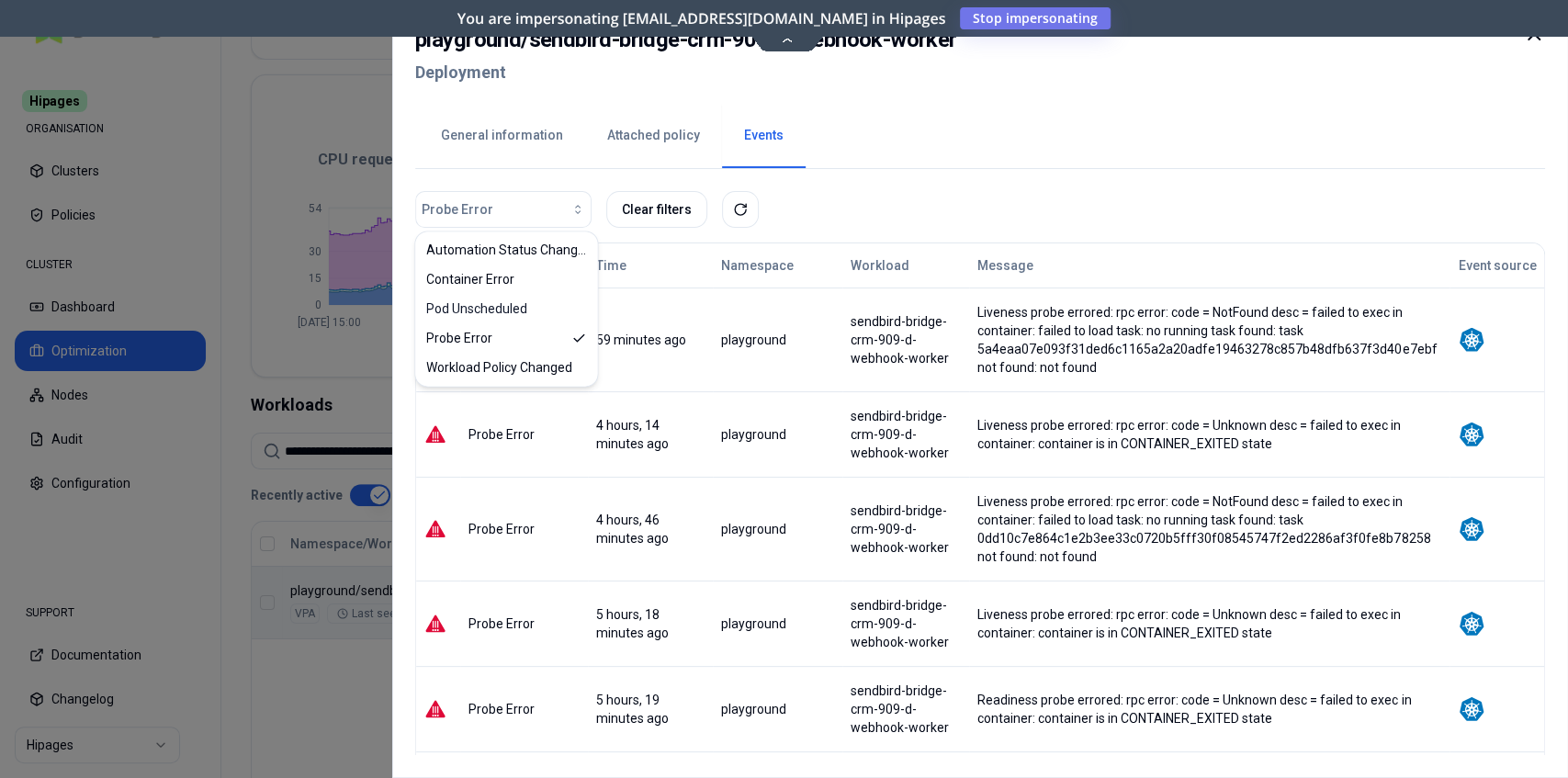
click at [907, 220] on div "Probe Error Clear filters" at bounding box center [980, 209] width 1130 height 37
drag, startPoint x: 1536, startPoint y: 38, endPoint x: 1526, endPoint y: 39, distance: 10.0
click at [1535, 38] on icon at bounding box center [1533, 33] width 22 height 22
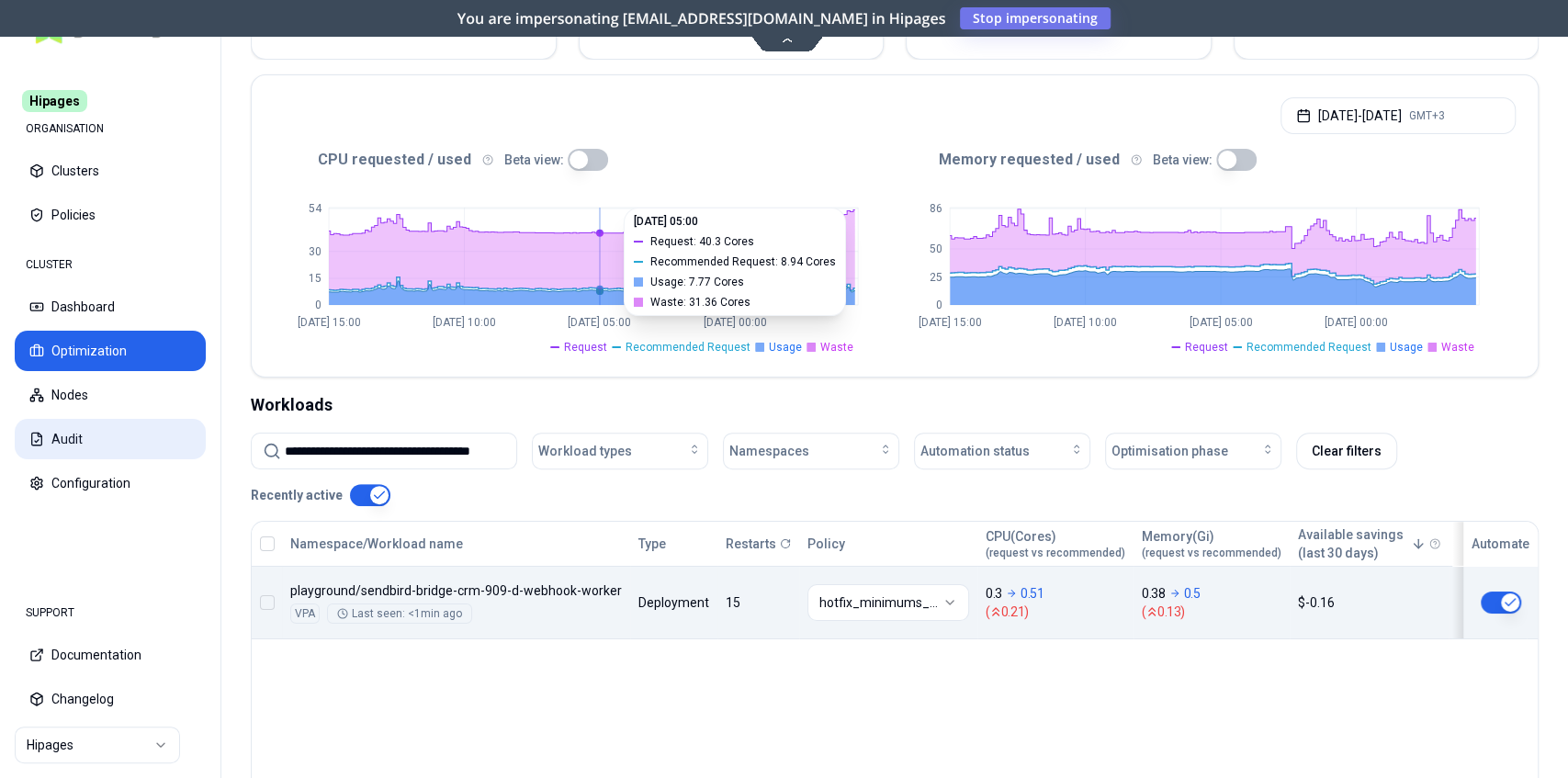
click at [83, 447] on button "Audit" at bounding box center [111, 438] width 191 height 41
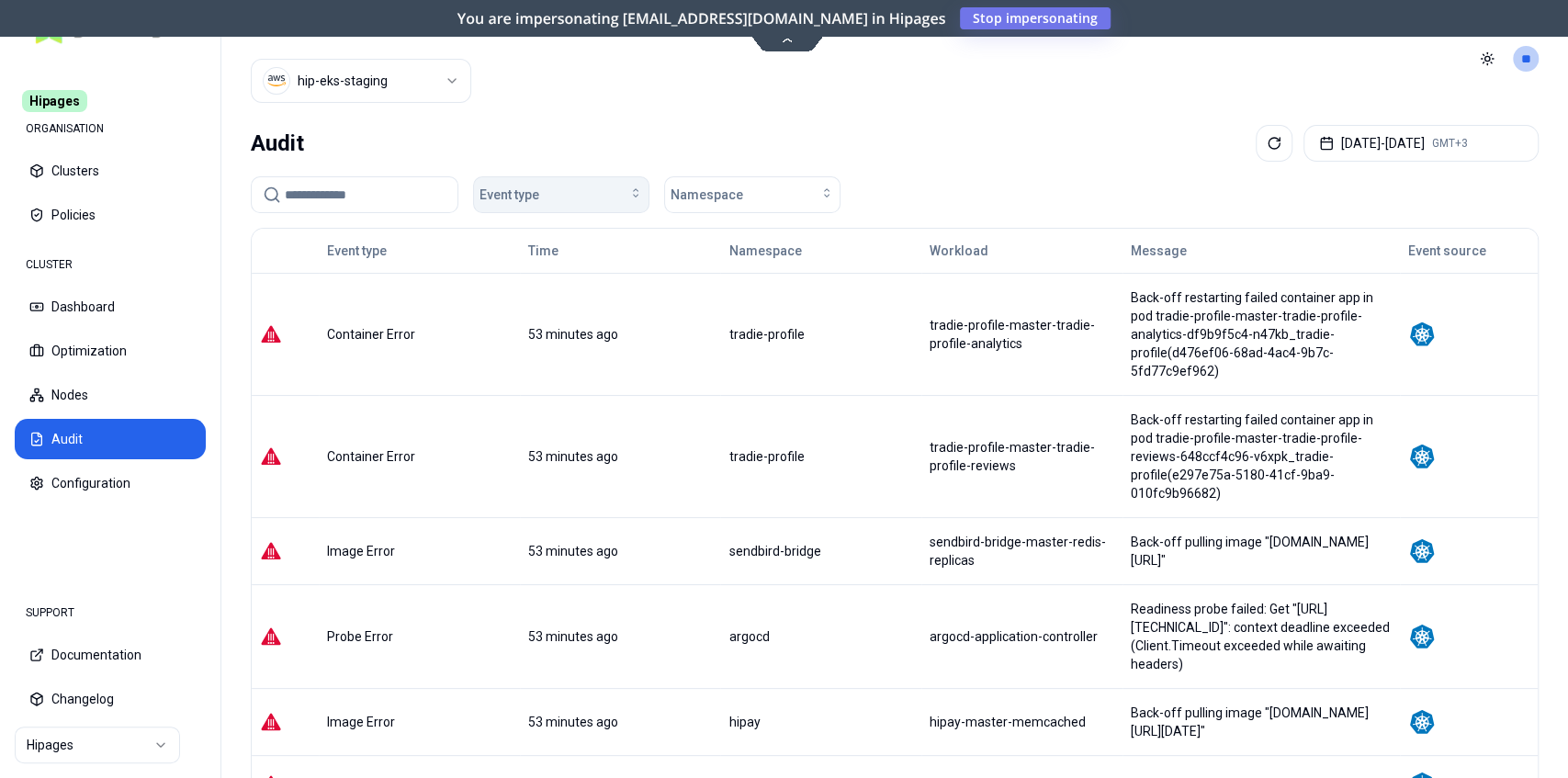
click at [553, 206] on button "Event type" at bounding box center [561, 194] width 177 height 37
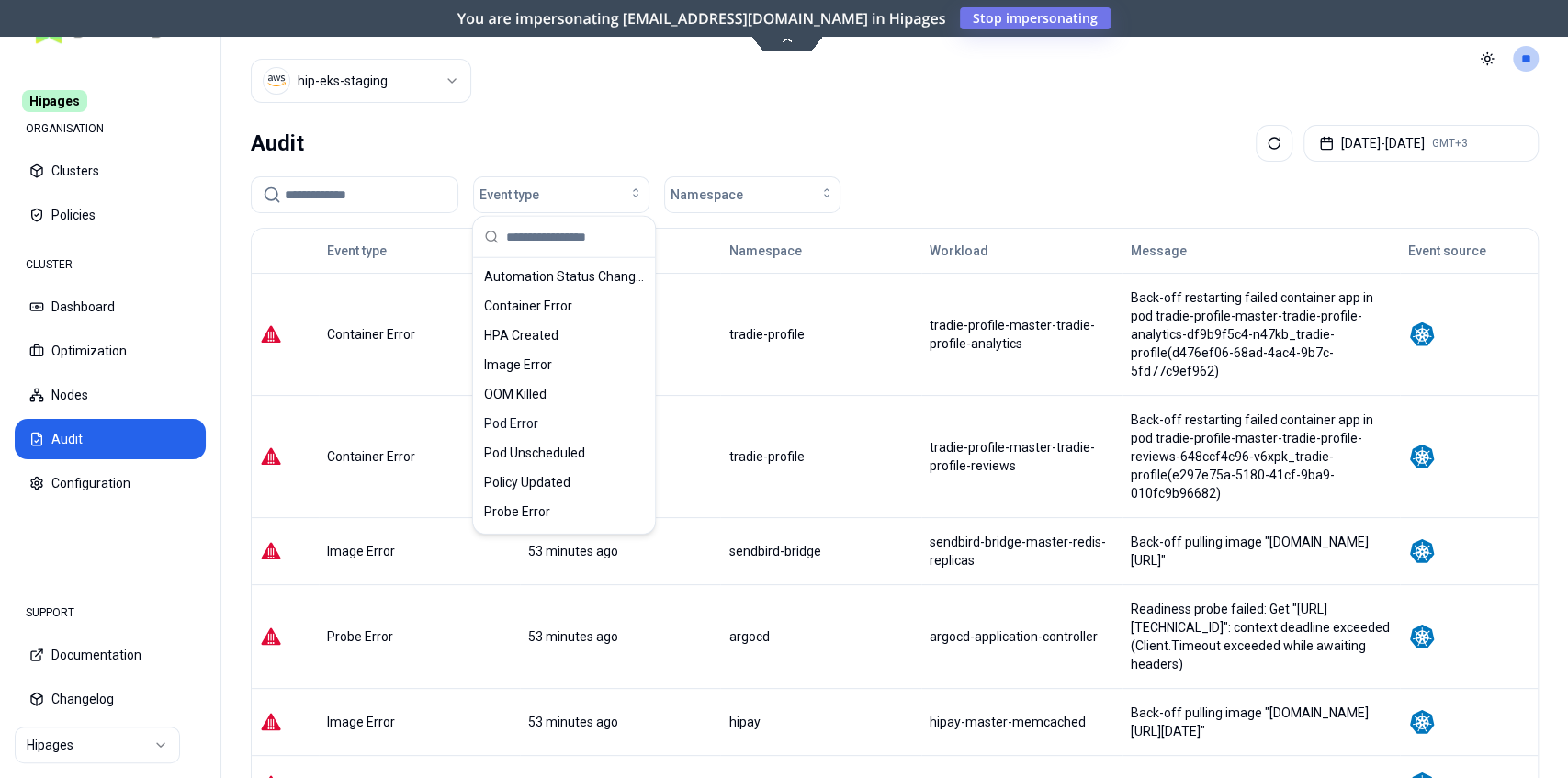
click at [332, 200] on input at bounding box center [365, 194] width 162 height 35
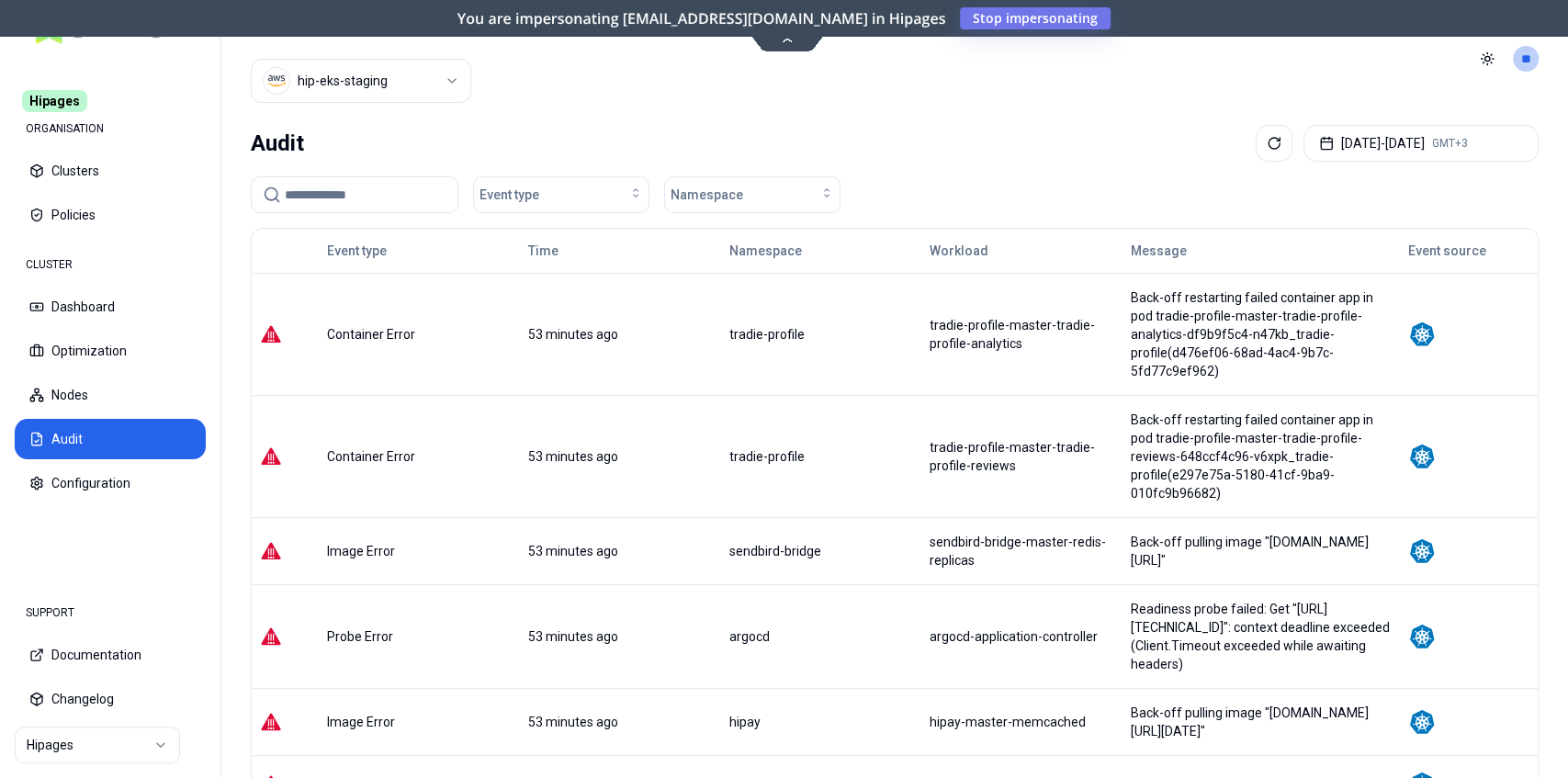
paste input "**********"
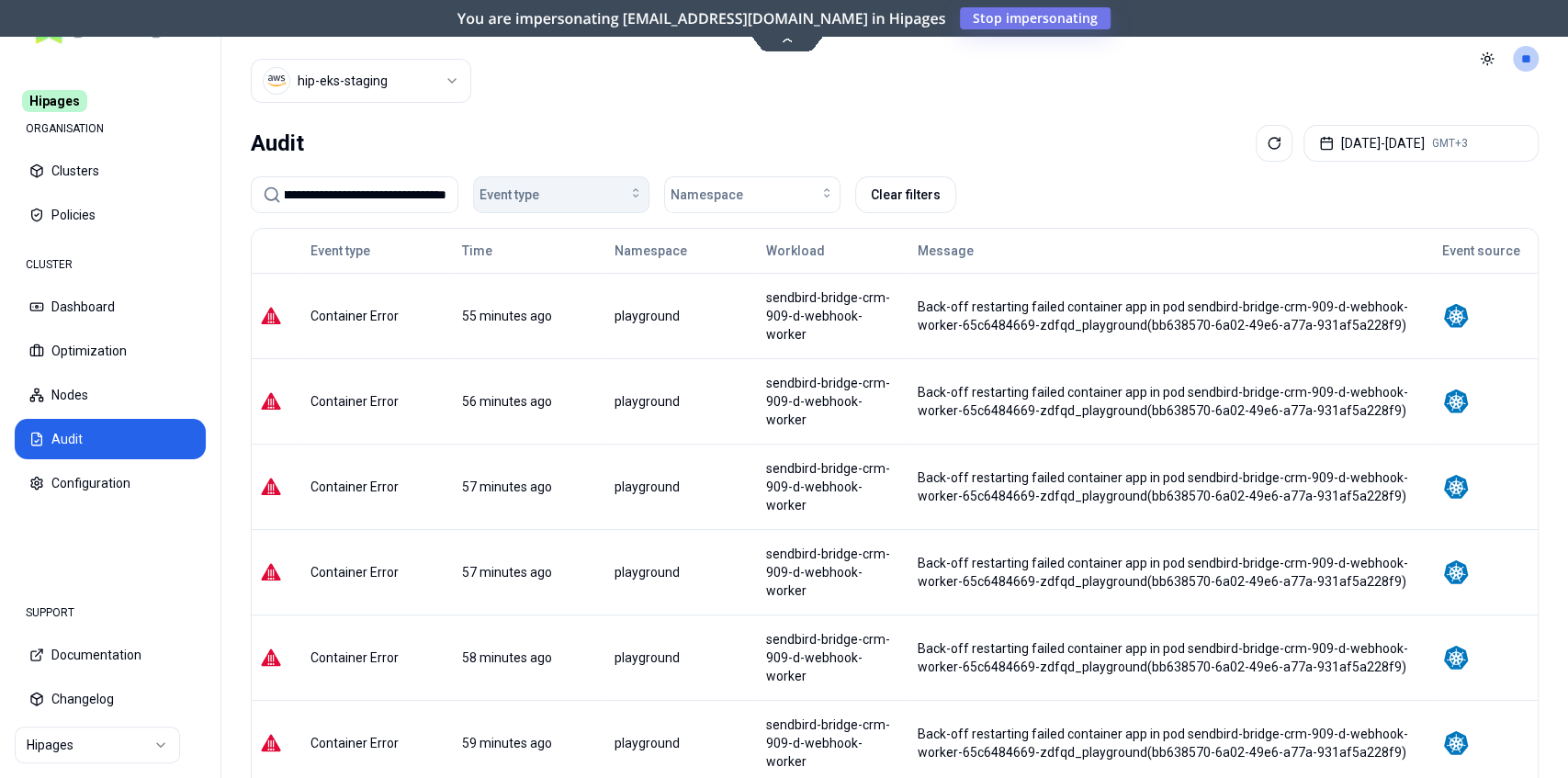
type input "**********"
click at [525, 193] on span "Event type" at bounding box center [509, 194] width 60 height 18
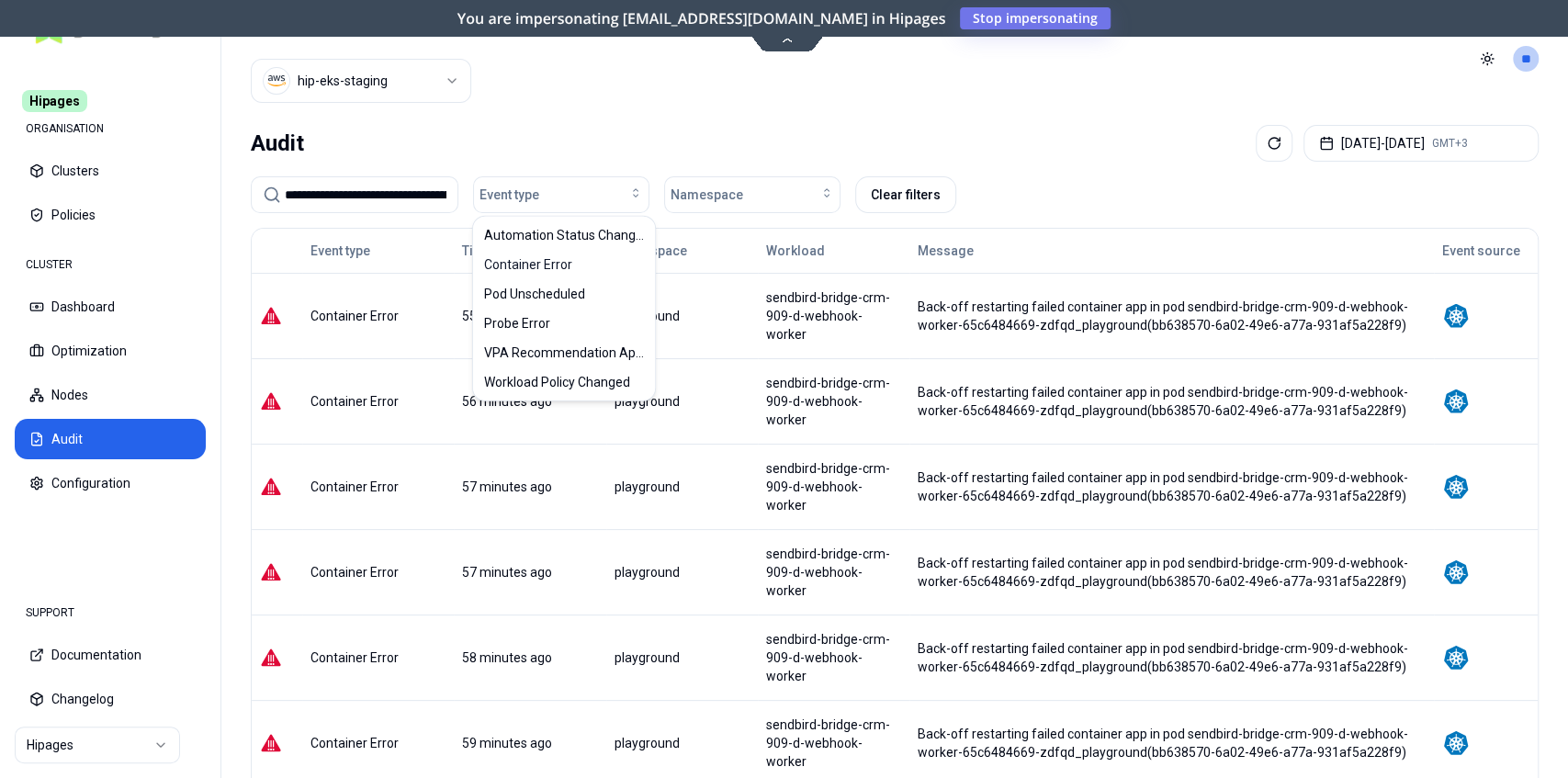
click at [336, 196] on input "**********" at bounding box center [365, 195] width 162 height 36
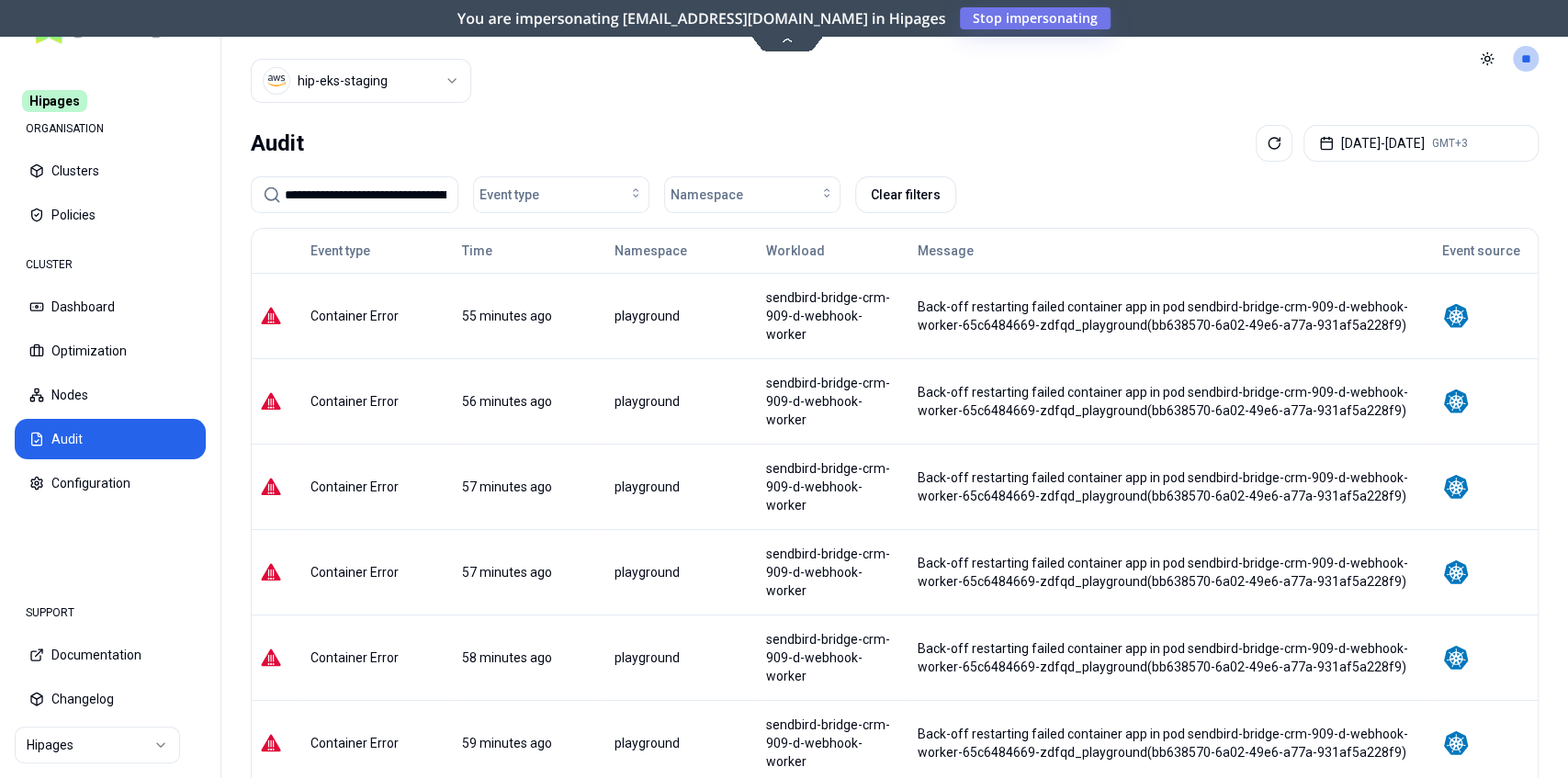
click at [336, 196] on input "**********" at bounding box center [365, 195] width 162 height 36
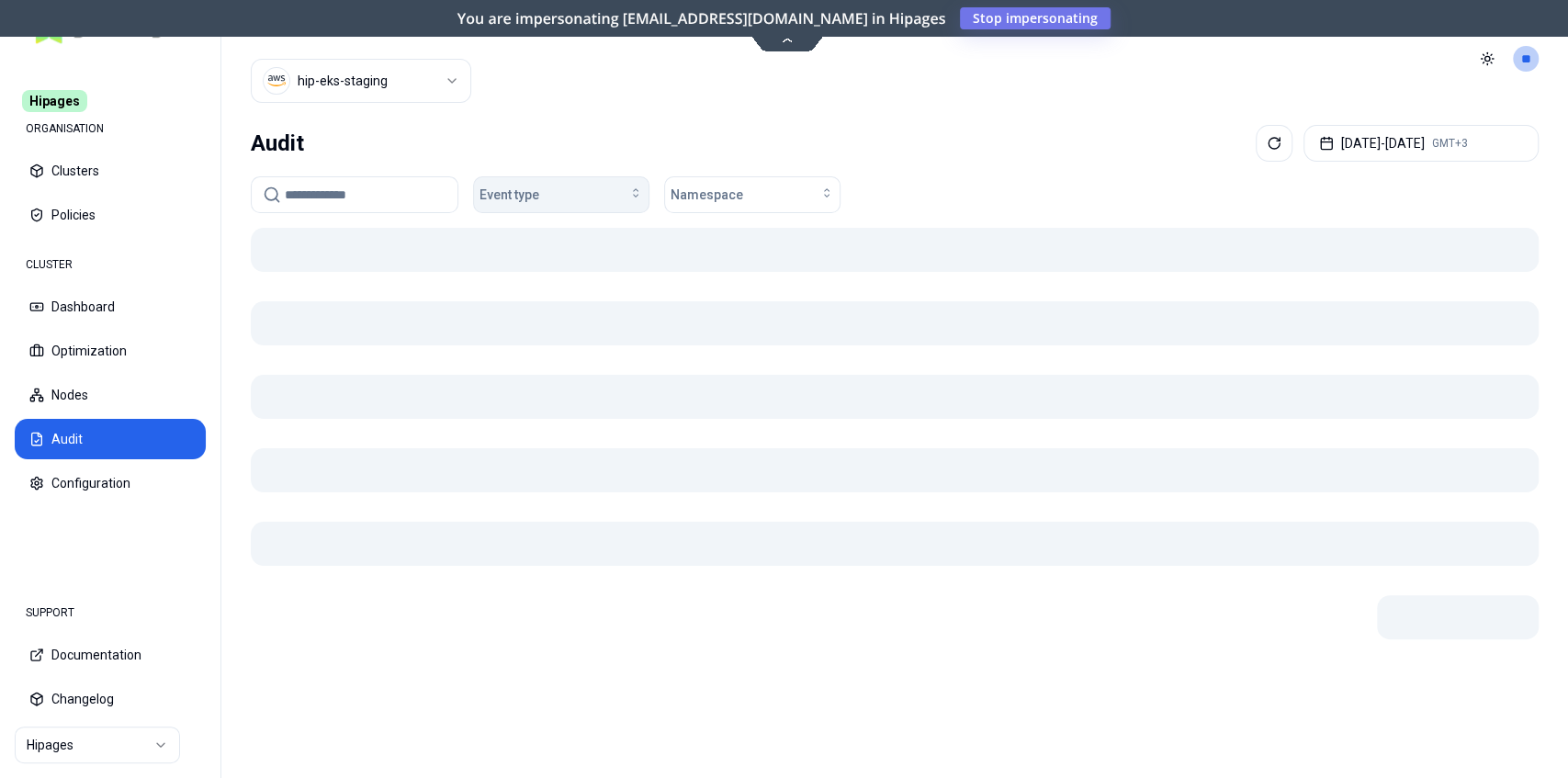
click at [538, 193] on div "Event type" at bounding box center [561, 194] width 163 height 18
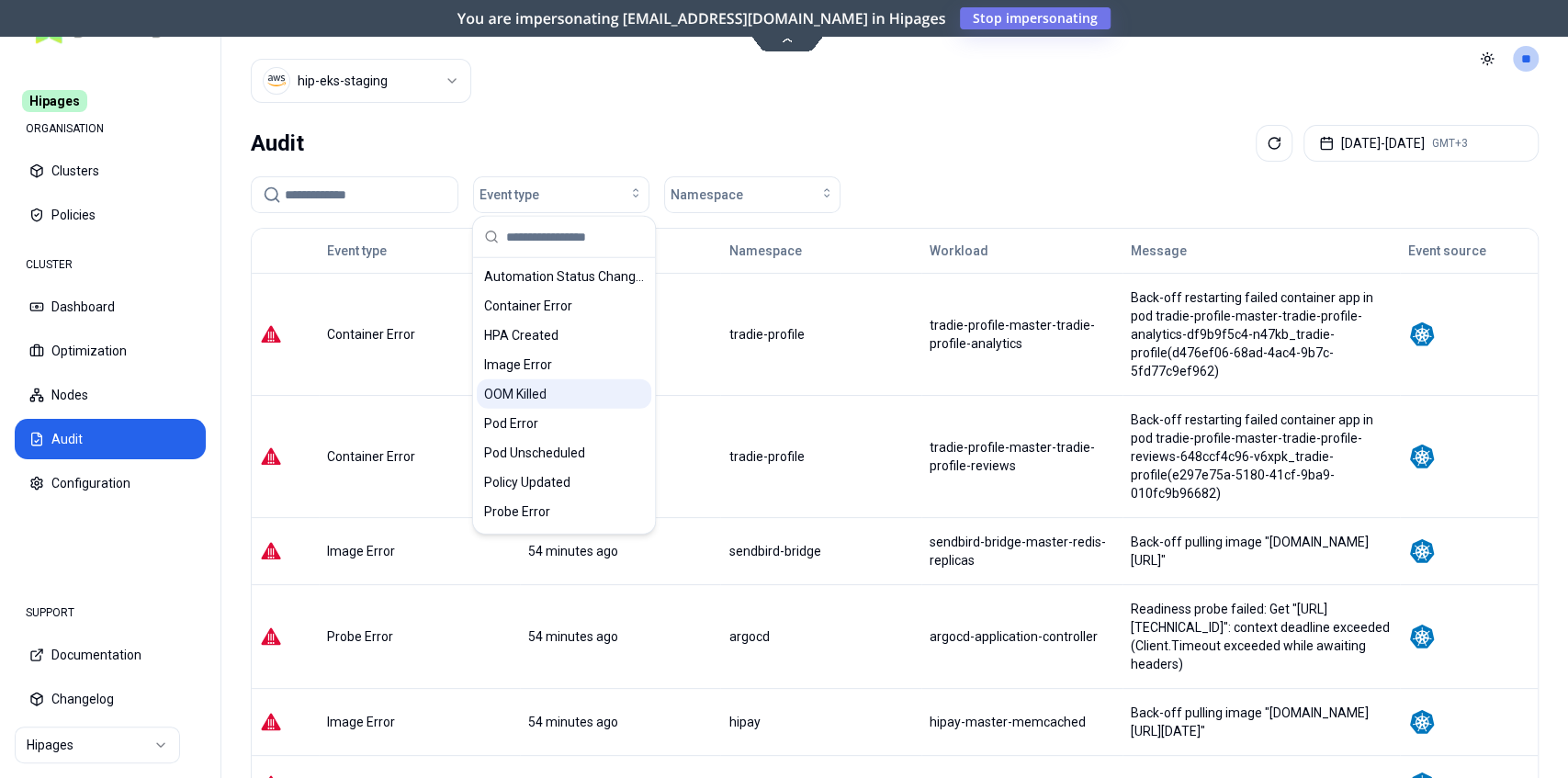
click at [550, 391] on div "OOM Killed" at bounding box center [564, 394] width 175 height 29
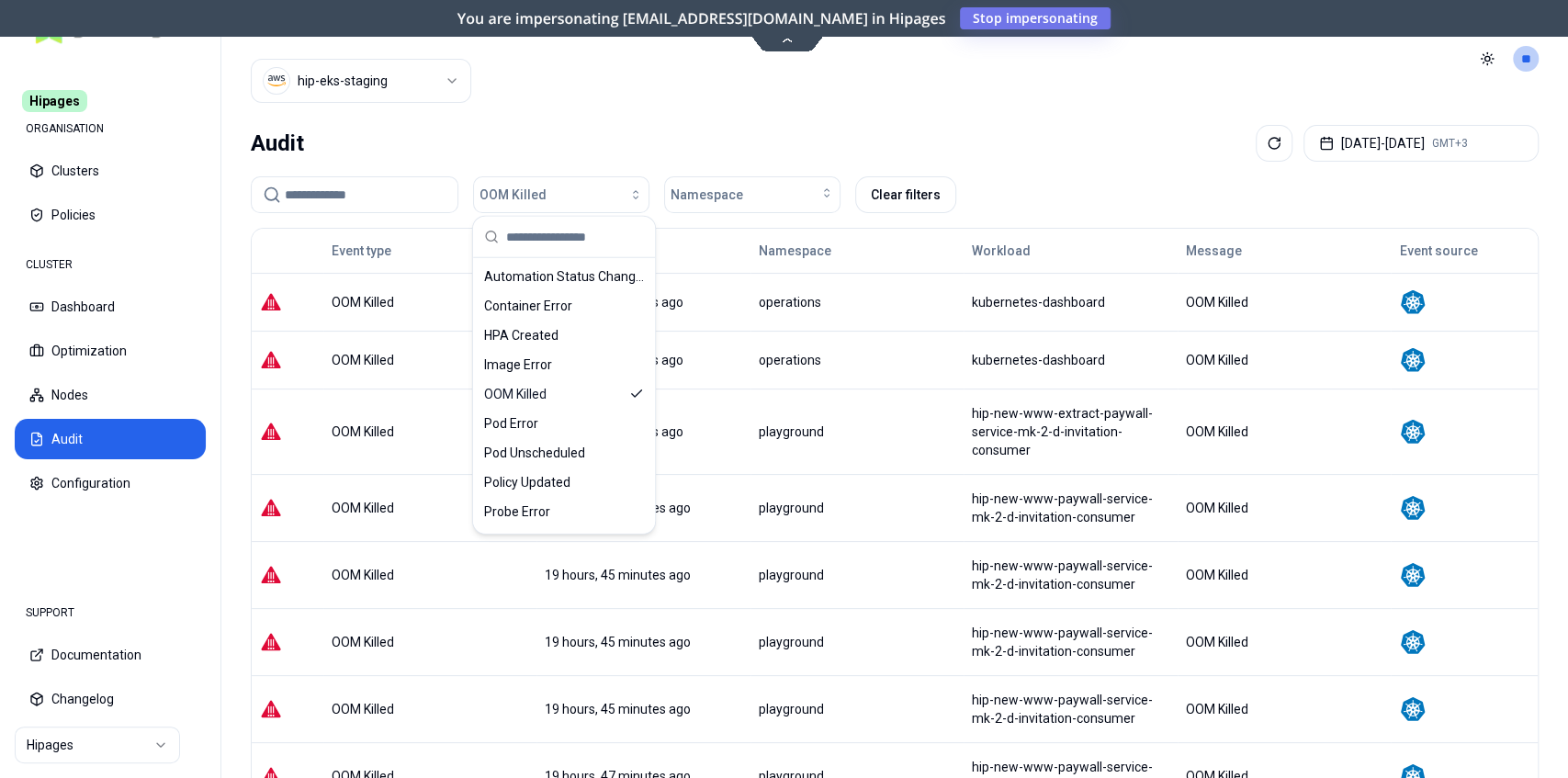
click at [1052, 161] on div "Audit Sep 17, 2025 - Sep 24, 2025 GMT+3 OOM Killed Namespace Clear filters Even…" at bounding box center [895, 578] width 1347 height 922
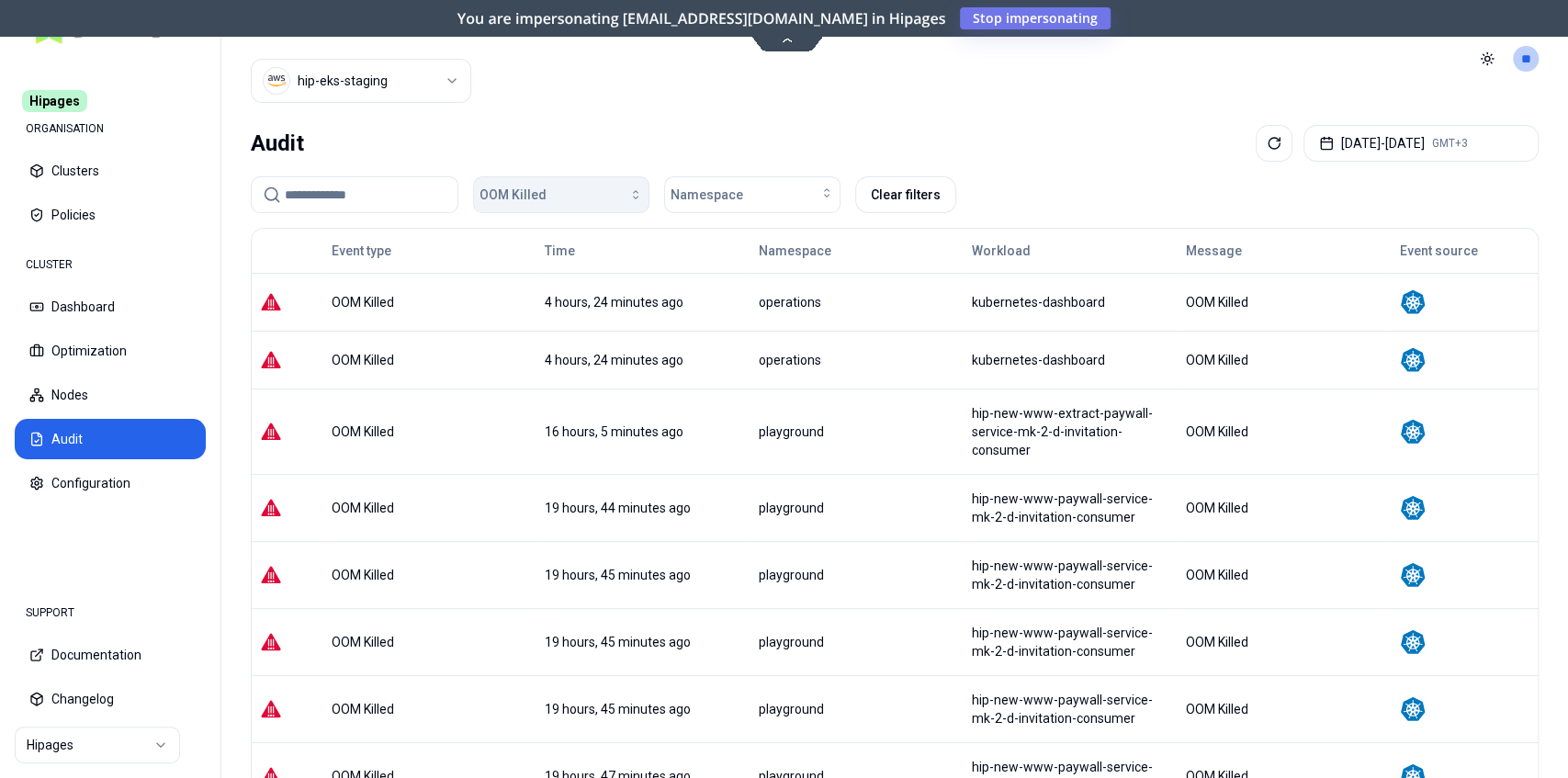
click at [564, 191] on div "button" at bounding box center [595, 194] width 96 height 15
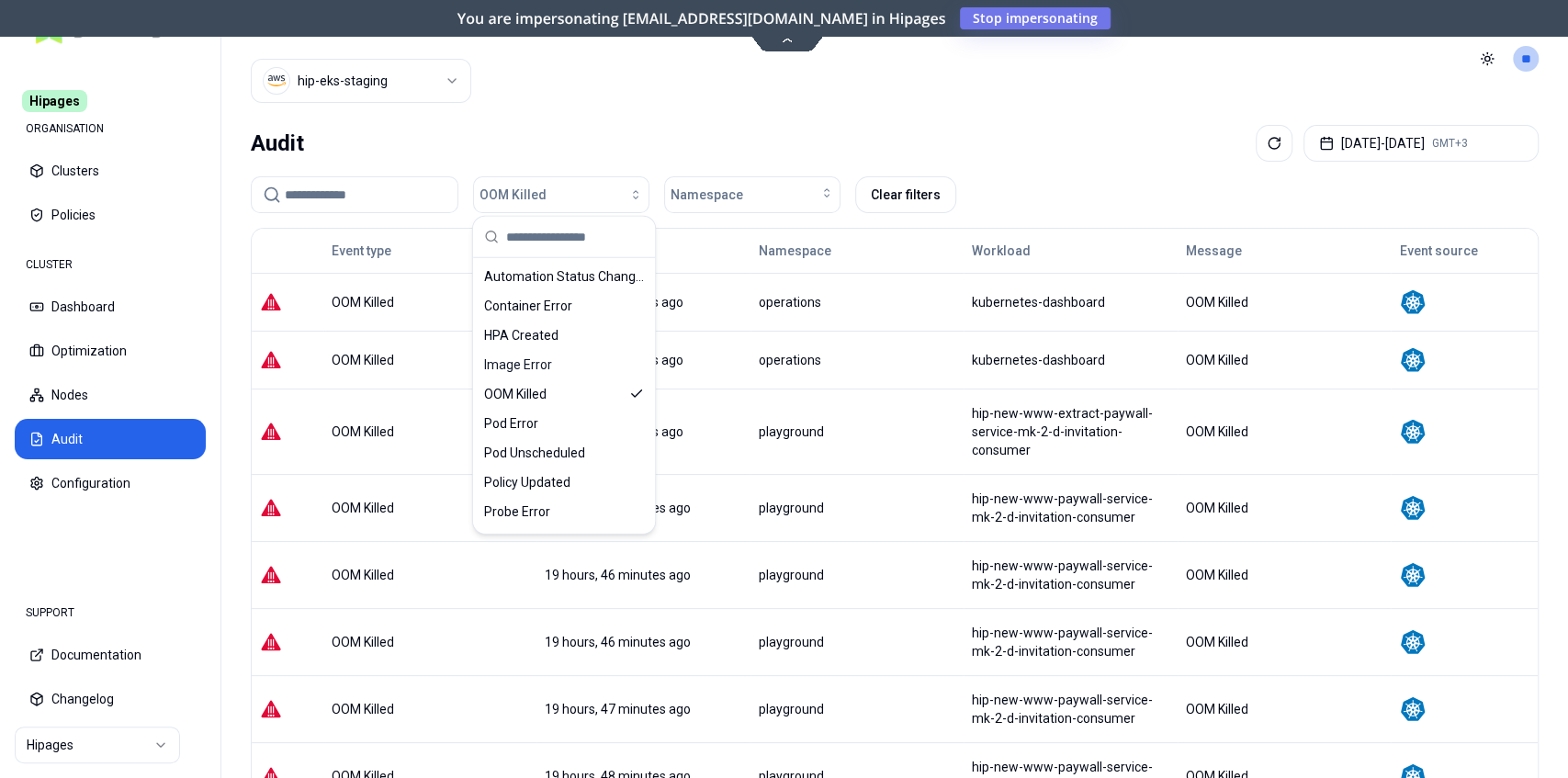
click at [347, 196] on input at bounding box center [365, 195] width 162 height 36
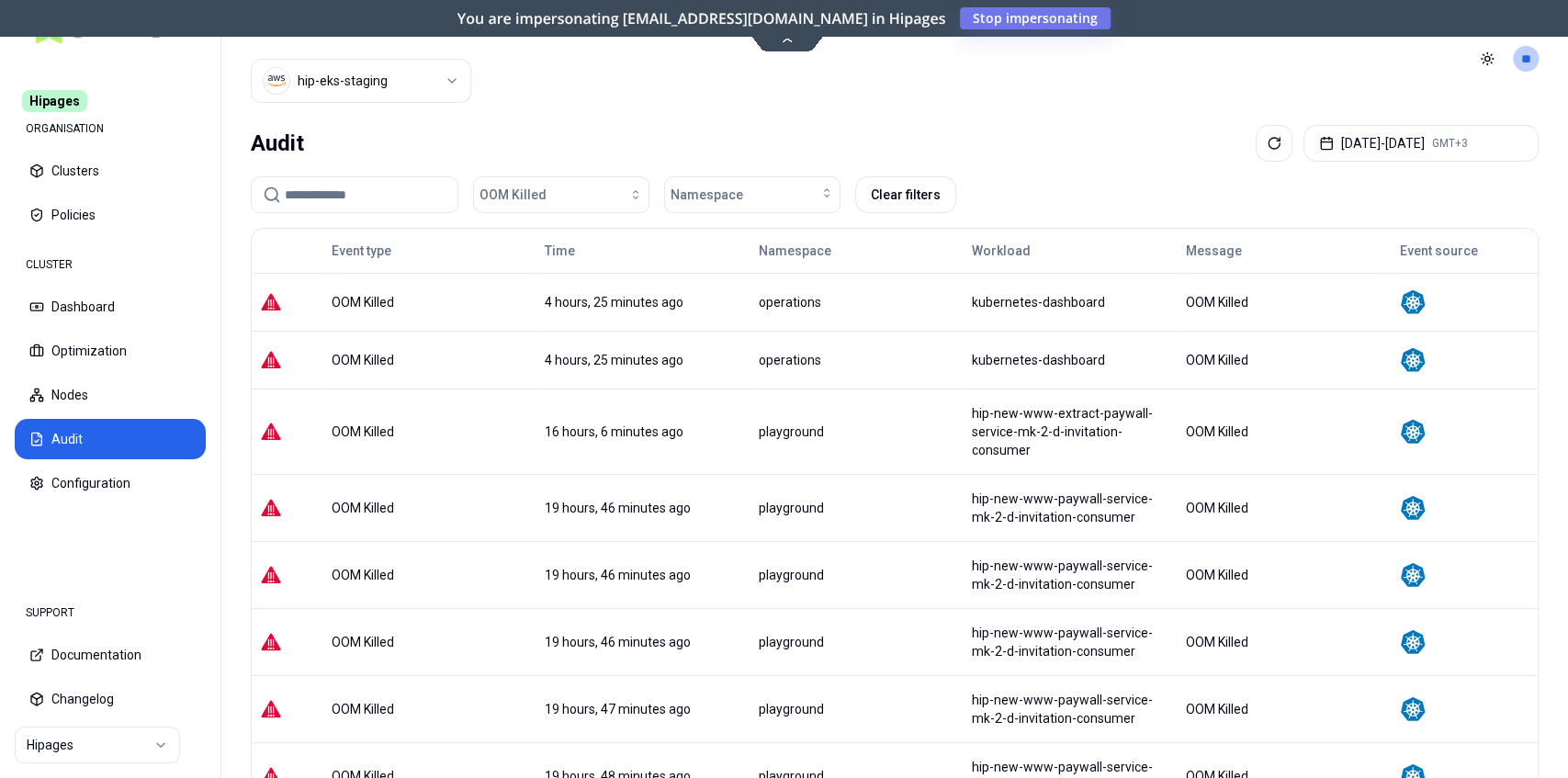
paste input "**********"
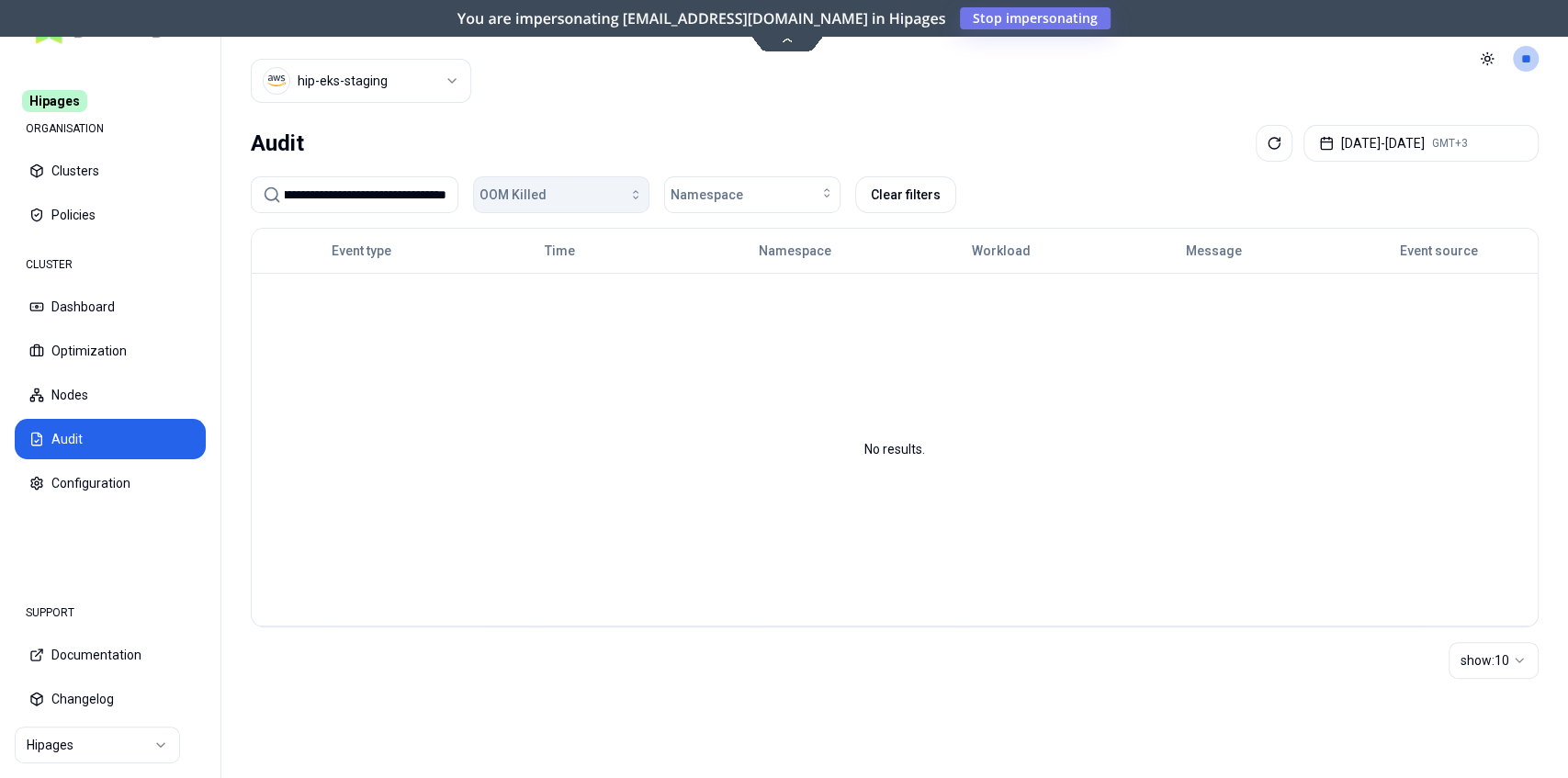
type input "**********"
click at [579, 198] on div "button" at bounding box center [595, 194] width 96 height 15
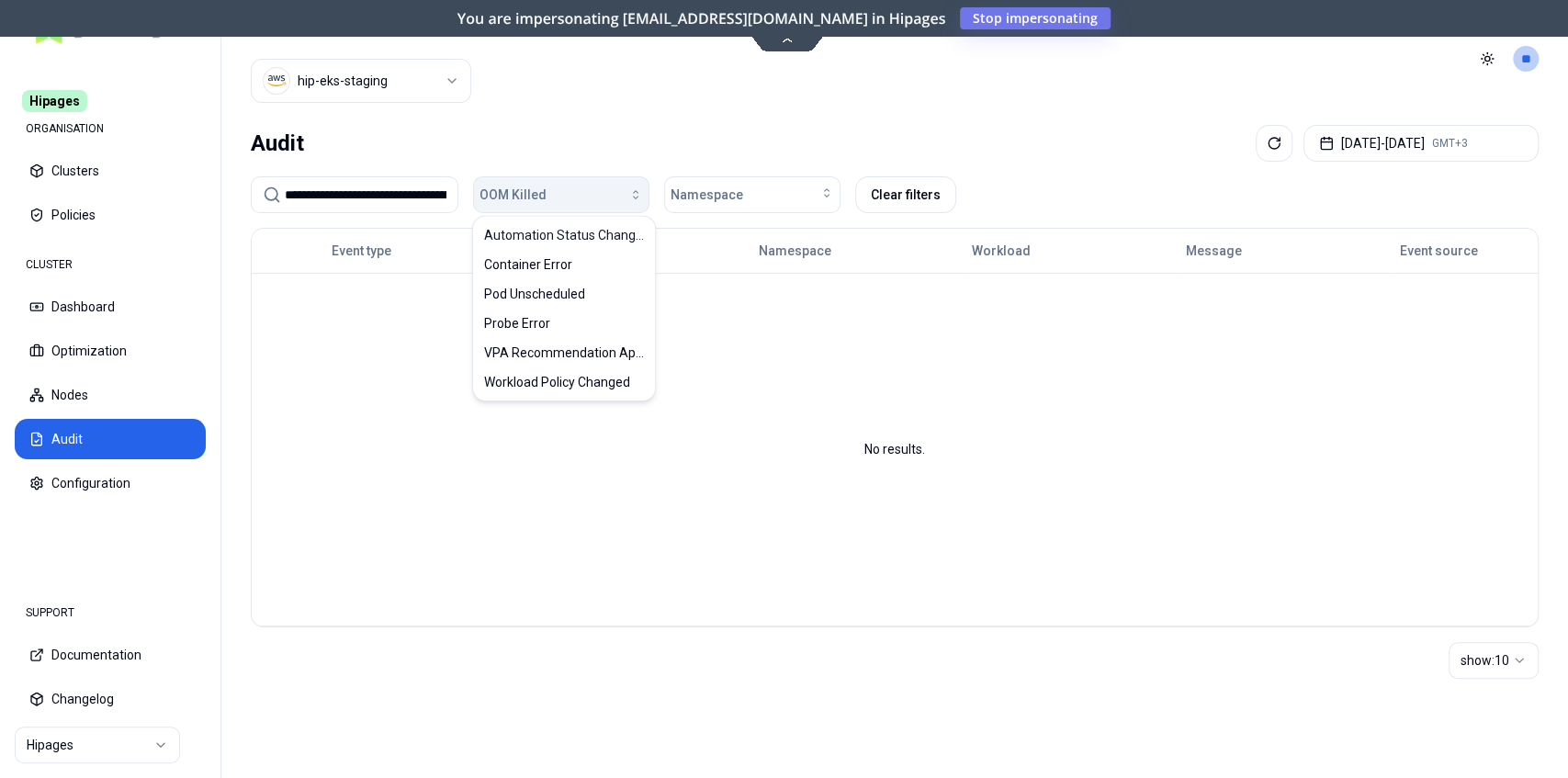
click at [540, 193] on span "OOM Killed" at bounding box center [513, 194] width 67 height 18
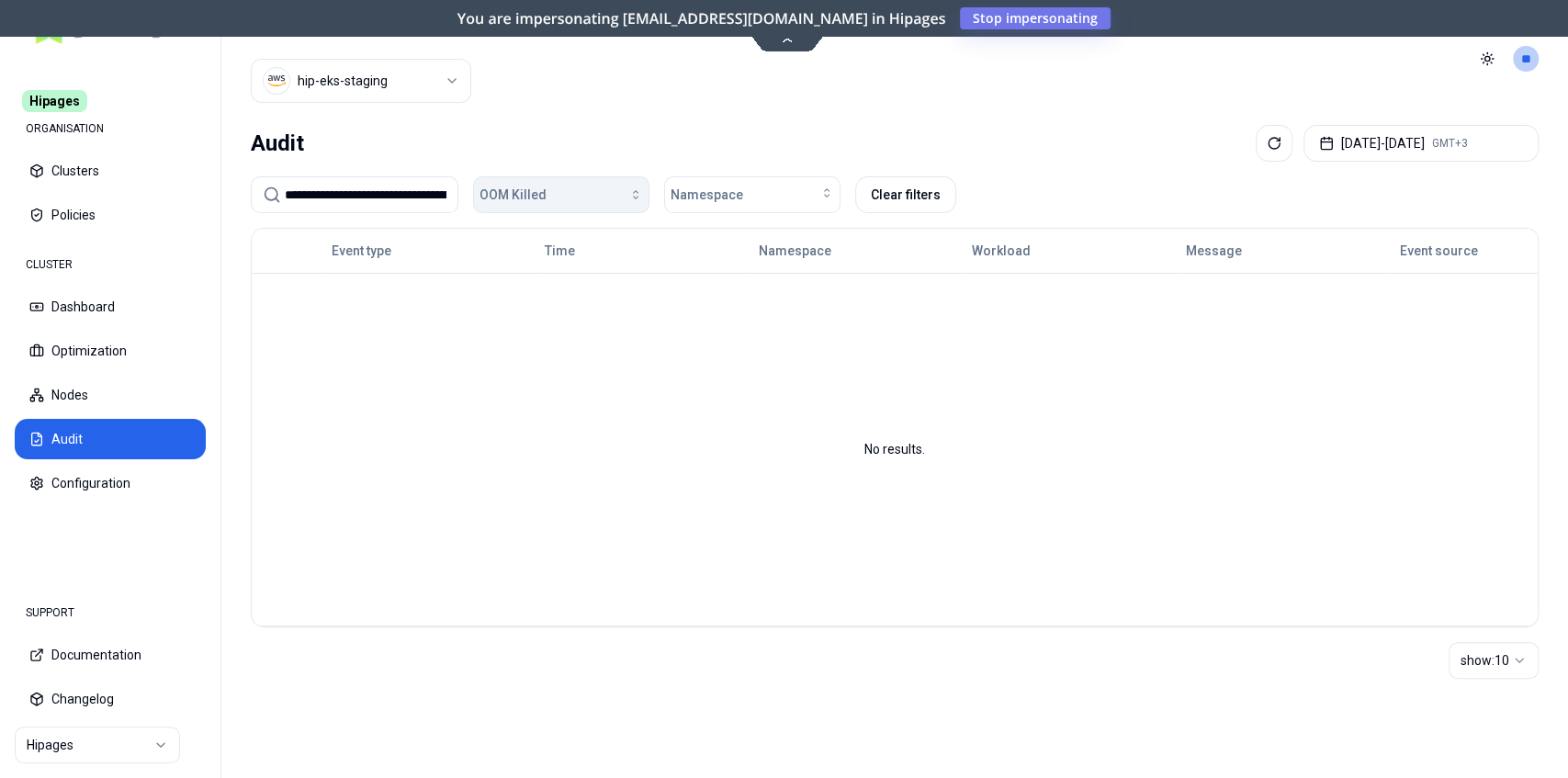
click at [540, 193] on span "OOM Killed" at bounding box center [513, 194] width 67 height 18
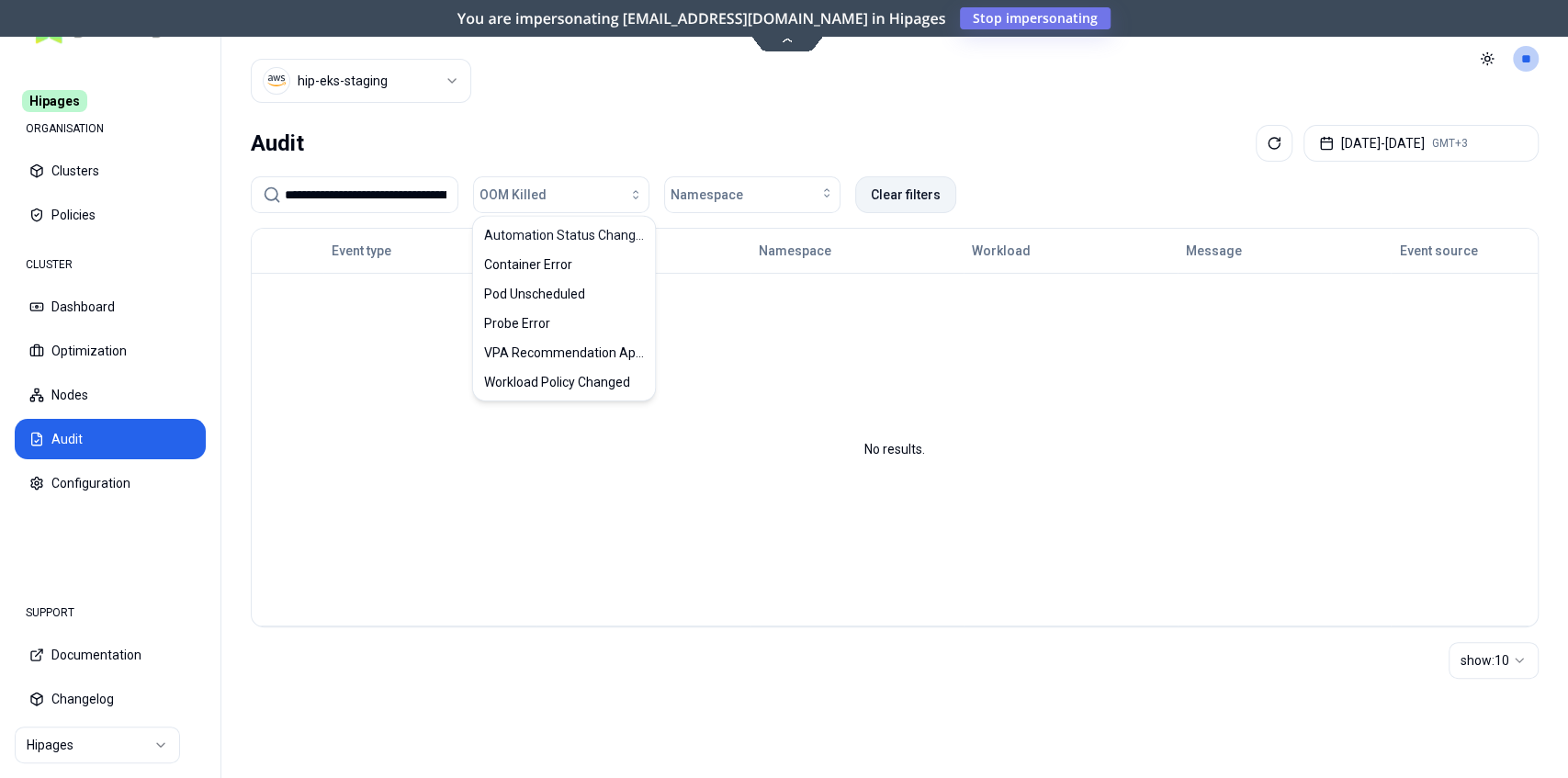
click at [917, 194] on button "Clear filters" at bounding box center [905, 194] width 101 height 37
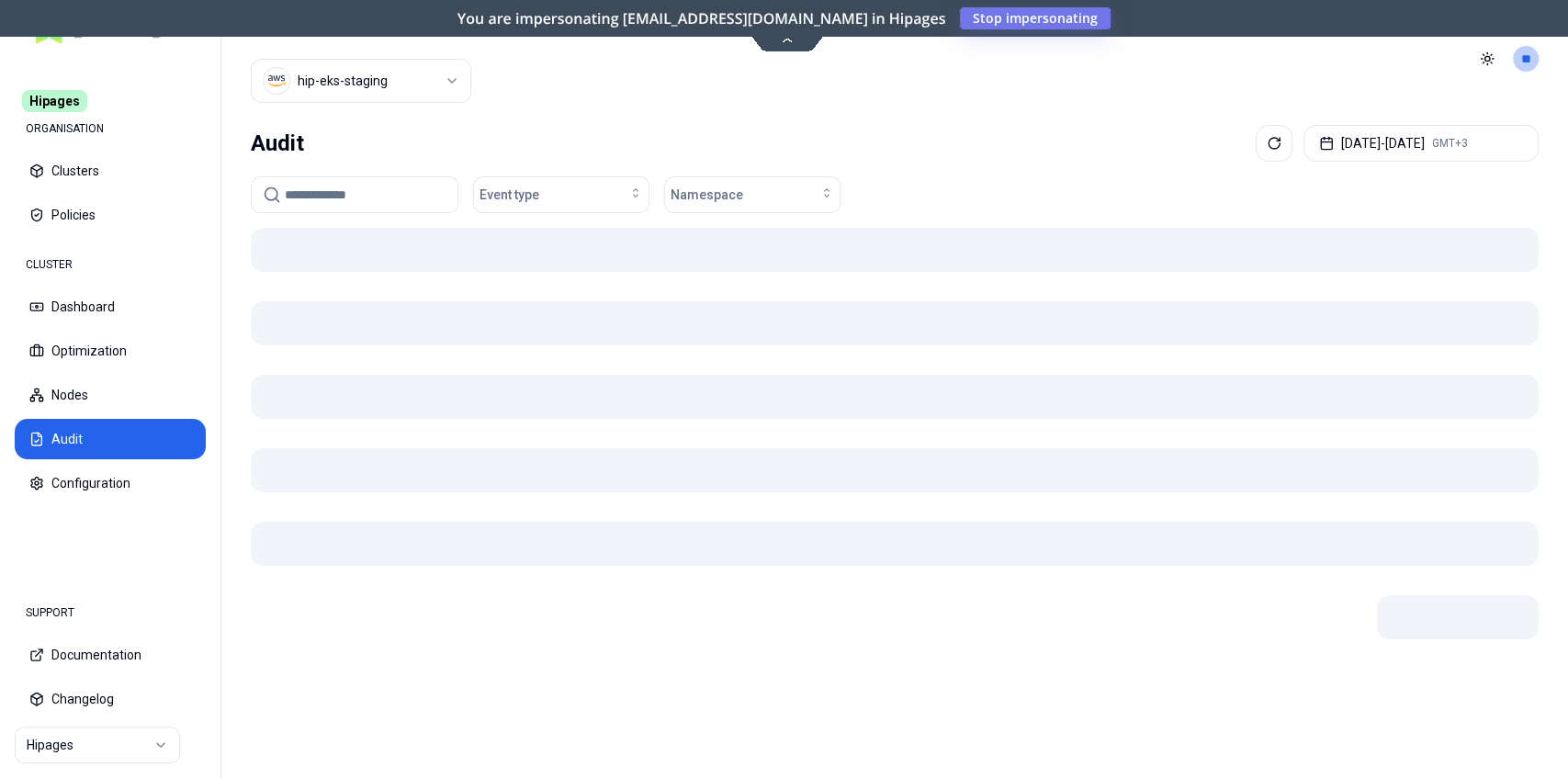
click at [381, 194] on input at bounding box center [365, 195] width 162 height 36
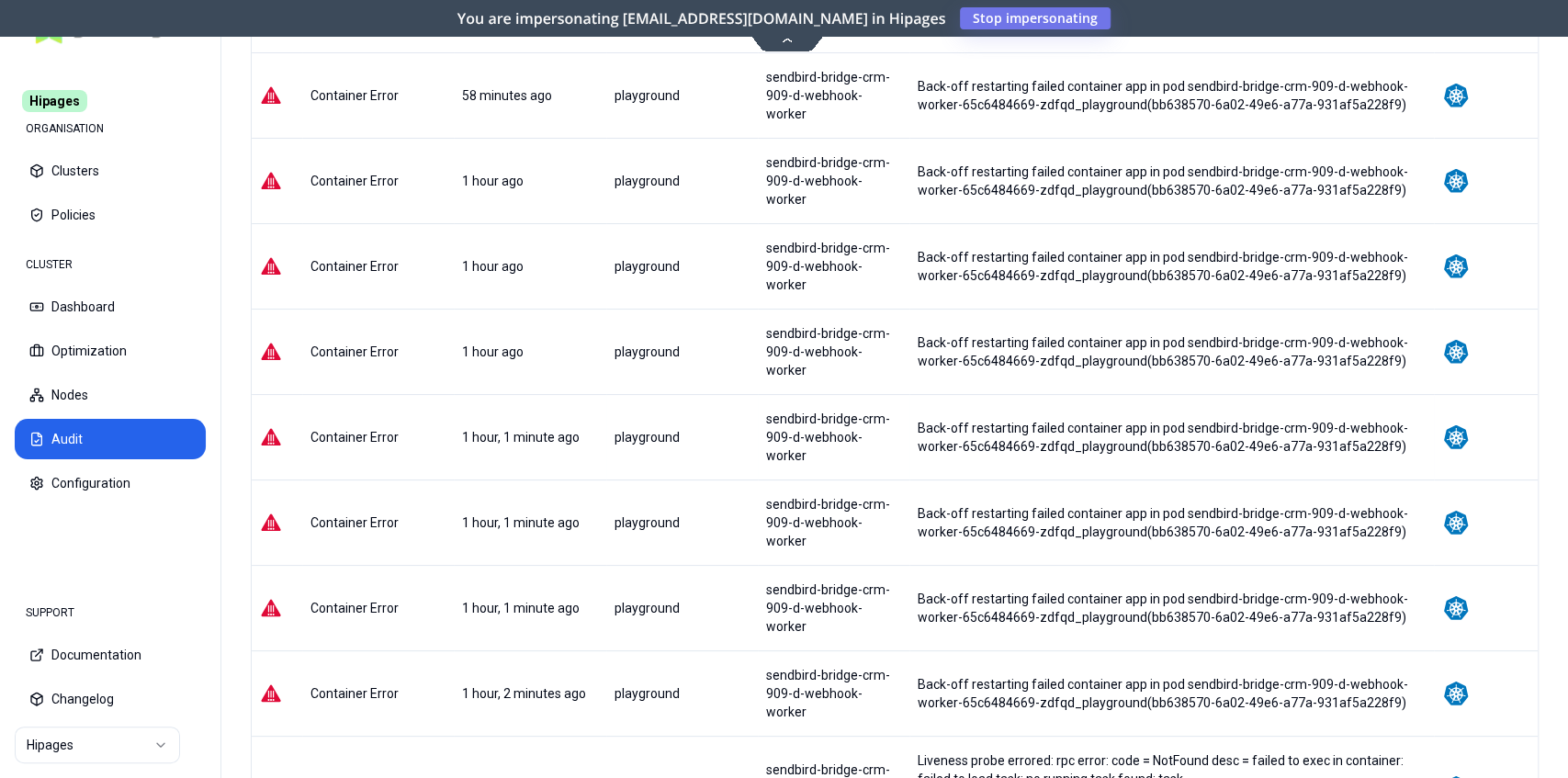
scroll to position [315, 0]
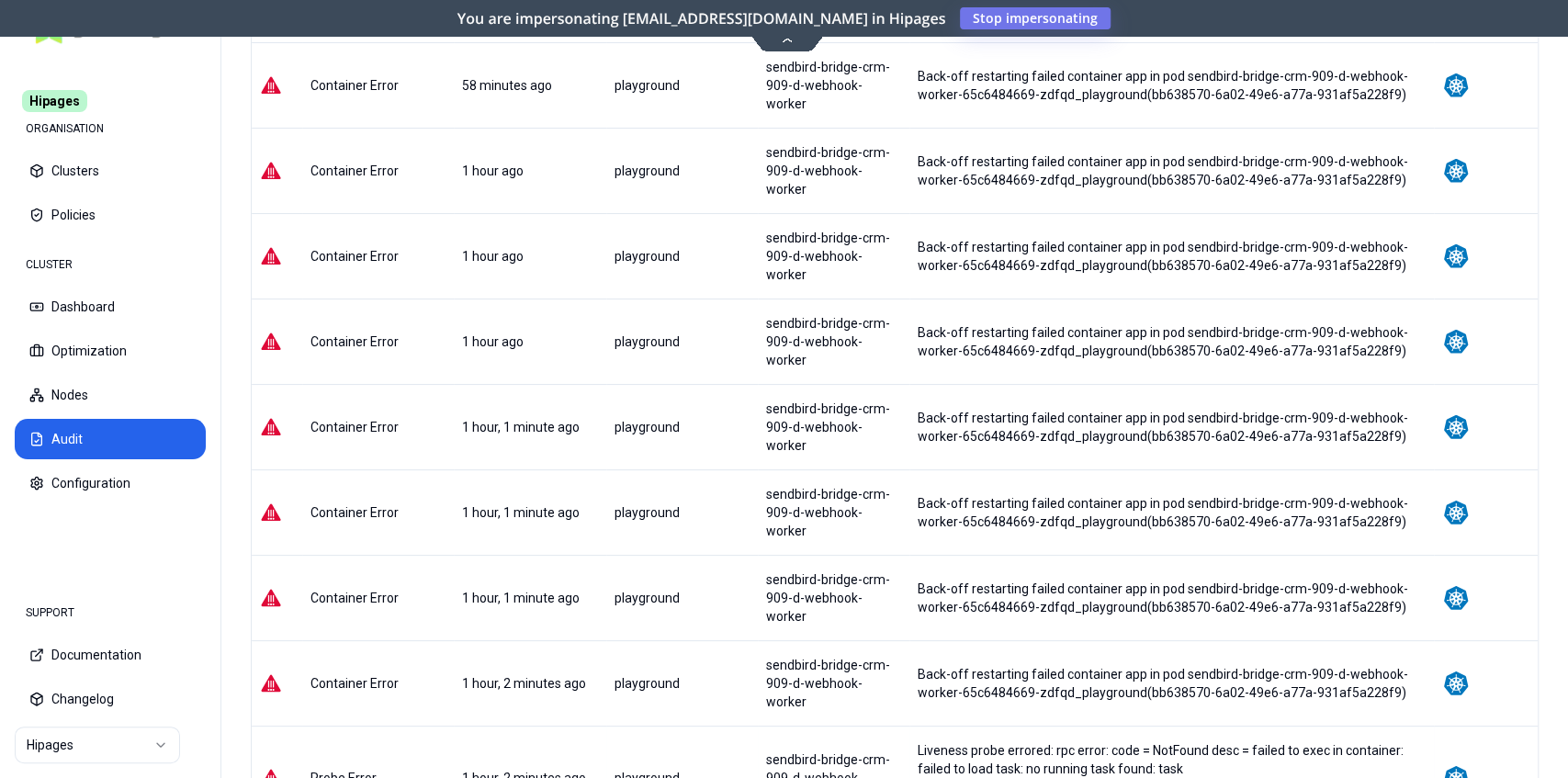
type input "**********"
click at [805, 750] on div "sendbird-bridge-crm-909-d-webhook-worker" at bounding box center [833, 777] width 135 height 55
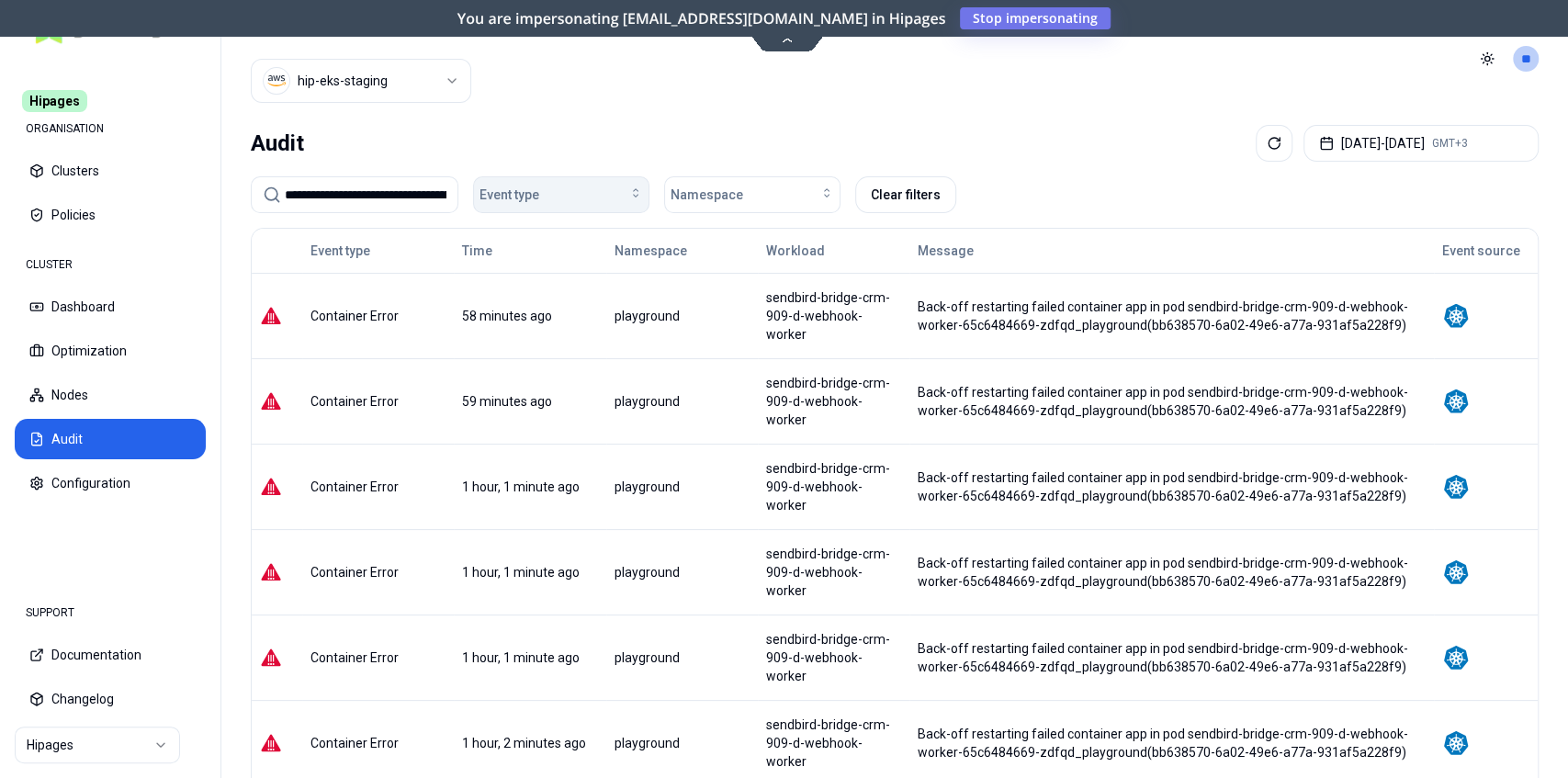
click at [579, 197] on div "Event type" at bounding box center [561, 194] width 163 height 18
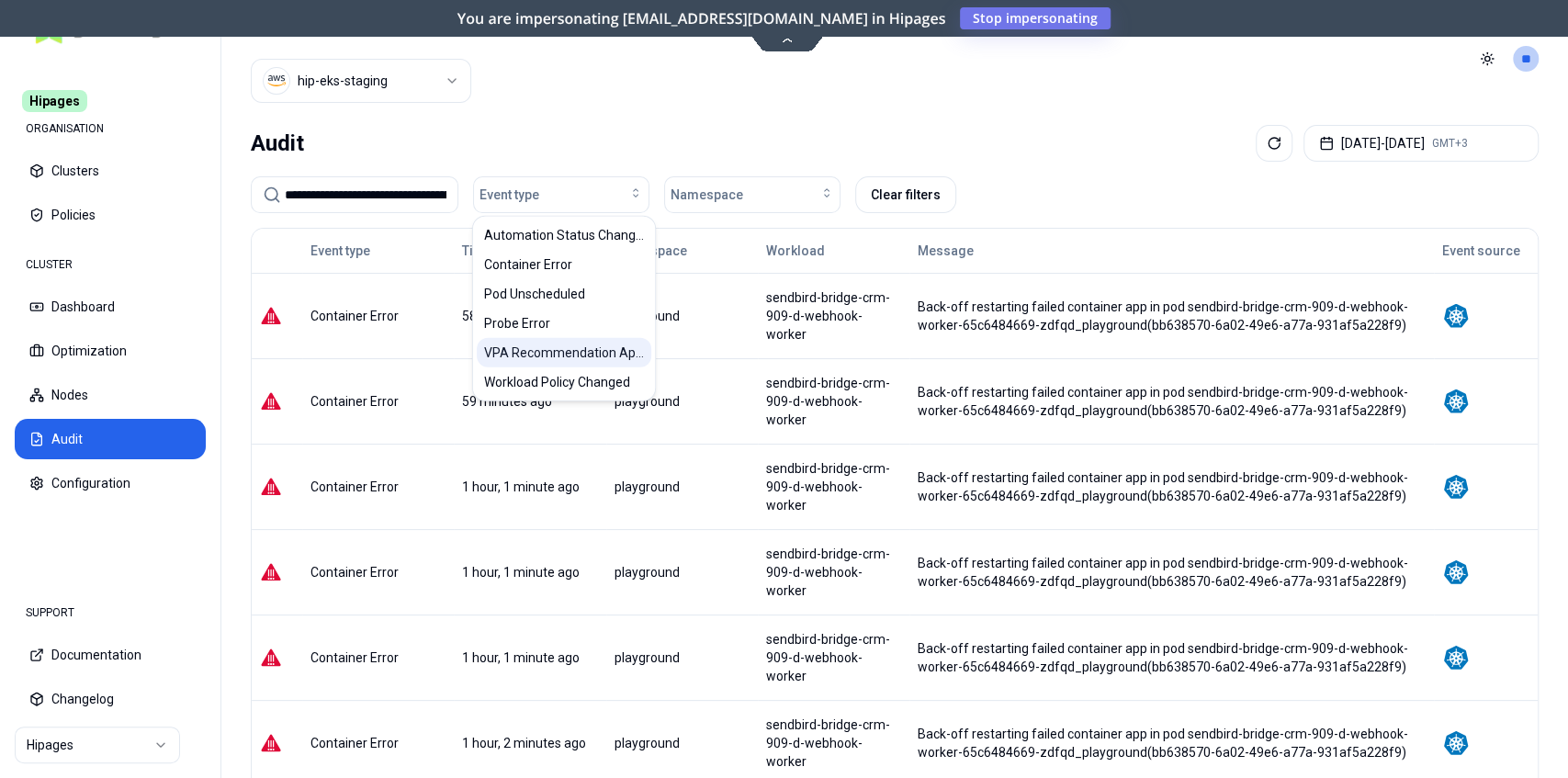
click at [602, 364] on div "VPA Recommendation Applied" at bounding box center [564, 352] width 175 height 29
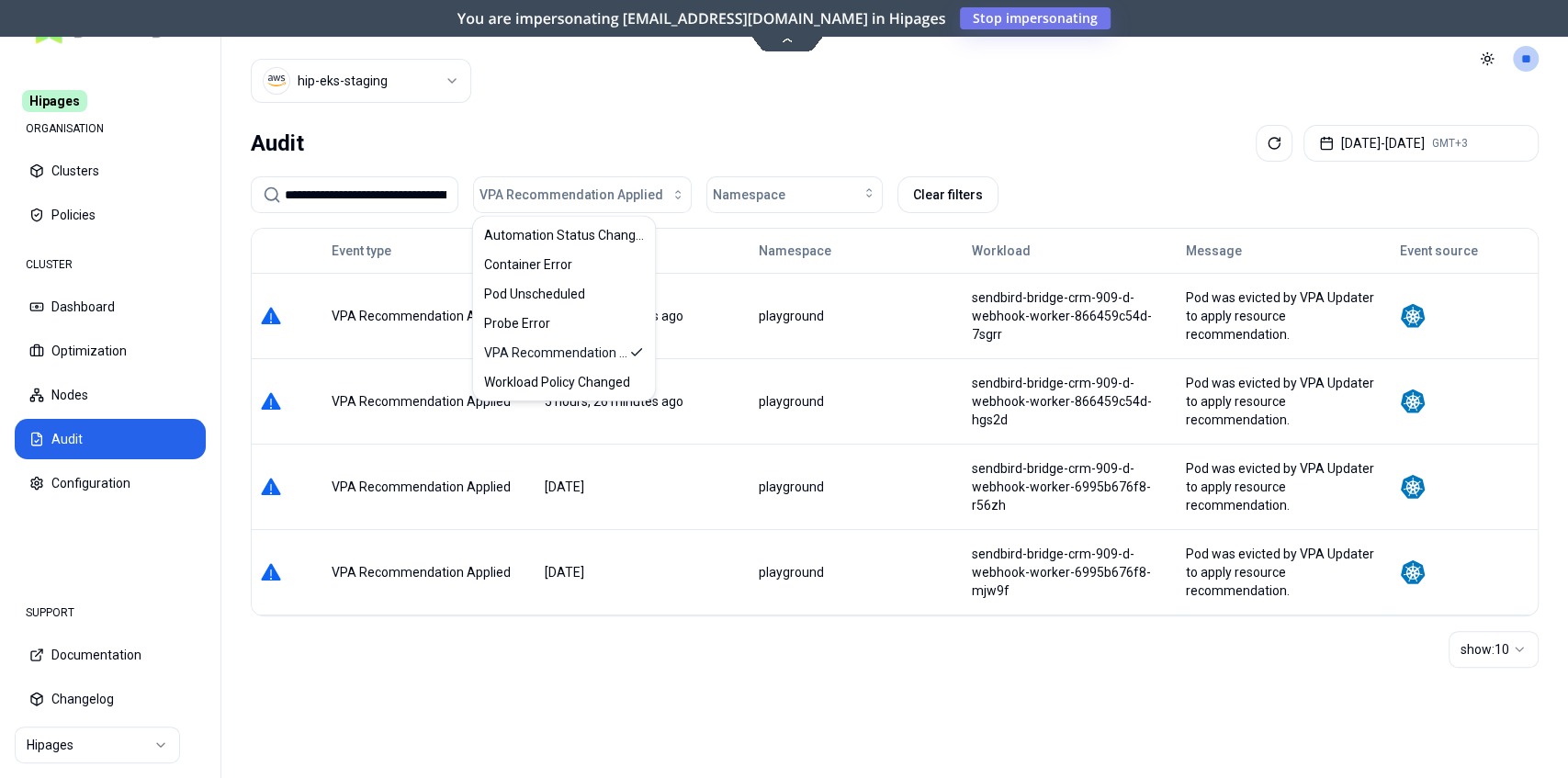
click at [1104, 117] on div "**********" at bounding box center [895, 447] width 1347 height 660
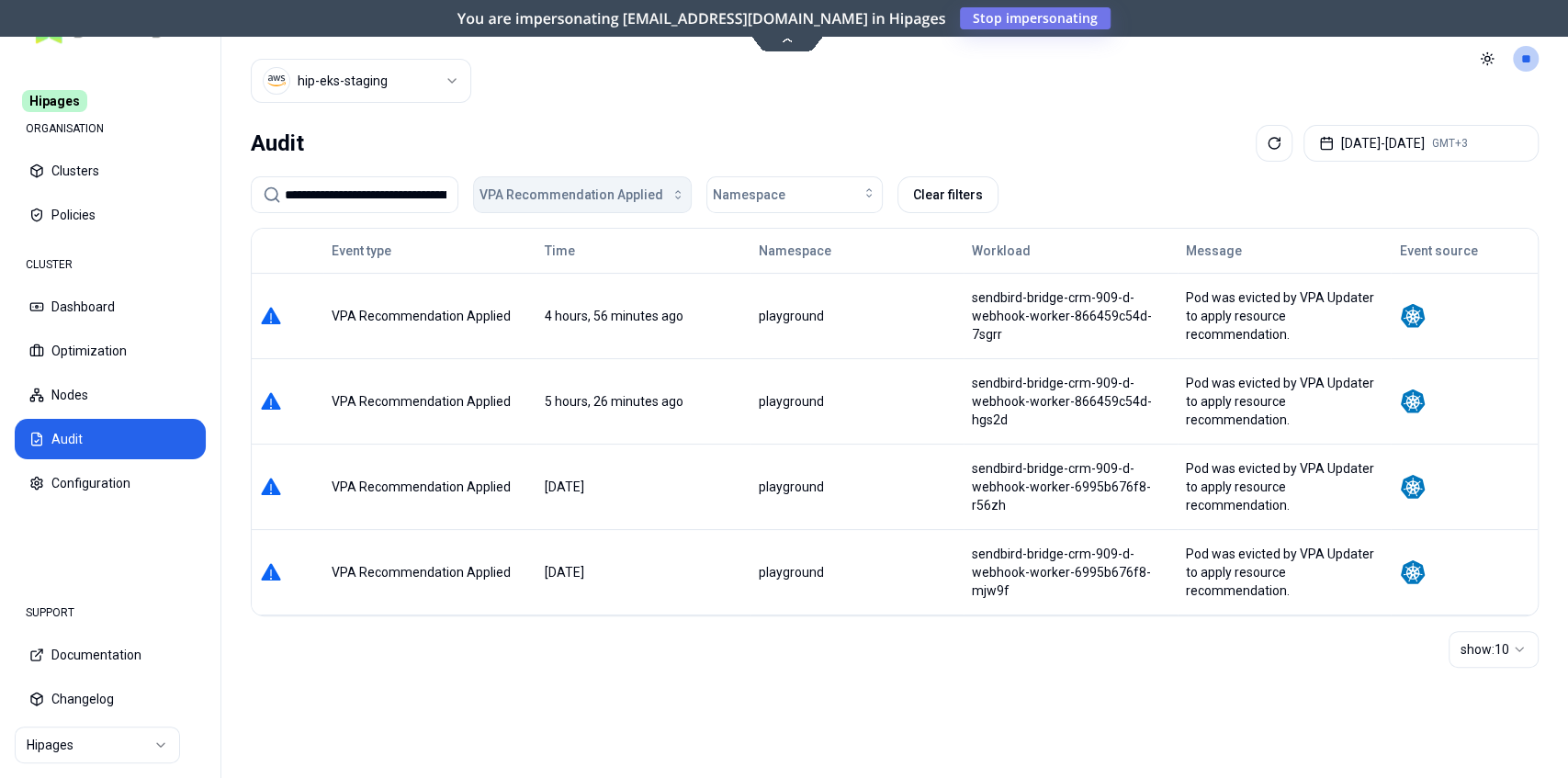
click at [579, 210] on button "VPA Recommendation Applied" at bounding box center [582, 194] width 218 height 37
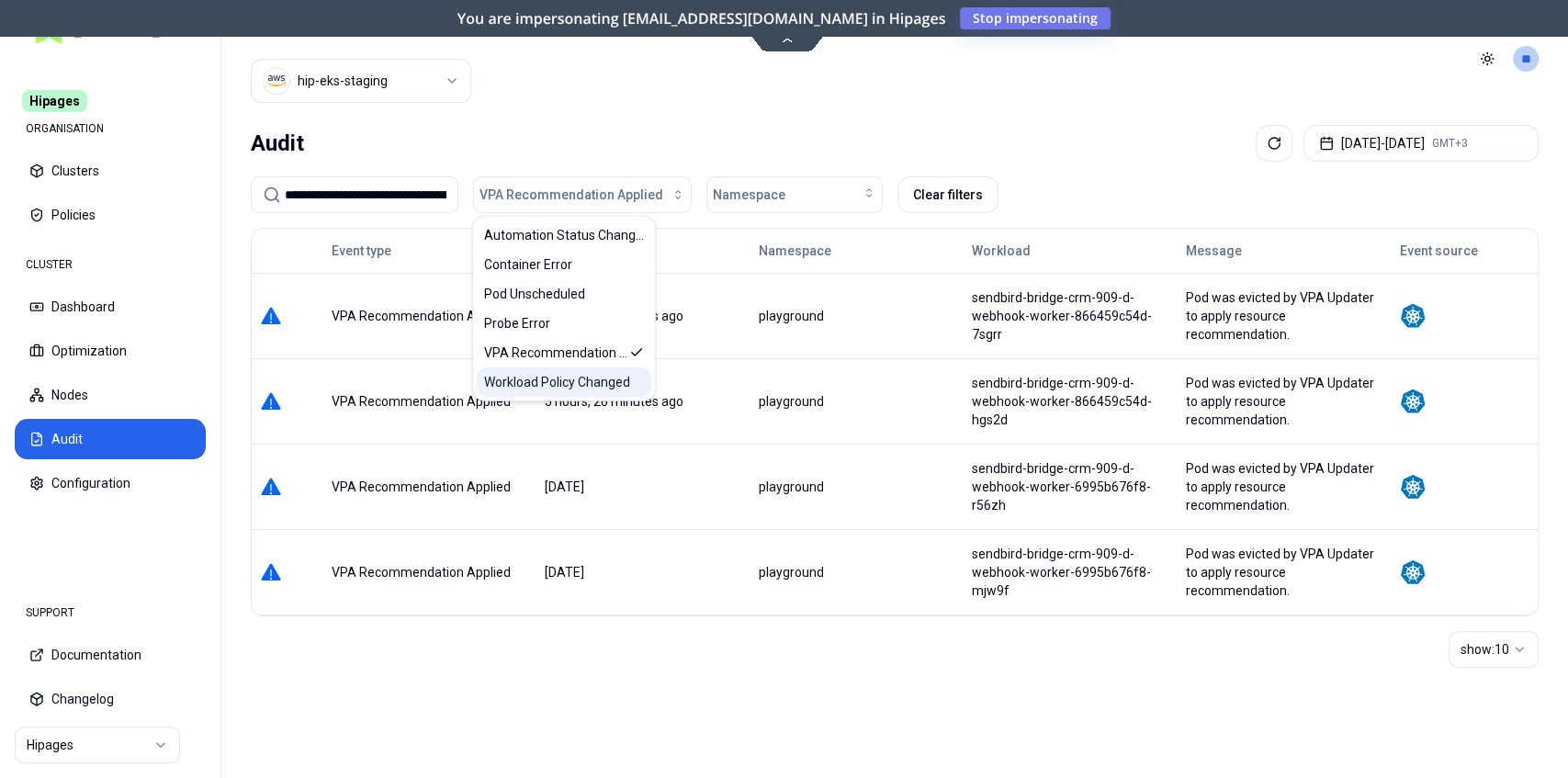
click at [556, 380] on span "Workload Policy Changed" at bounding box center [556, 381] width 146 height 18
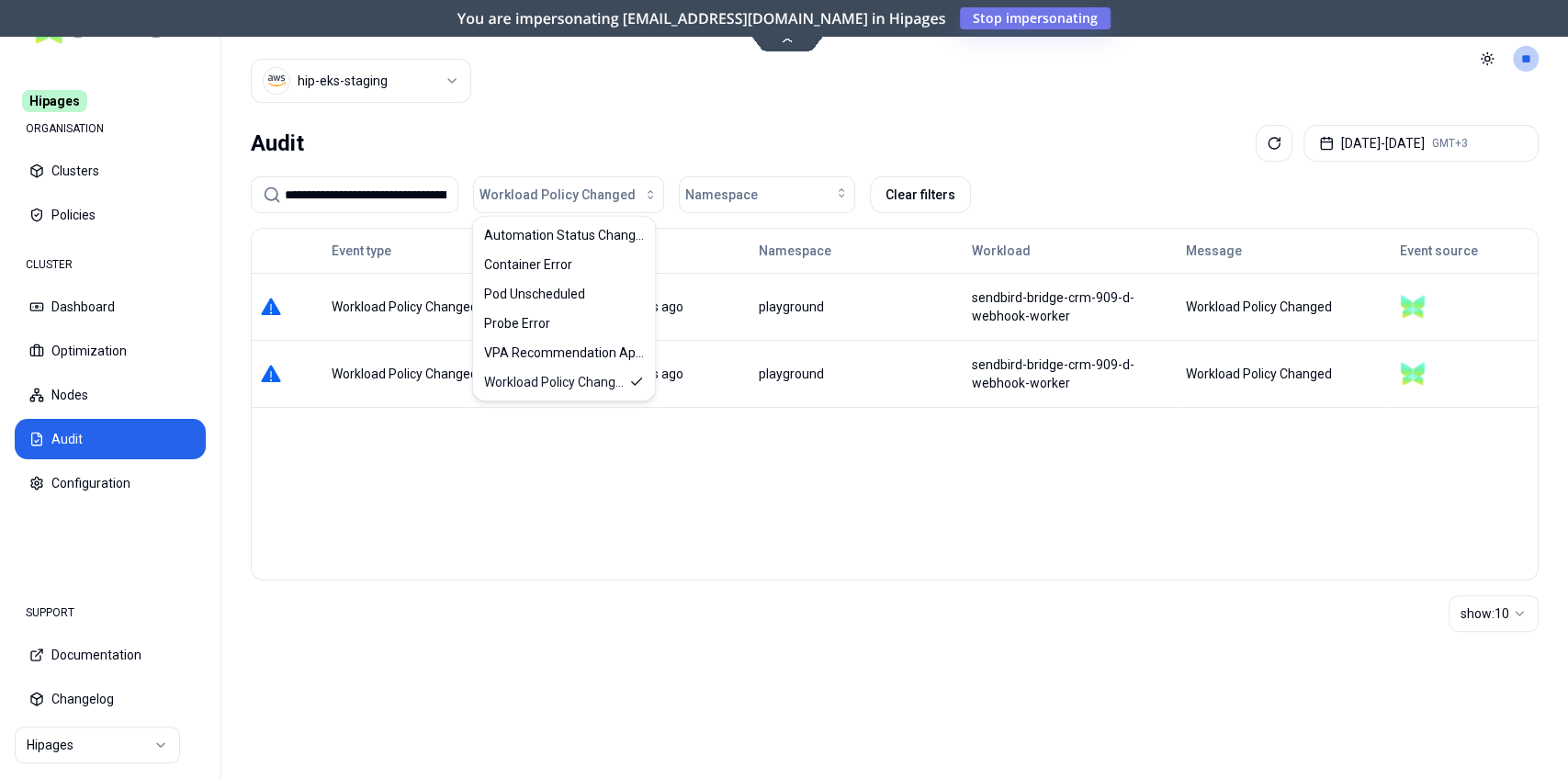
click at [778, 474] on div "Event type Time Namespace Workload Message Event source Workload Policy Changed…" at bounding box center [894, 403] width 1287 height 352
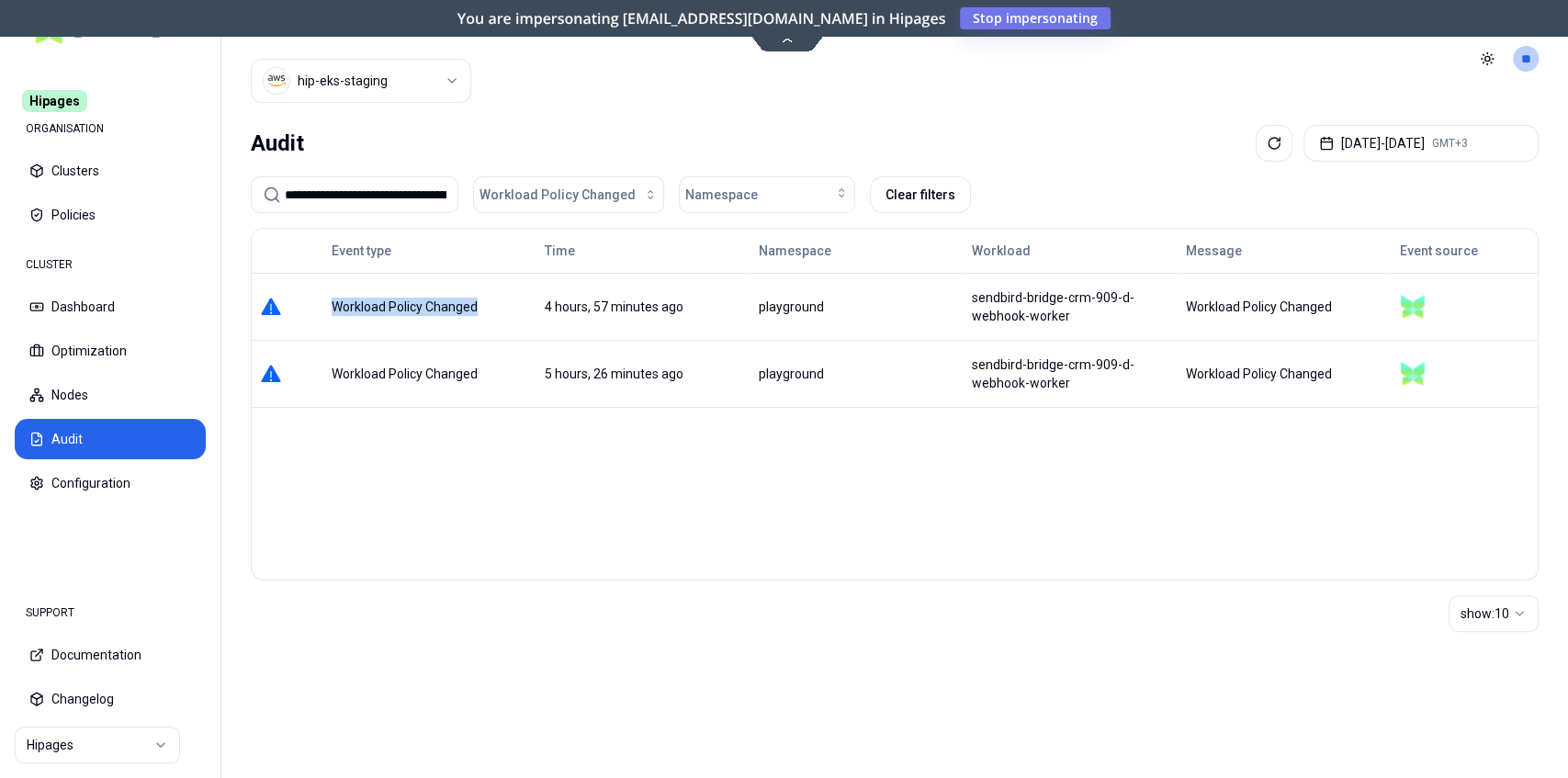
drag, startPoint x: 480, startPoint y: 299, endPoint x: 334, endPoint y: 306, distance: 146.2
click at [334, 306] on div "Workload Policy Changed" at bounding box center [430, 306] width 197 height 18
copy div "Workload Policy Changed"
